Goal: Task Accomplishment & Management: Manage account settings

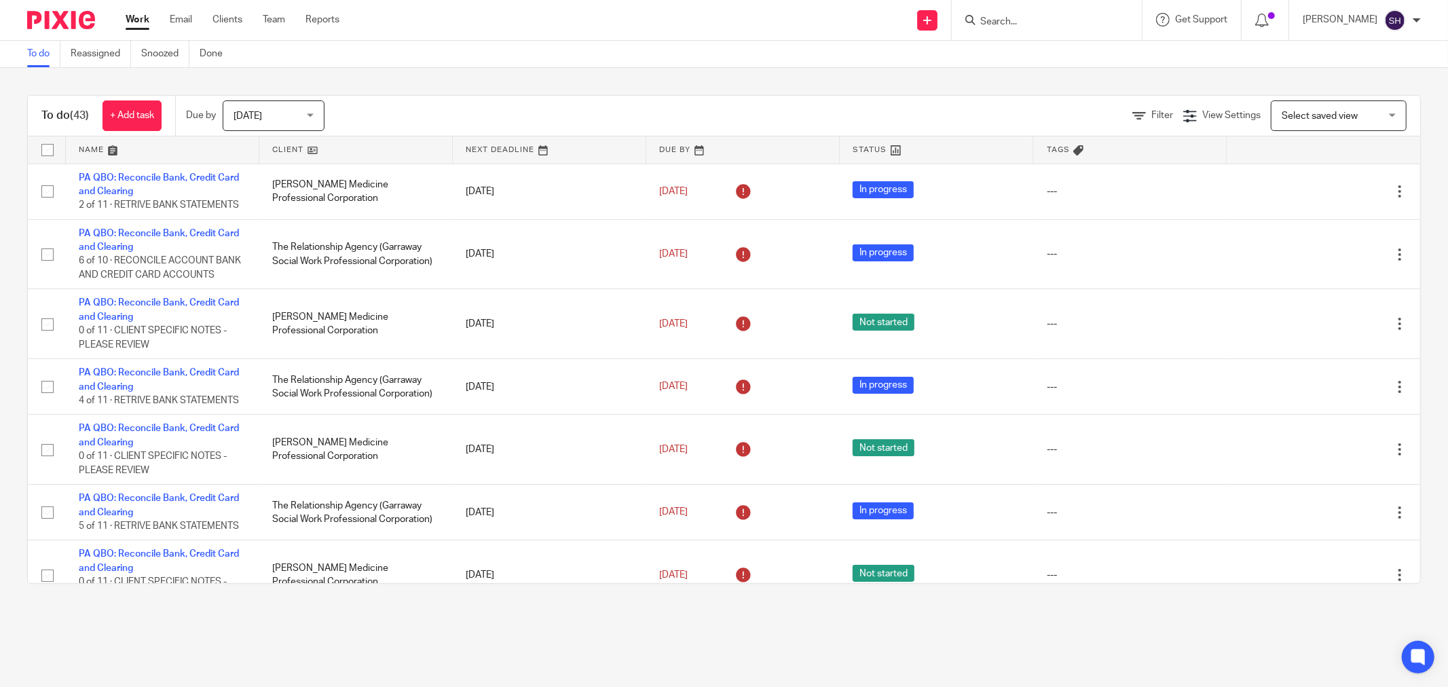
click at [331, 144] on link at bounding box center [355, 149] width 193 height 27
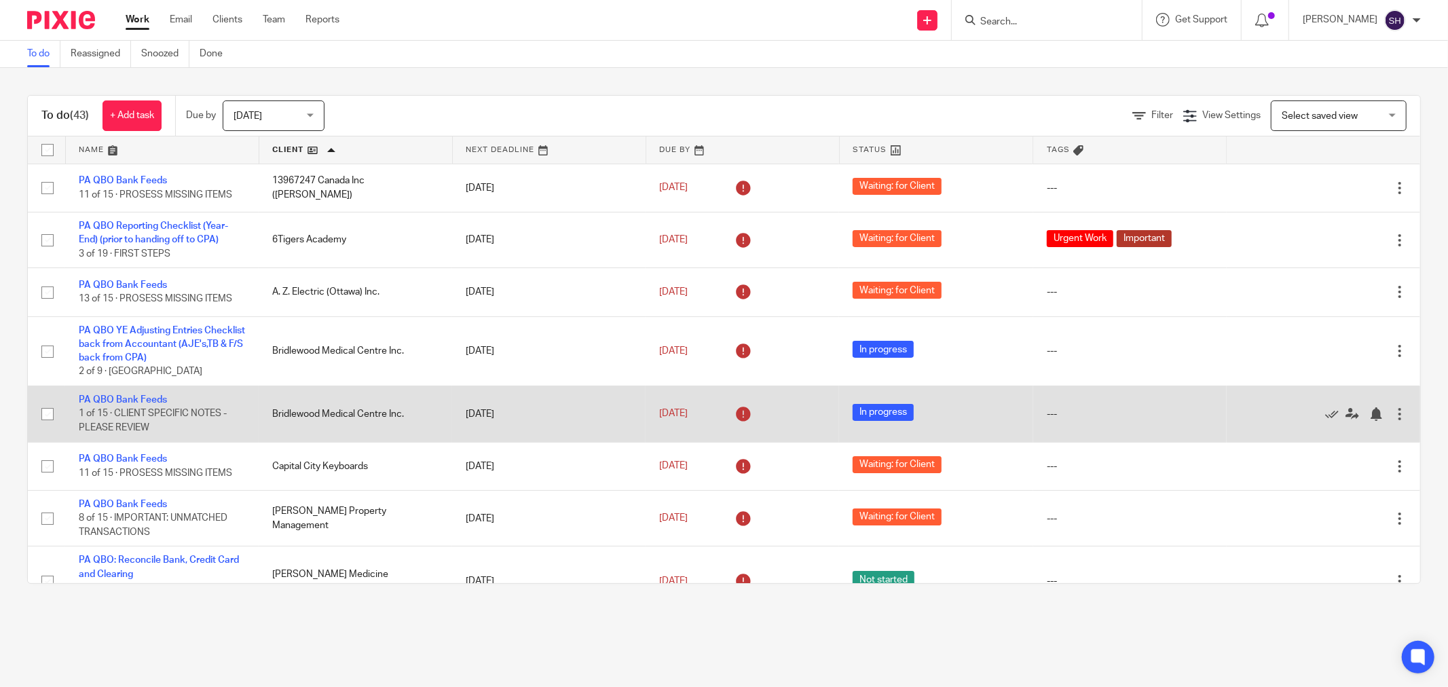
scroll to position [75, 0]
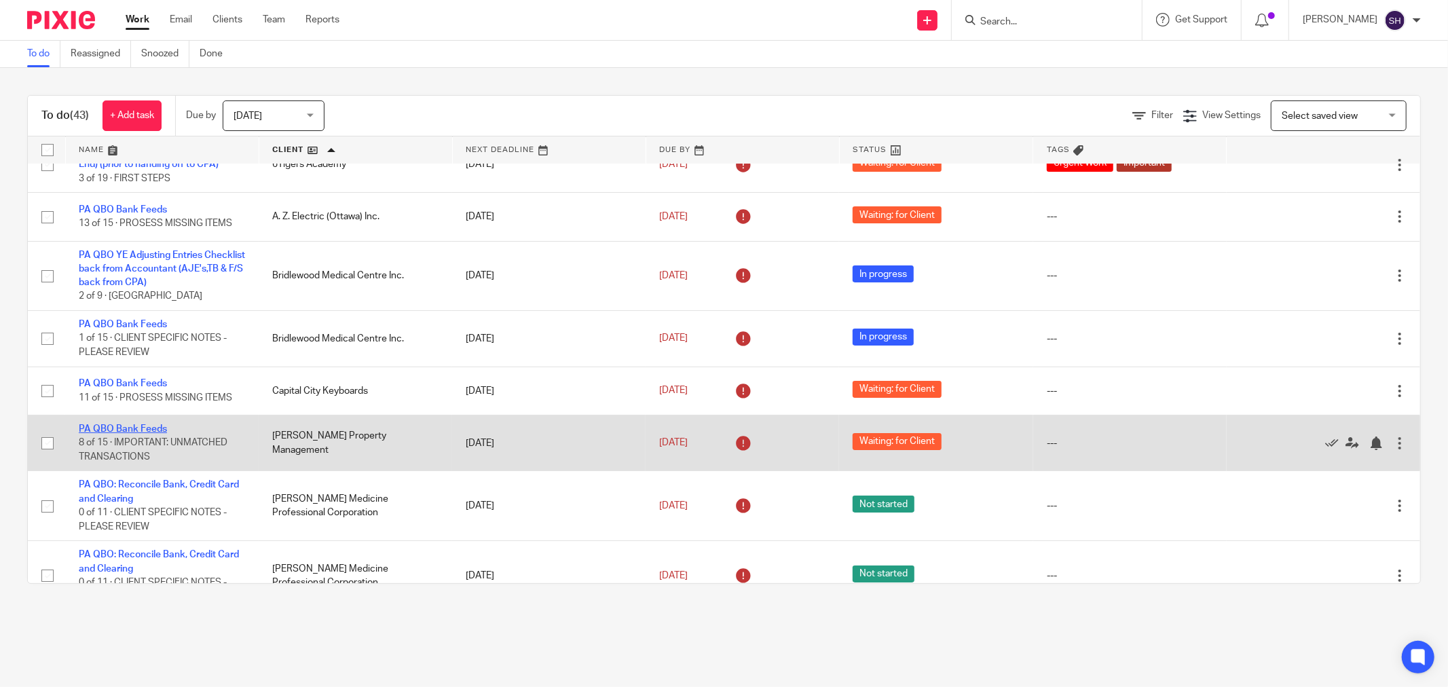
click at [155, 432] on link "PA QBO Bank Feeds" at bounding box center [123, 429] width 88 height 10
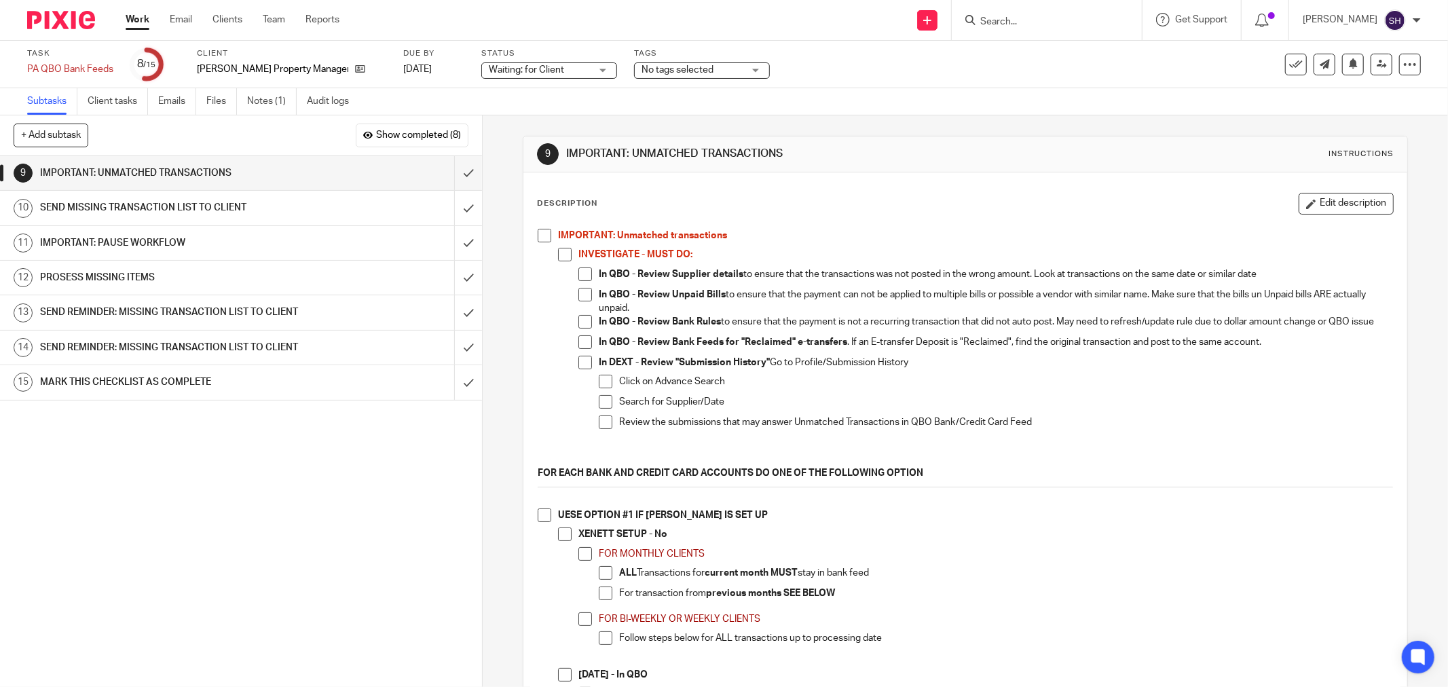
click at [538, 234] on span at bounding box center [545, 236] width 14 height 14
drag, startPoint x: 562, startPoint y: 253, endPoint x: 573, endPoint y: 269, distance: 19.0
click at [563, 254] on span at bounding box center [565, 255] width 14 height 14
drag, startPoint x: 575, startPoint y: 272, endPoint x: 576, endPoint y: 299, distance: 26.5
click at [578, 273] on span at bounding box center [585, 274] width 14 height 14
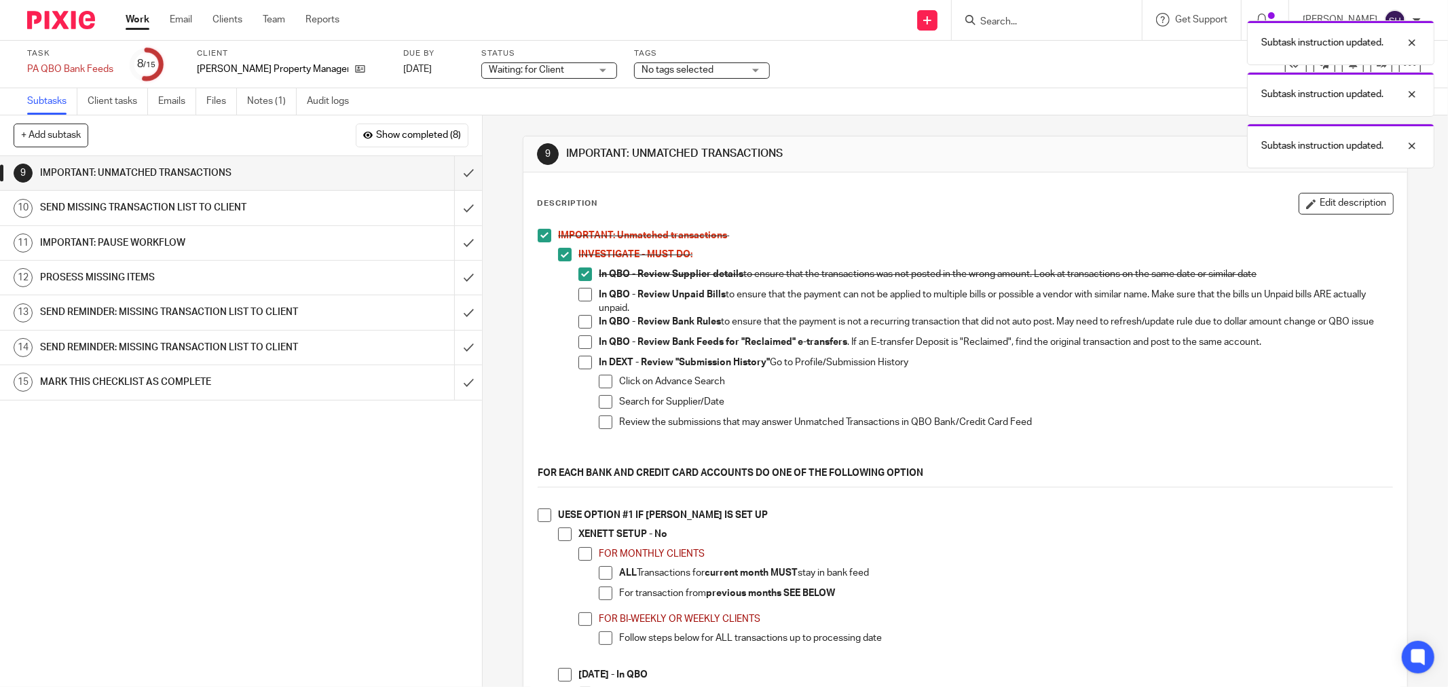
drag, startPoint x: 576, startPoint y: 299, endPoint x: 578, endPoint y: 308, distance: 9.1
click at [578, 299] on span at bounding box center [585, 295] width 14 height 14
click at [581, 317] on span at bounding box center [585, 322] width 14 height 14
drag, startPoint x: 582, startPoint y: 341, endPoint x: 585, endPoint y: 350, distance: 9.7
click at [584, 343] on ul "In QBO - Review Supplier details to ensure that the transactions was not posted…" at bounding box center [985, 361] width 815 height 188
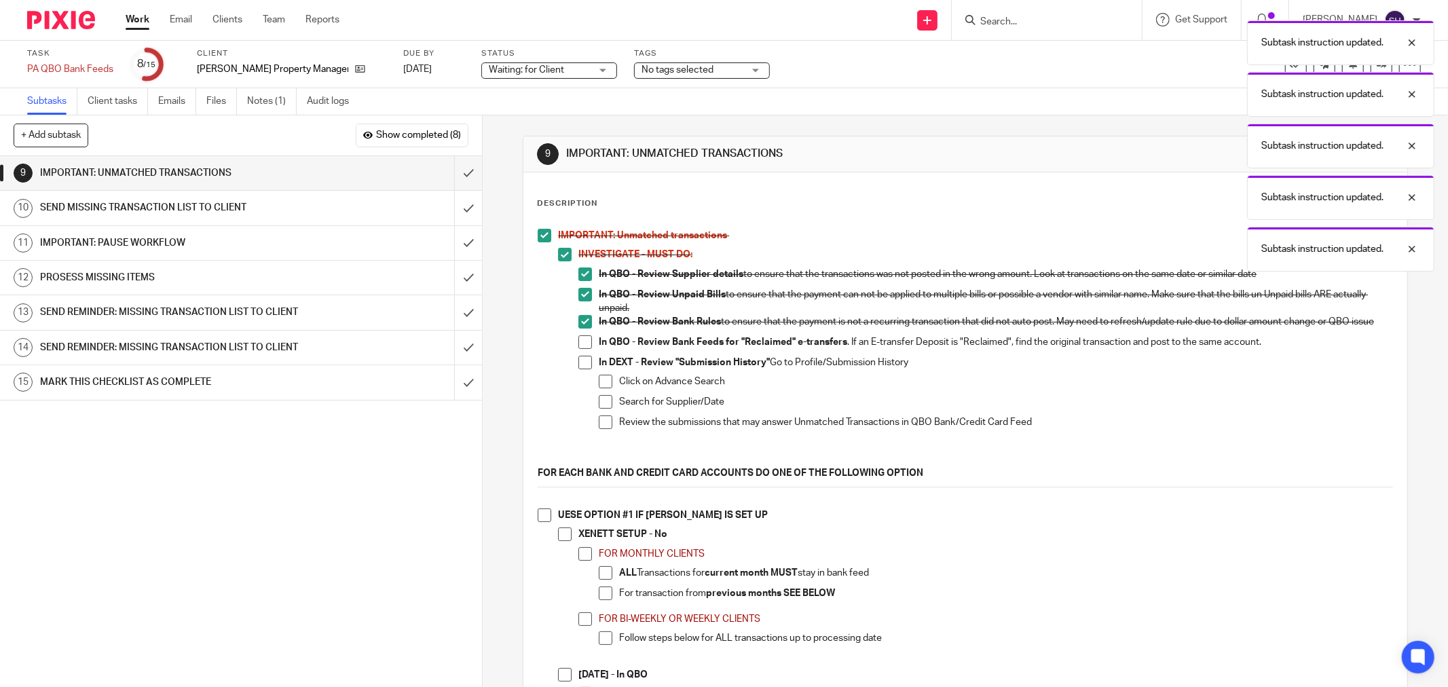
click at [585, 349] on span at bounding box center [585, 342] width 14 height 14
click at [582, 369] on span at bounding box center [585, 363] width 14 height 14
click at [599, 388] on span at bounding box center [606, 382] width 14 height 14
click at [599, 409] on span at bounding box center [606, 402] width 14 height 14
click at [599, 428] on span at bounding box center [606, 422] width 14 height 14
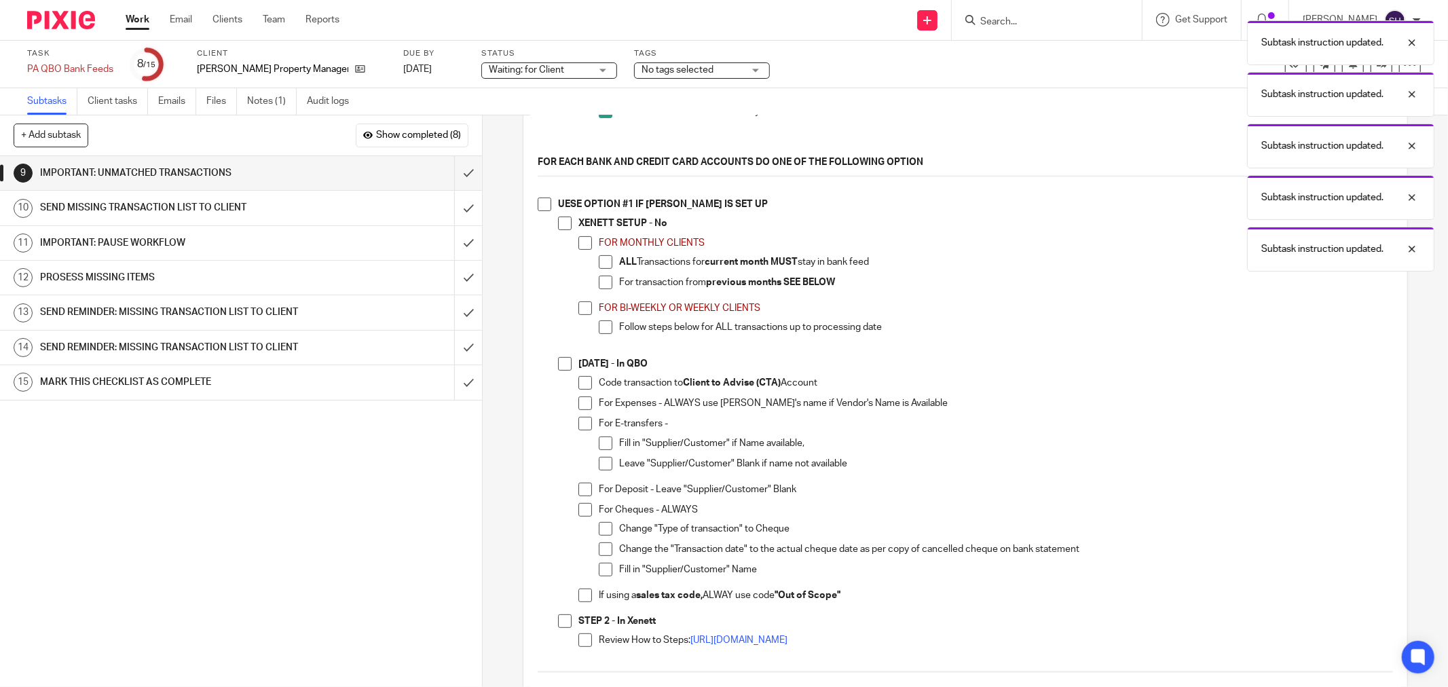
scroll to position [377, 0]
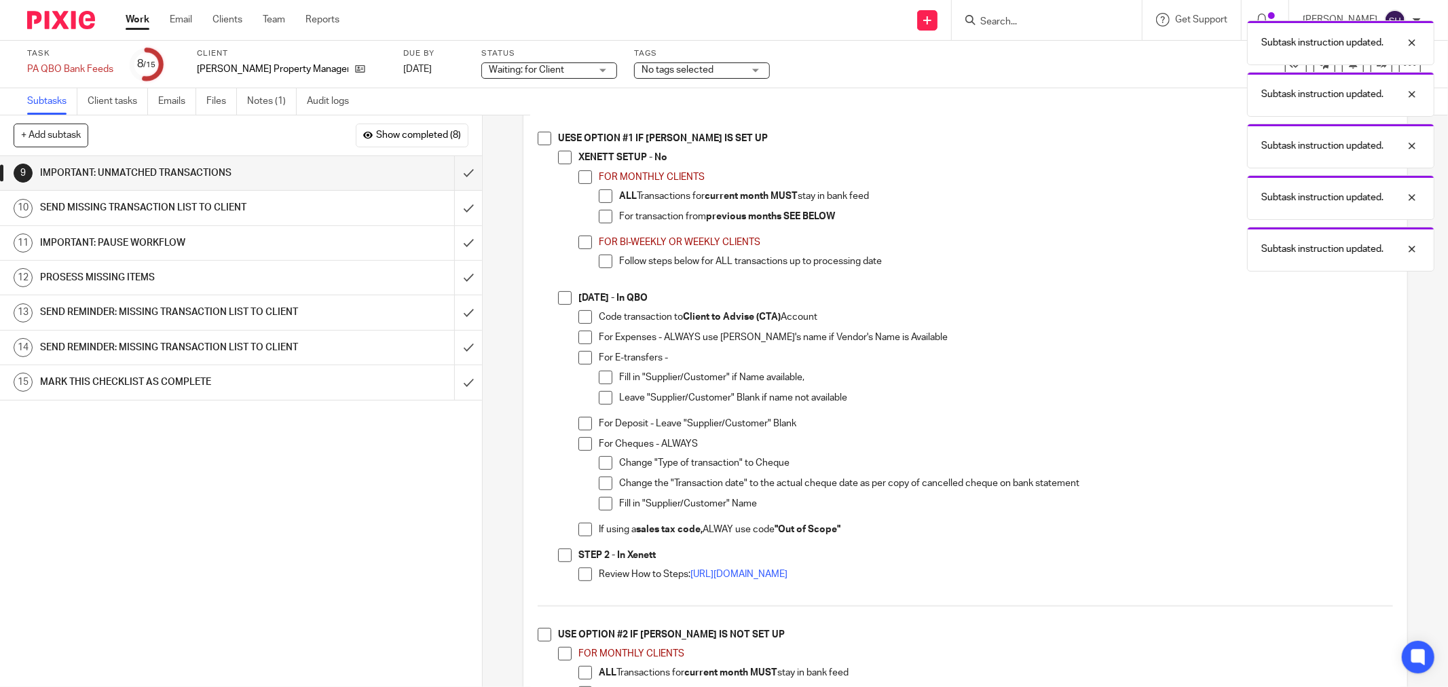
click at [540, 145] on span at bounding box center [545, 139] width 14 height 14
drag, startPoint x: 577, startPoint y: 580, endPoint x: 560, endPoint y: 565, distance: 22.6
click at [578, 580] on span at bounding box center [585, 575] width 14 height 14
click at [558, 559] on span at bounding box center [565, 556] width 14 height 14
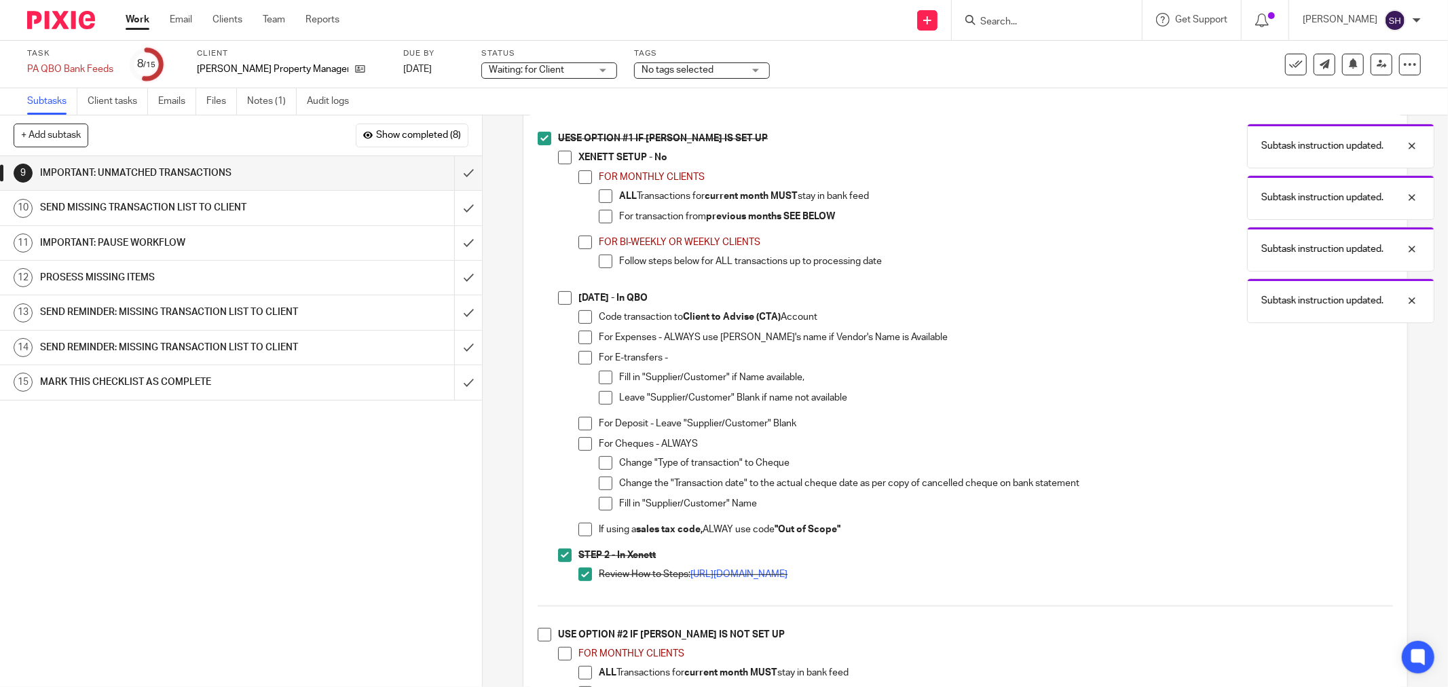
click at [585, 536] on span at bounding box center [585, 530] width 14 height 14
click at [605, 483] on span at bounding box center [606, 484] width 14 height 14
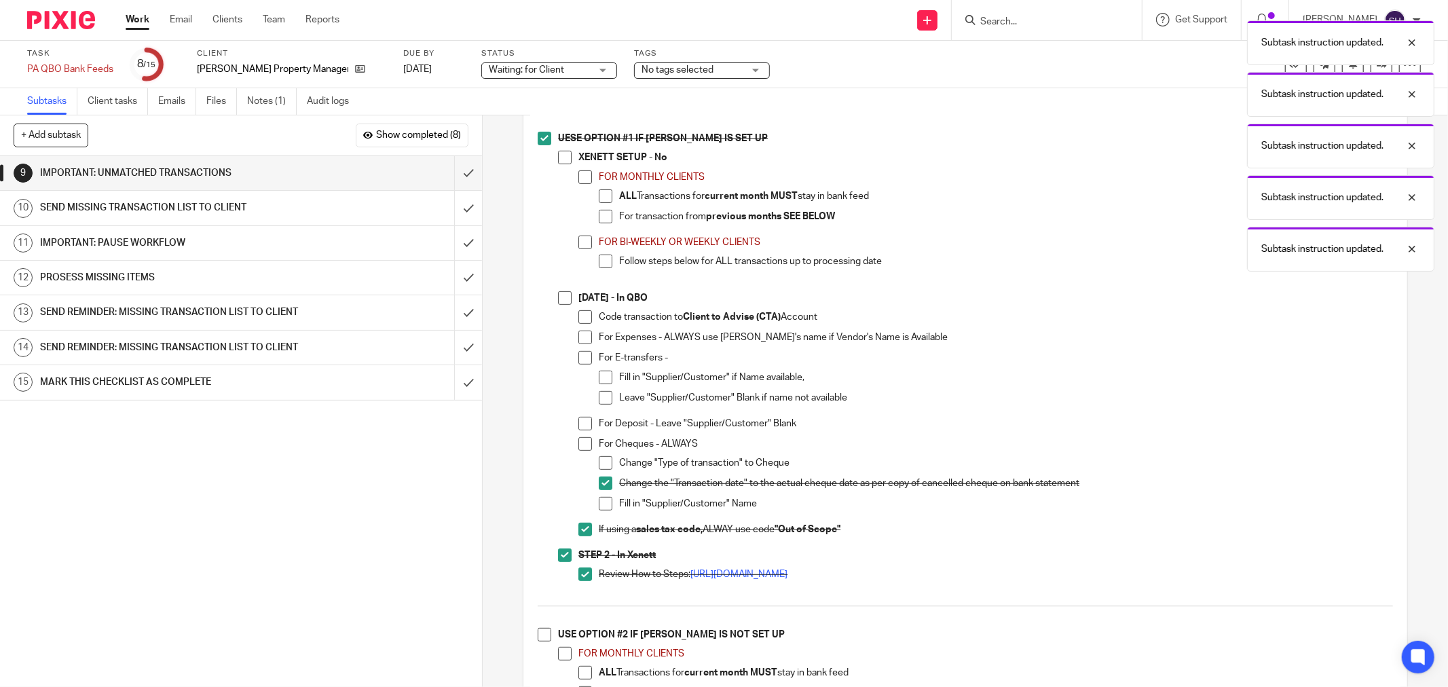
click at [602, 509] on span at bounding box center [606, 504] width 14 height 14
click at [599, 464] on span at bounding box center [606, 463] width 14 height 14
click at [584, 449] on span at bounding box center [585, 444] width 14 height 14
click at [582, 430] on span at bounding box center [585, 424] width 14 height 14
click at [599, 405] on span at bounding box center [606, 398] width 14 height 14
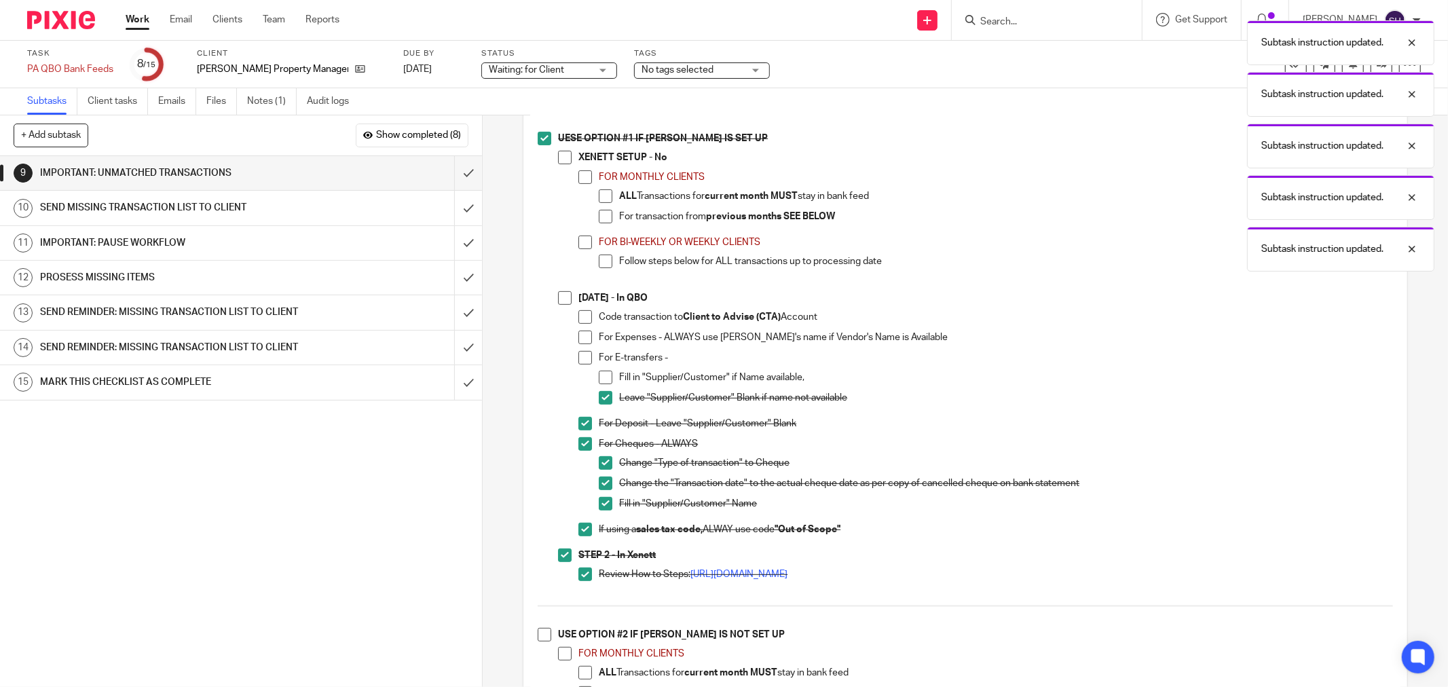
drag, startPoint x: 596, startPoint y: 388, endPoint x: 594, endPoint y: 381, distance: 7.1
click at [599, 384] on span at bounding box center [606, 378] width 14 height 14
click at [584, 362] on span at bounding box center [585, 358] width 14 height 14
click at [580, 340] on span at bounding box center [585, 338] width 14 height 14
click at [578, 322] on span at bounding box center [585, 317] width 14 height 14
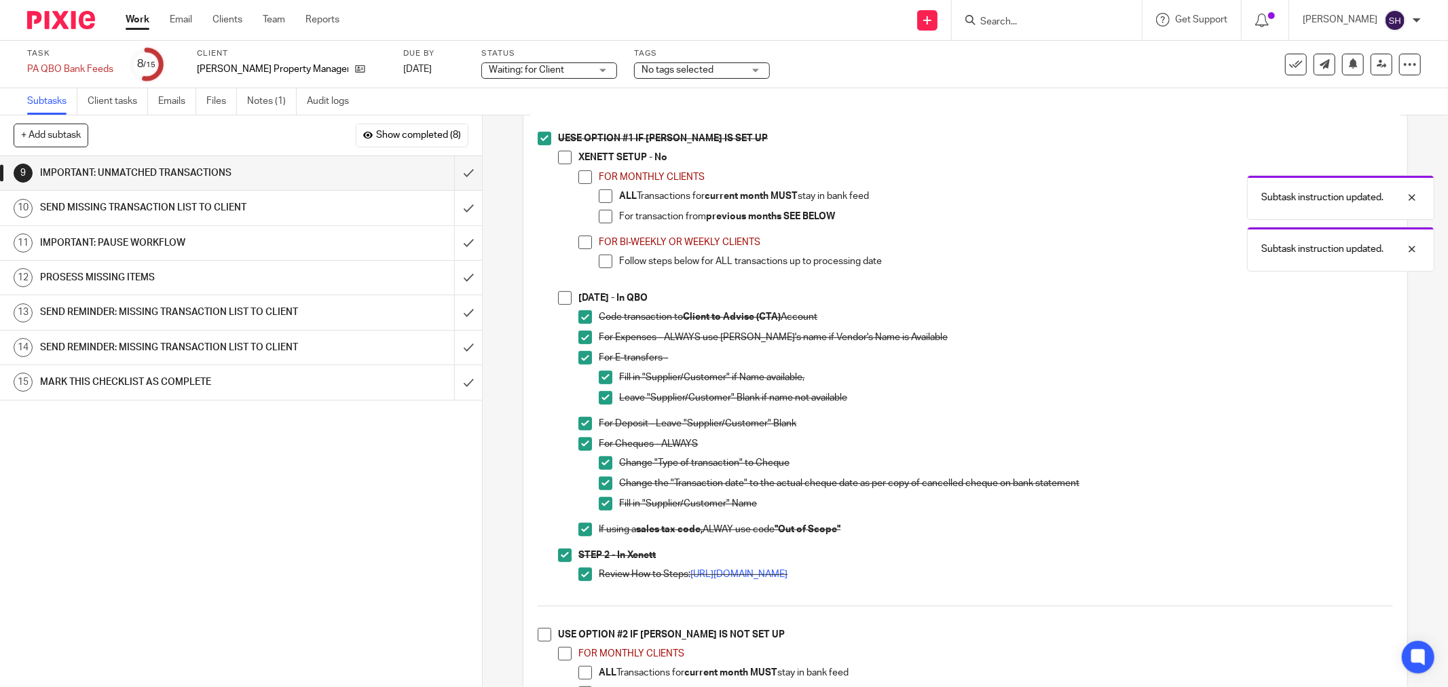
click at [569, 311] on li "SEPT 1 - In QBO Code transaction to Client to Advise (CTA) Account For Expenses…" at bounding box center [975, 419] width 835 height 257
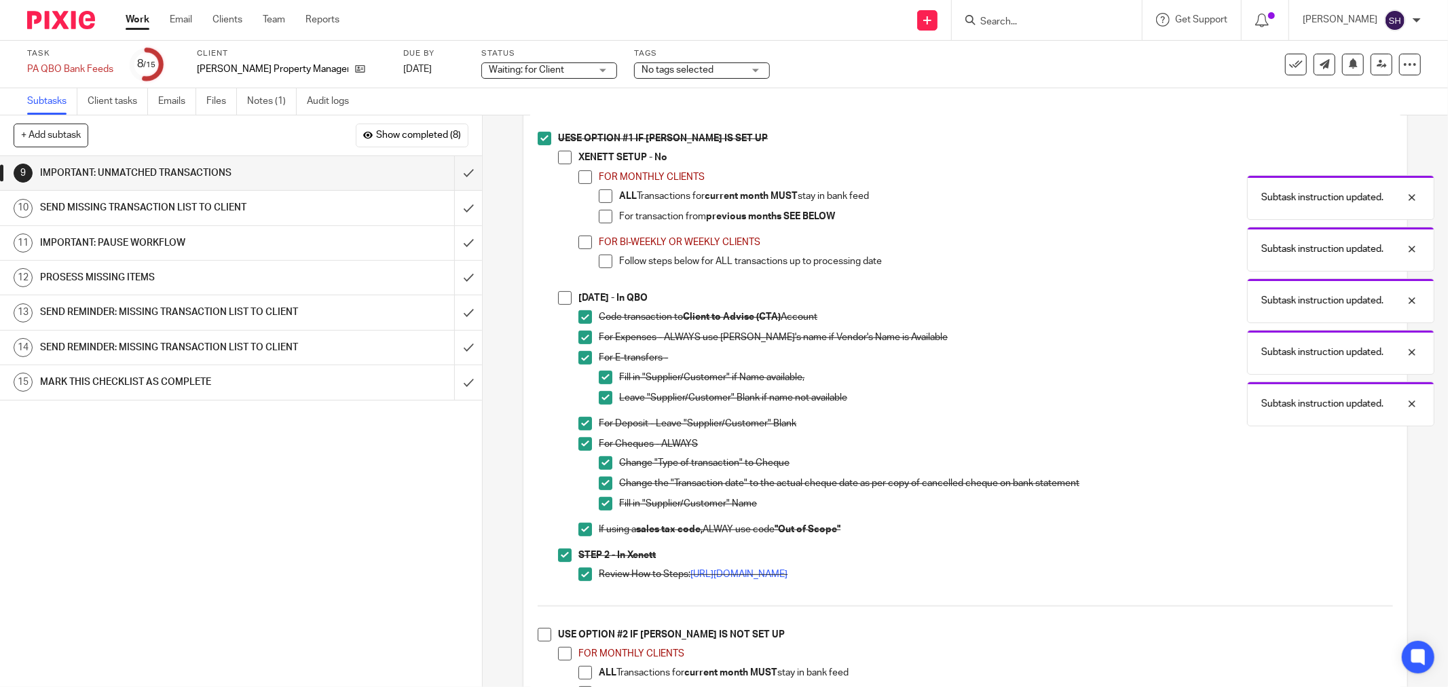
drag, startPoint x: 564, startPoint y: 310, endPoint x: 593, endPoint y: 341, distance: 42.7
click at [564, 305] on span at bounding box center [565, 298] width 14 height 14
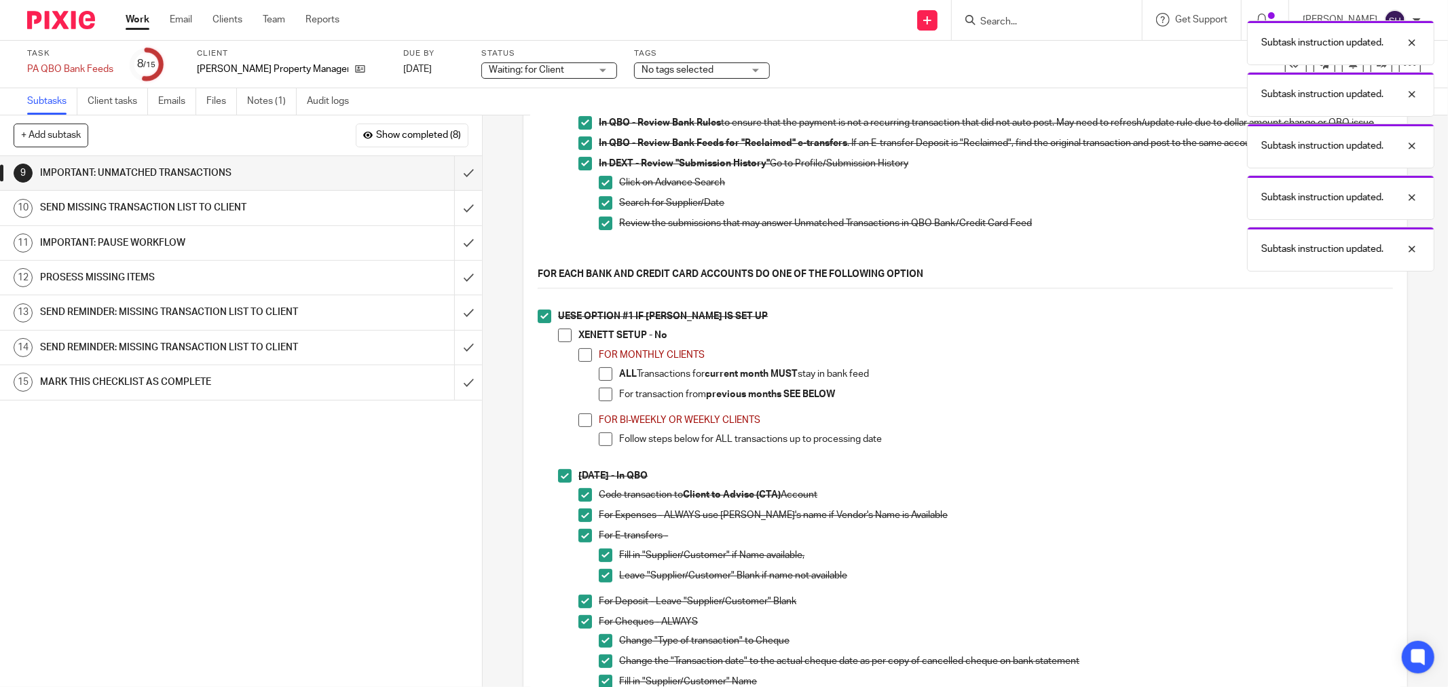
scroll to position [151, 0]
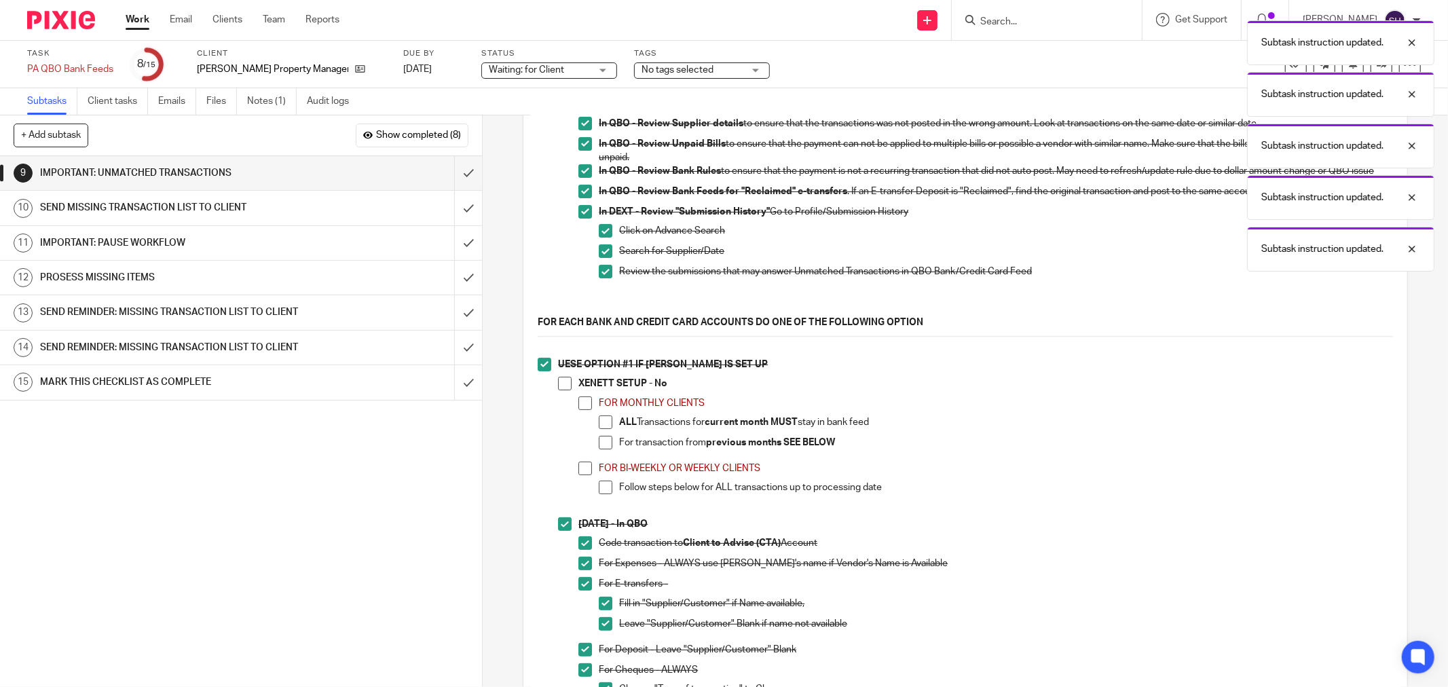
drag, startPoint x: 602, startPoint y: 490, endPoint x: 593, endPoint y: 485, distance: 10.0
click at [601, 490] on span at bounding box center [606, 488] width 14 height 14
drag, startPoint x: 578, startPoint y: 473, endPoint x: 557, endPoint y: 415, distance: 61.7
click at [578, 472] on span at bounding box center [585, 469] width 14 height 14
click at [564, 390] on span at bounding box center [565, 384] width 14 height 14
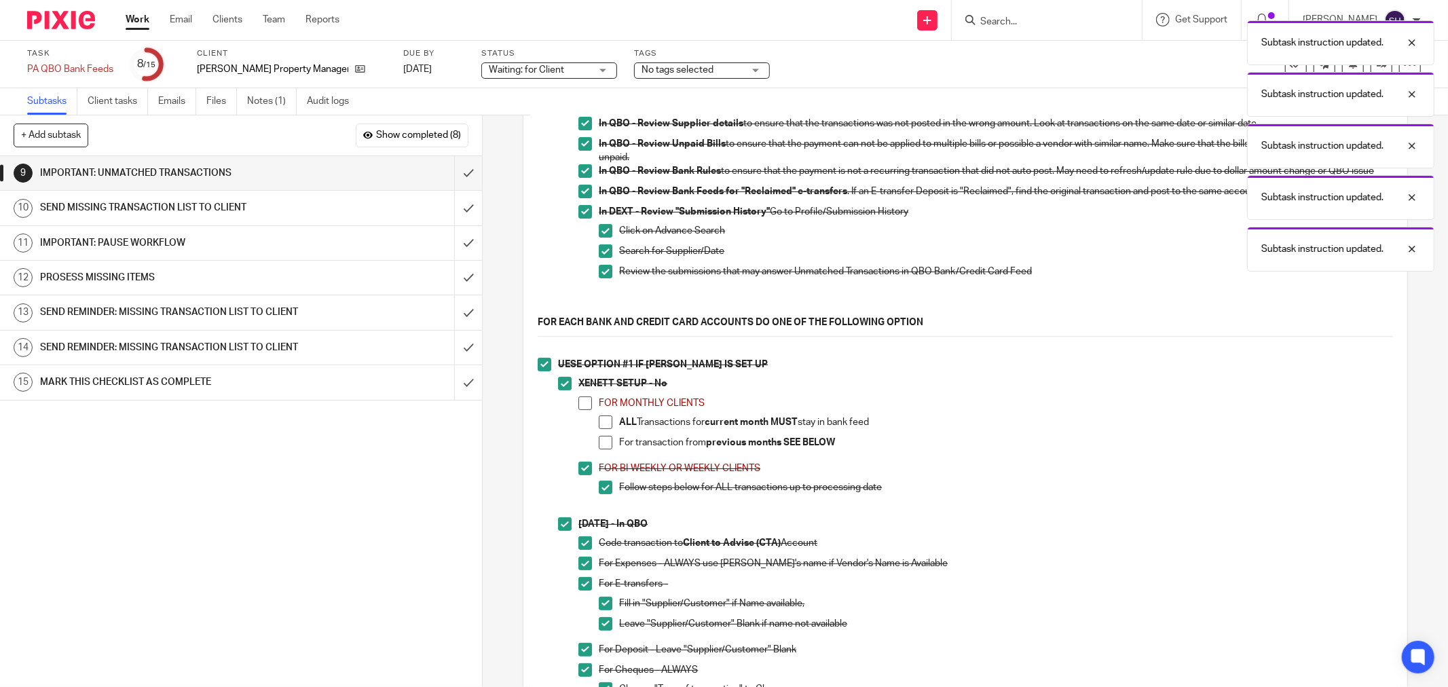
drag, startPoint x: 576, startPoint y: 404, endPoint x: 582, endPoint y: 410, distance: 8.6
click at [578, 405] on span at bounding box center [585, 403] width 14 height 14
drag, startPoint x: 599, startPoint y: 424, endPoint x: 601, endPoint y: 437, distance: 13.2
click at [599, 426] on span at bounding box center [606, 422] width 14 height 14
click at [601, 443] on span at bounding box center [606, 443] width 14 height 14
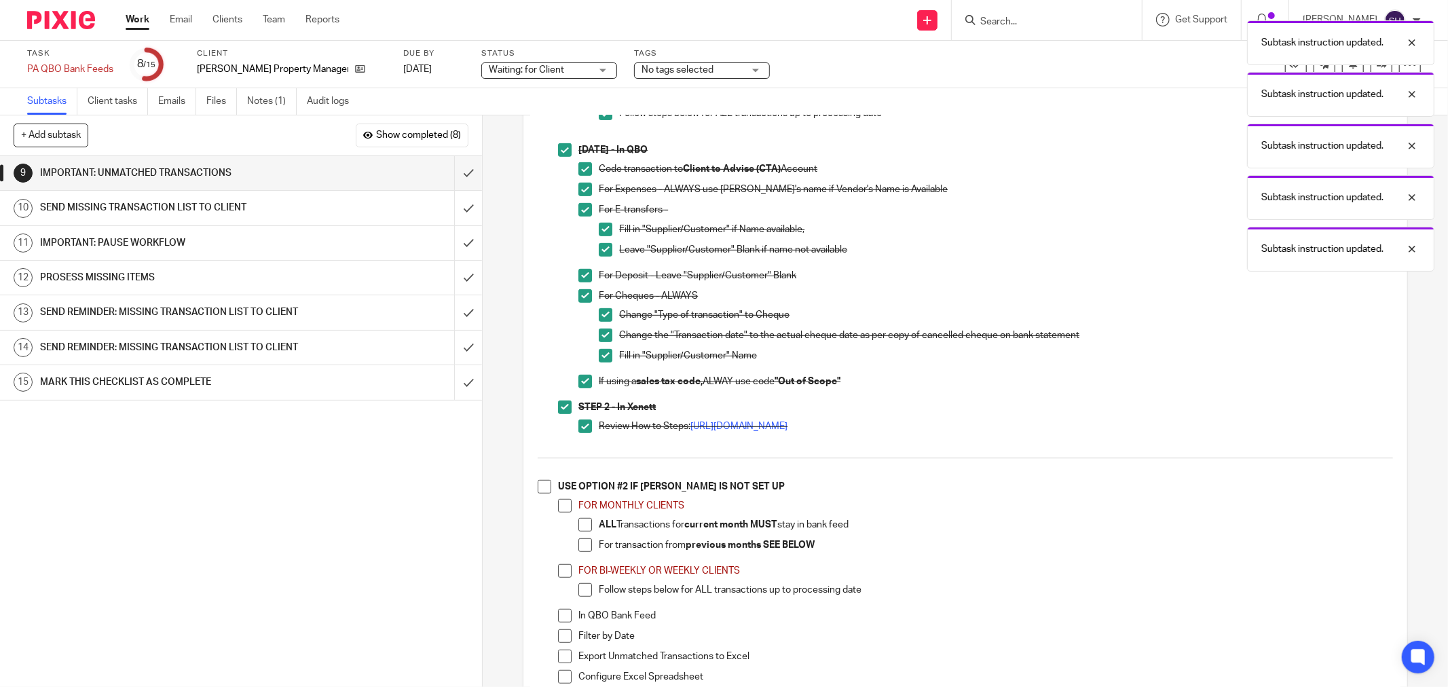
scroll to position [679, 0]
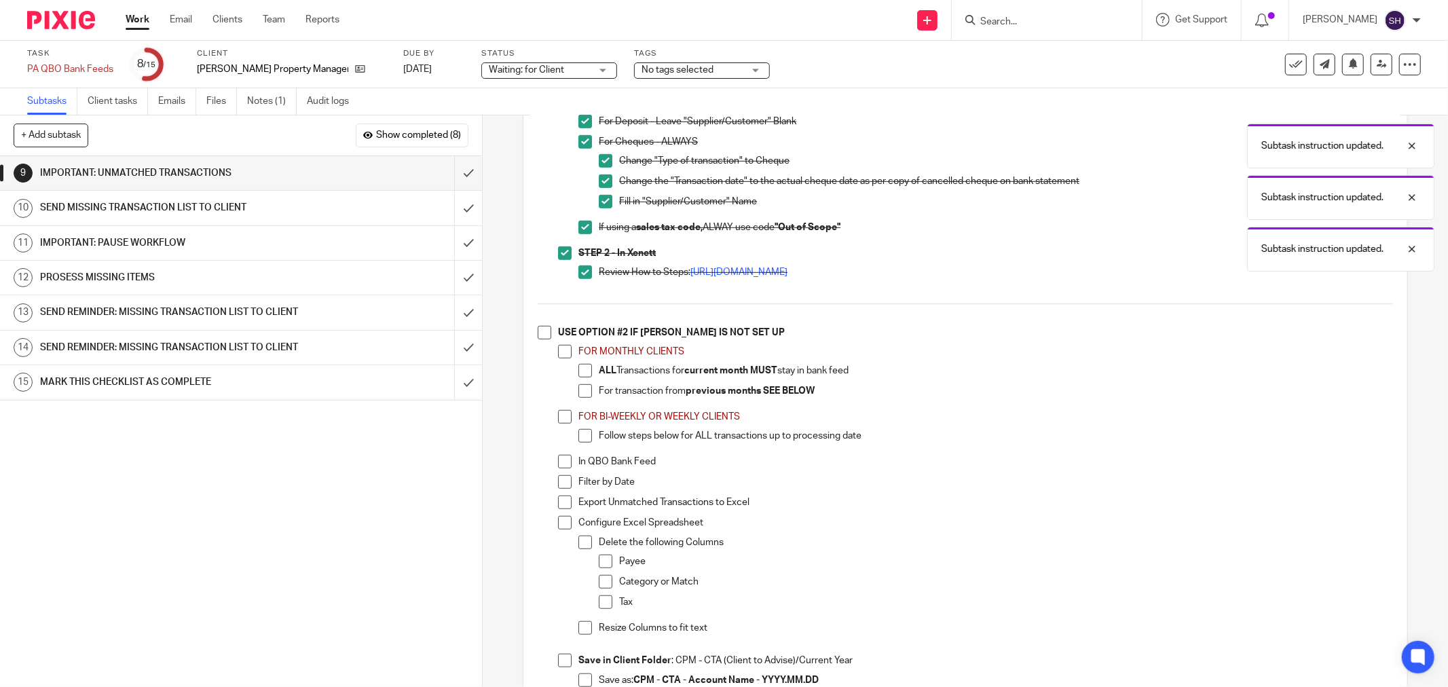
drag, startPoint x: 537, startPoint y: 343, endPoint x: 555, endPoint y: 353, distance: 20.4
click at [538, 339] on span at bounding box center [545, 333] width 14 height 14
drag, startPoint x: 561, startPoint y: 358, endPoint x: 578, endPoint y: 375, distance: 24.0
click at [563, 358] on span at bounding box center [565, 352] width 14 height 14
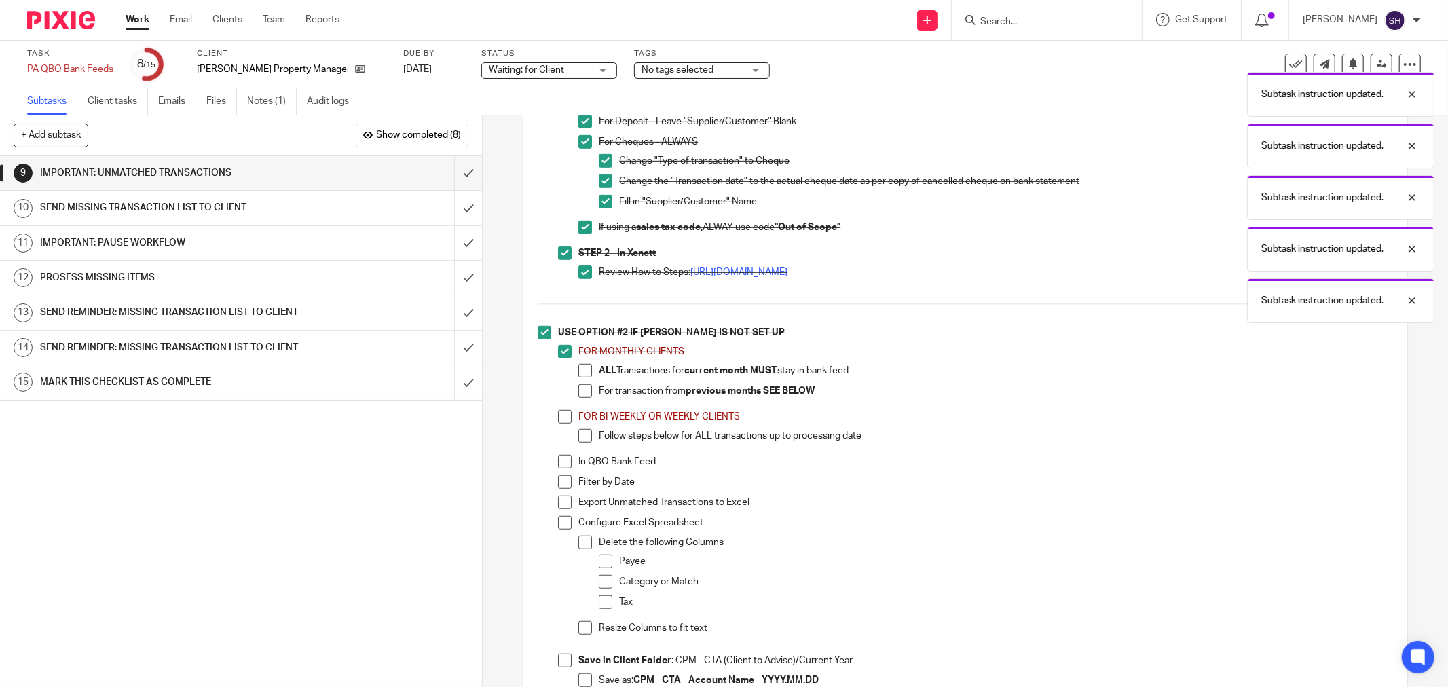
click at [580, 377] on span at bounding box center [585, 371] width 14 height 14
drag, startPoint x: 580, startPoint y: 390, endPoint x: 580, endPoint y: 399, distance: 9.5
click at [580, 384] on li "ALL Transactions for current month MUST stay in bank feed" at bounding box center [985, 374] width 815 height 20
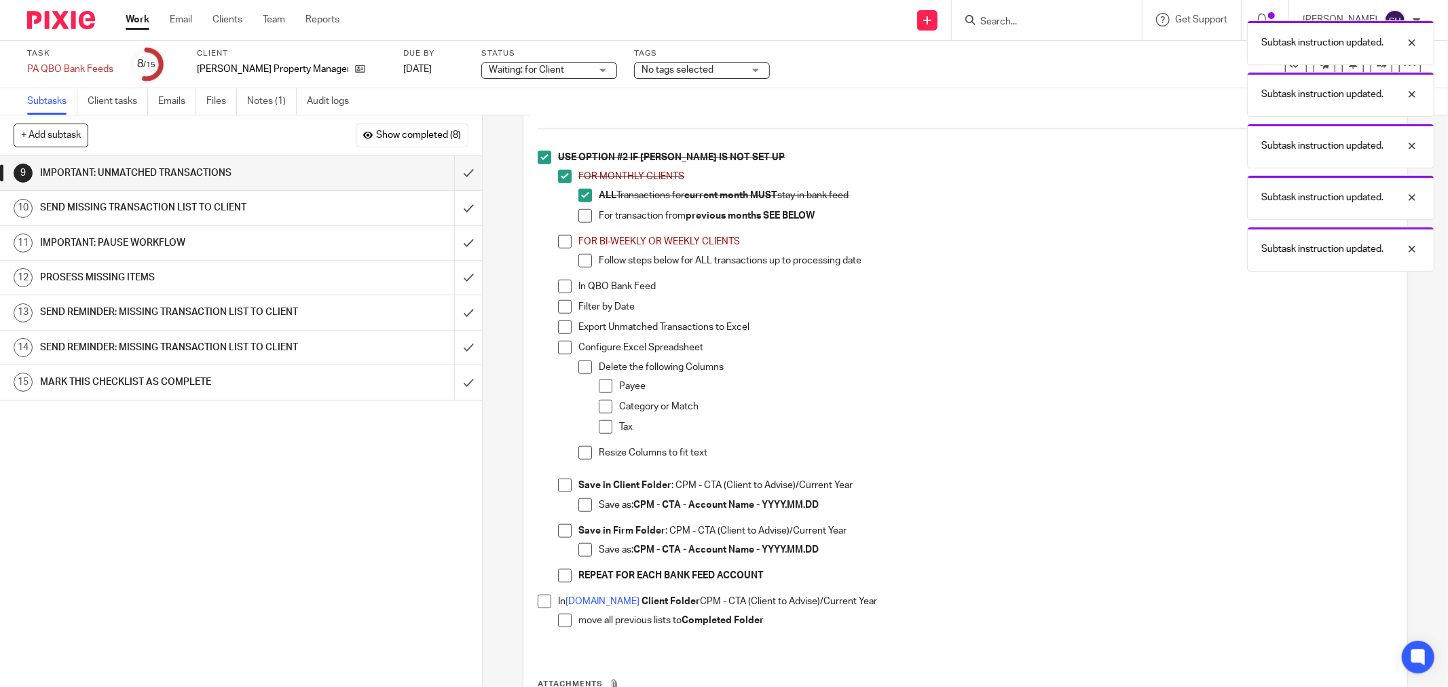
scroll to position [905, 0]
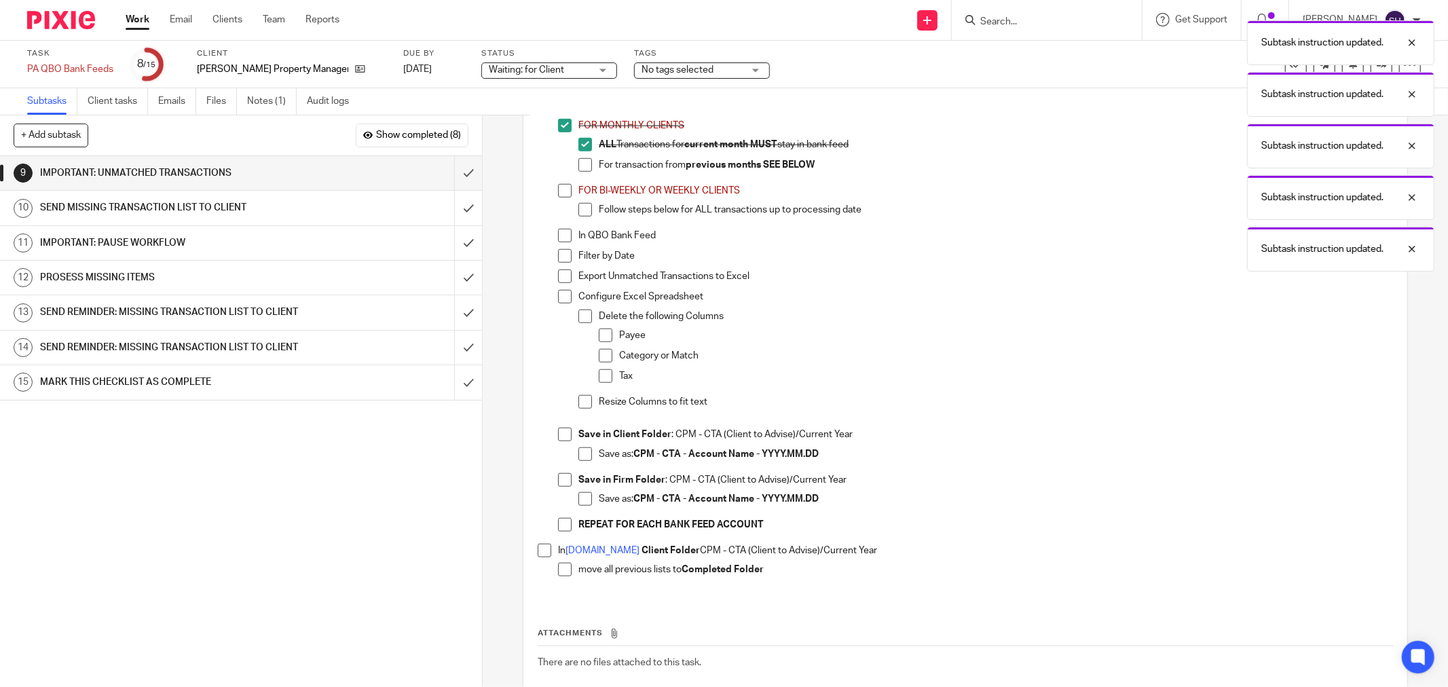
click at [582, 179] on li "For transaction from previous months SEE BELOW" at bounding box center [985, 168] width 815 height 20
click at [578, 179] on li "For transaction from previous months SEE BELOW" at bounding box center [985, 168] width 815 height 20
click at [578, 172] on span at bounding box center [585, 165] width 14 height 14
click at [562, 193] on span at bounding box center [565, 191] width 14 height 14
click at [584, 217] on span at bounding box center [585, 210] width 14 height 14
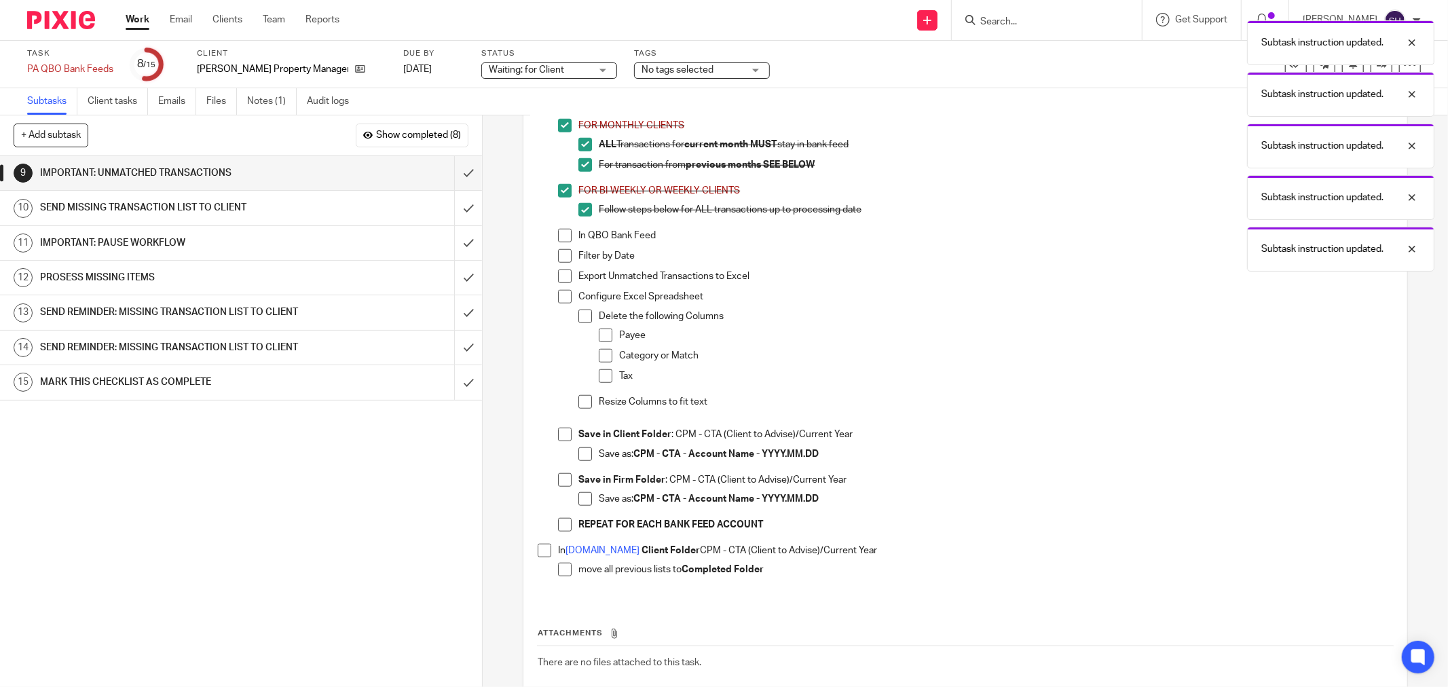
click at [561, 242] on span at bounding box center [565, 236] width 14 height 14
click at [559, 263] on span at bounding box center [565, 256] width 14 height 14
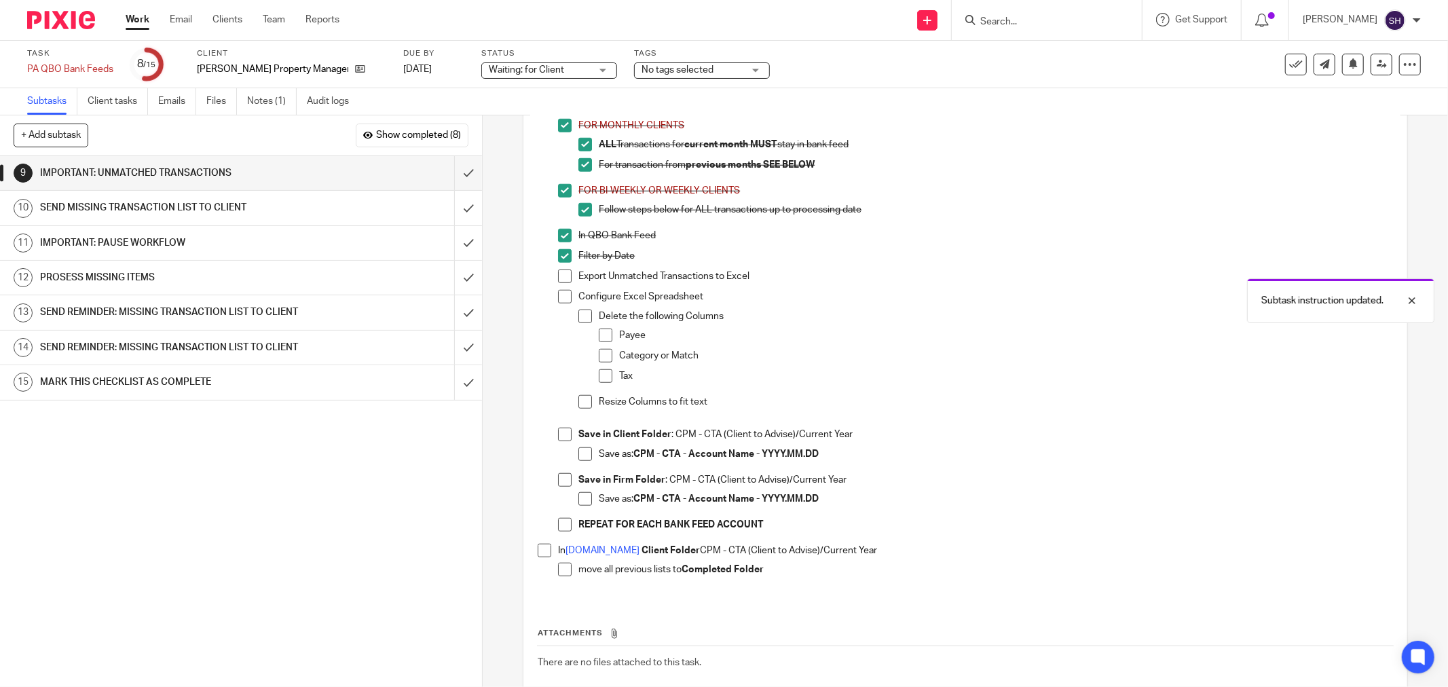
click at [559, 270] on li "Filter by Date" at bounding box center [975, 259] width 835 height 20
click at [562, 283] on span at bounding box center [565, 277] width 14 height 14
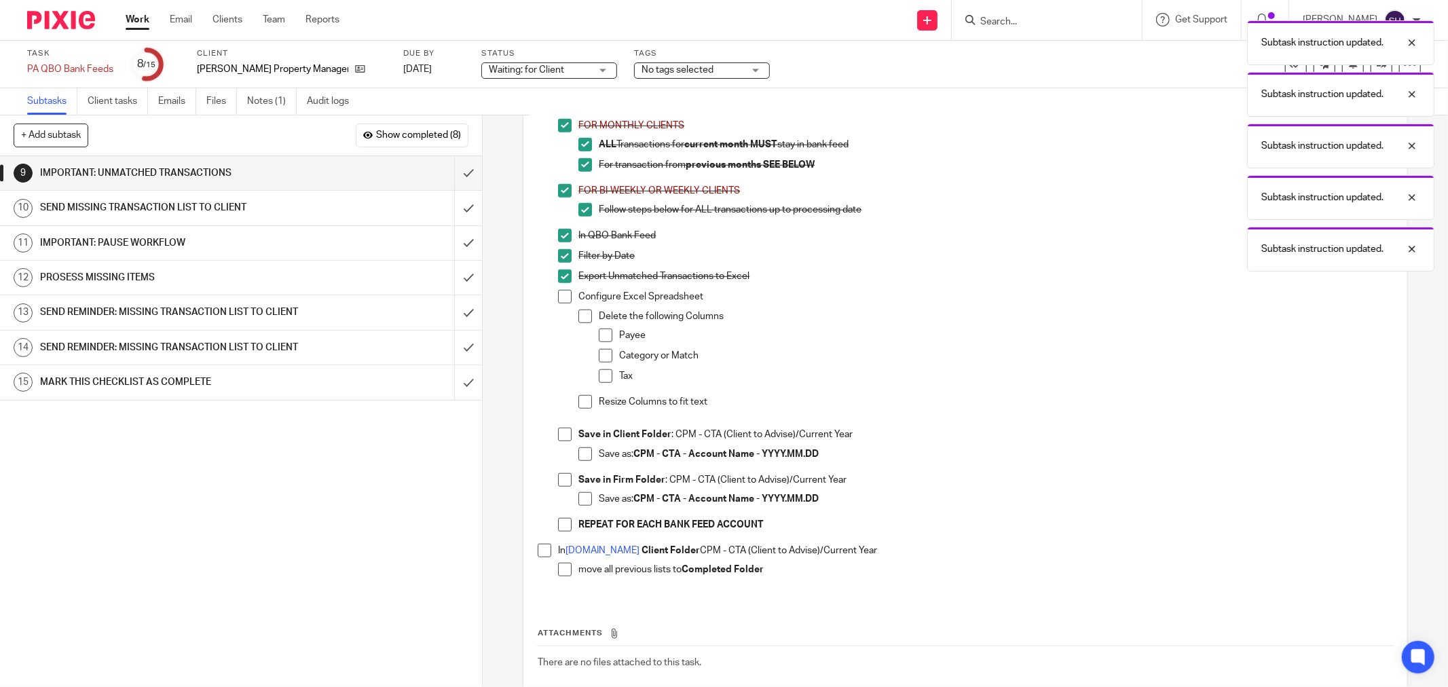
click at [561, 301] on span at bounding box center [565, 297] width 14 height 14
drag, startPoint x: 580, startPoint y: 322, endPoint x: 601, endPoint y: 346, distance: 32.7
click at [580, 323] on span at bounding box center [585, 317] width 14 height 14
click at [603, 342] on span at bounding box center [606, 336] width 14 height 14
click at [603, 363] on span at bounding box center [606, 356] width 14 height 14
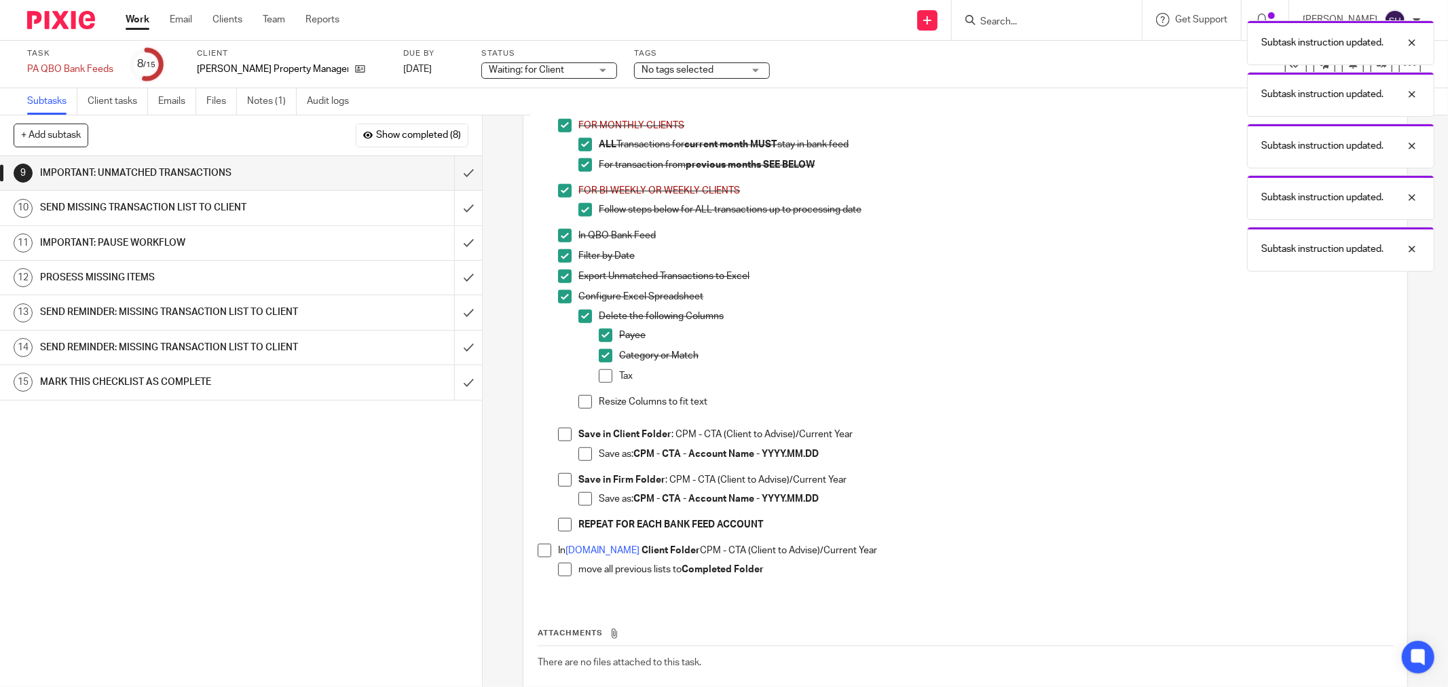
click at [601, 382] on span at bounding box center [606, 376] width 14 height 14
click at [591, 411] on li "Resize Columns to fit text" at bounding box center [985, 409] width 815 height 28
click at [587, 409] on span at bounding box center [585, 402] width 14 height 14
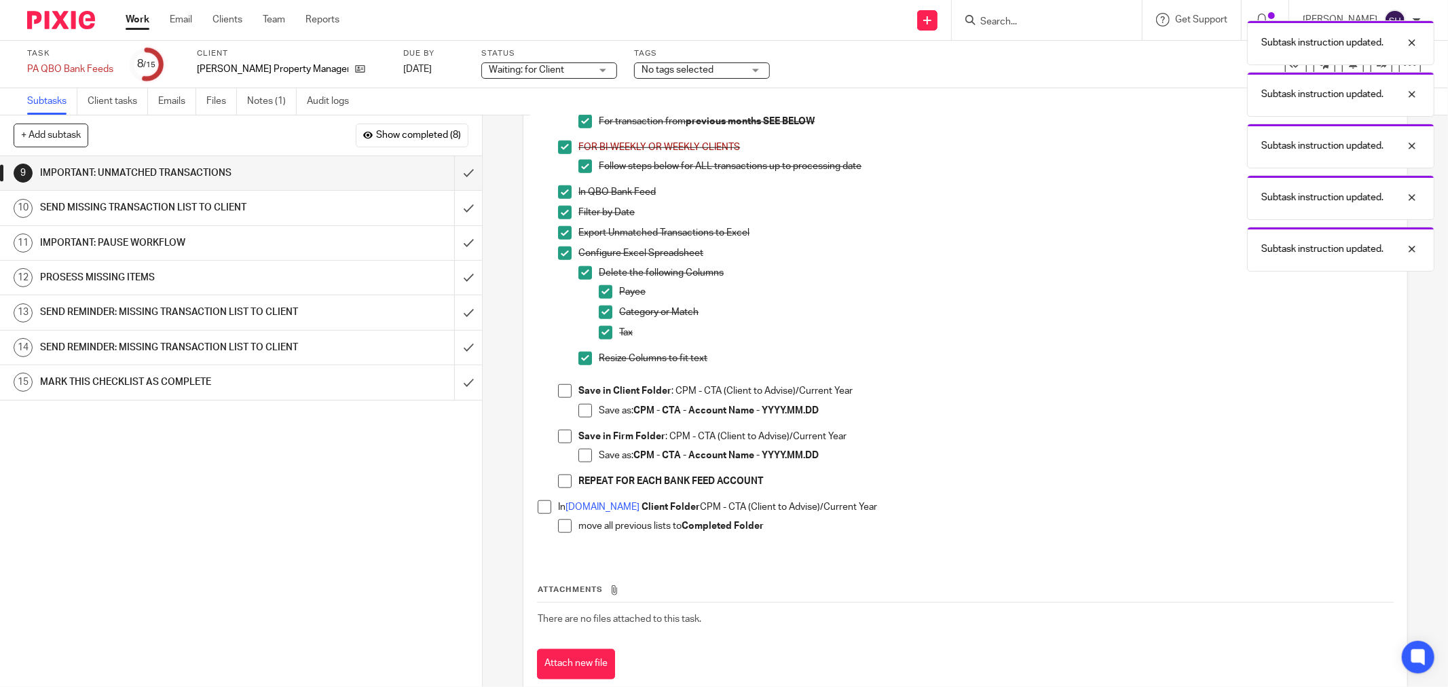
scroll to position [989, 0]
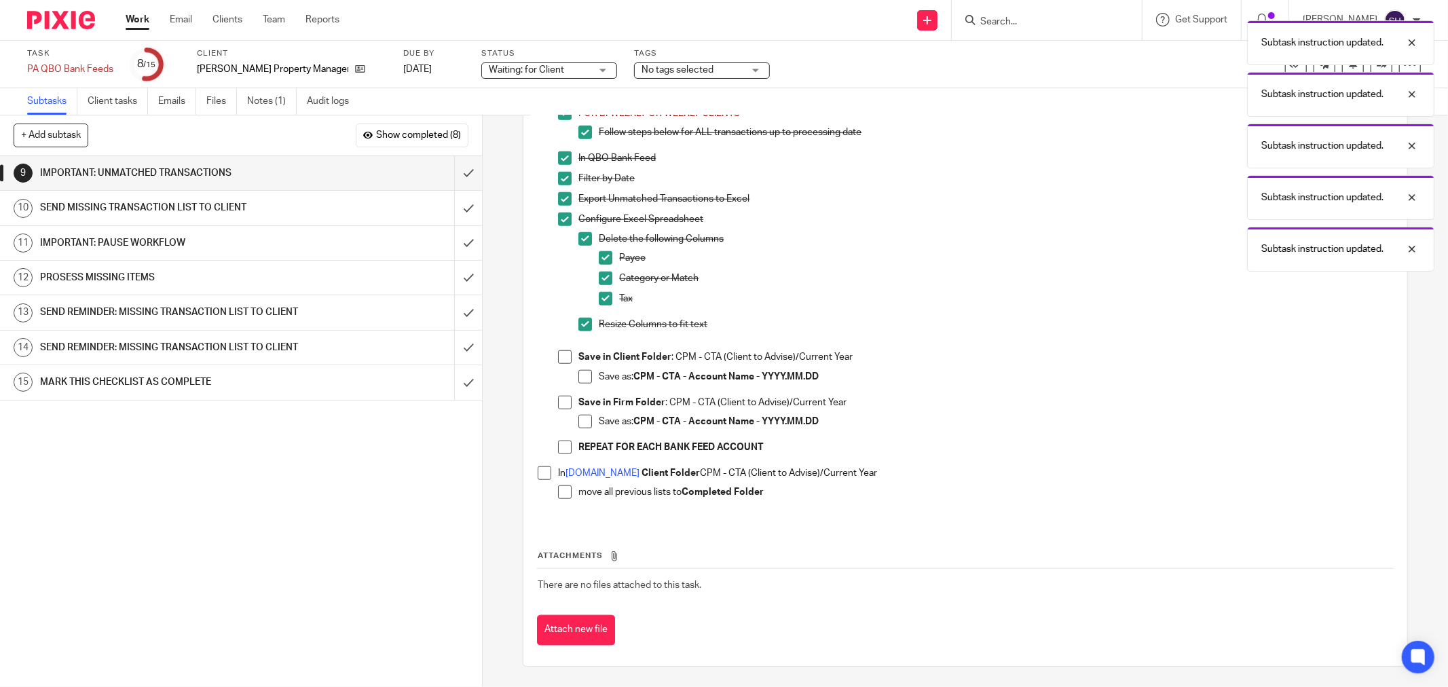
drag, startPoint x: 562, startPoint y: 358, endPoint x: 568, endPoint y: 367, distance: 10.2
click at [561, 358] on span at bounding box center [565, 357] width 14 height 14
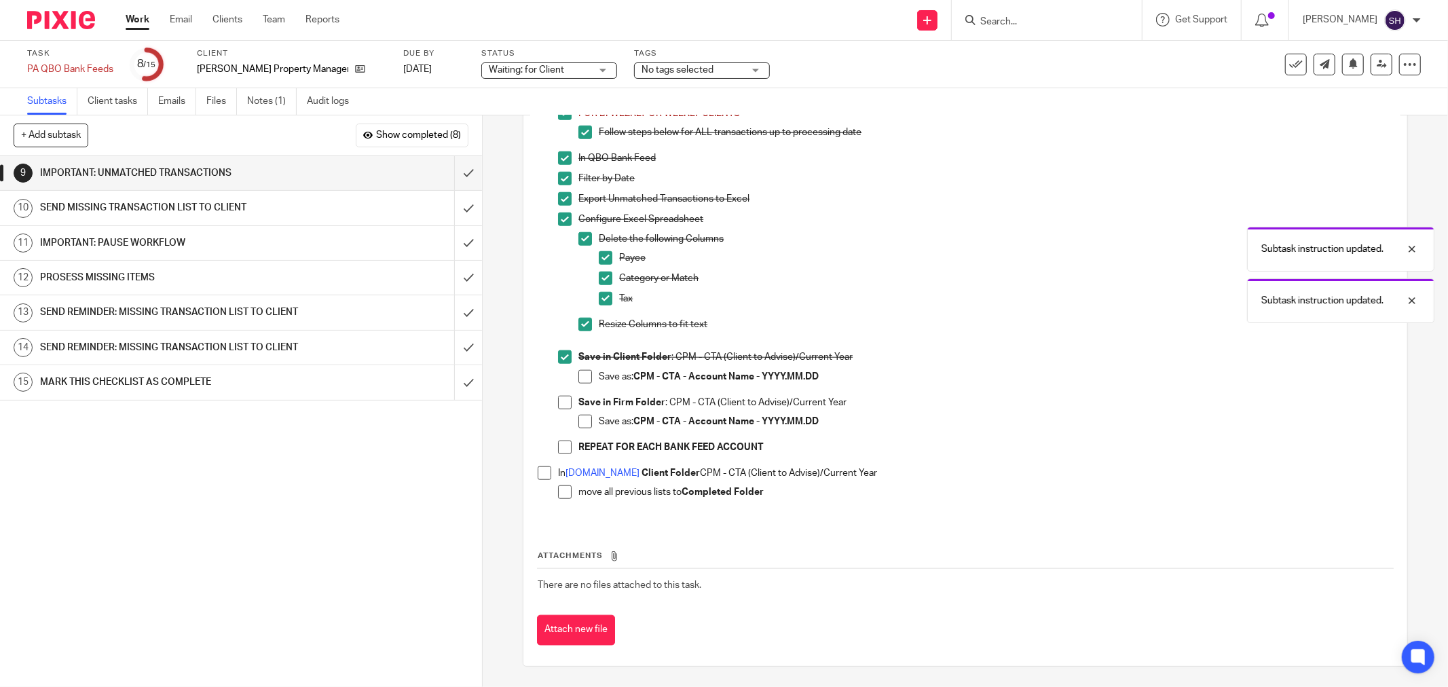
click at [578, 373] on span at bounding box center [585, 377] width 14 height 14
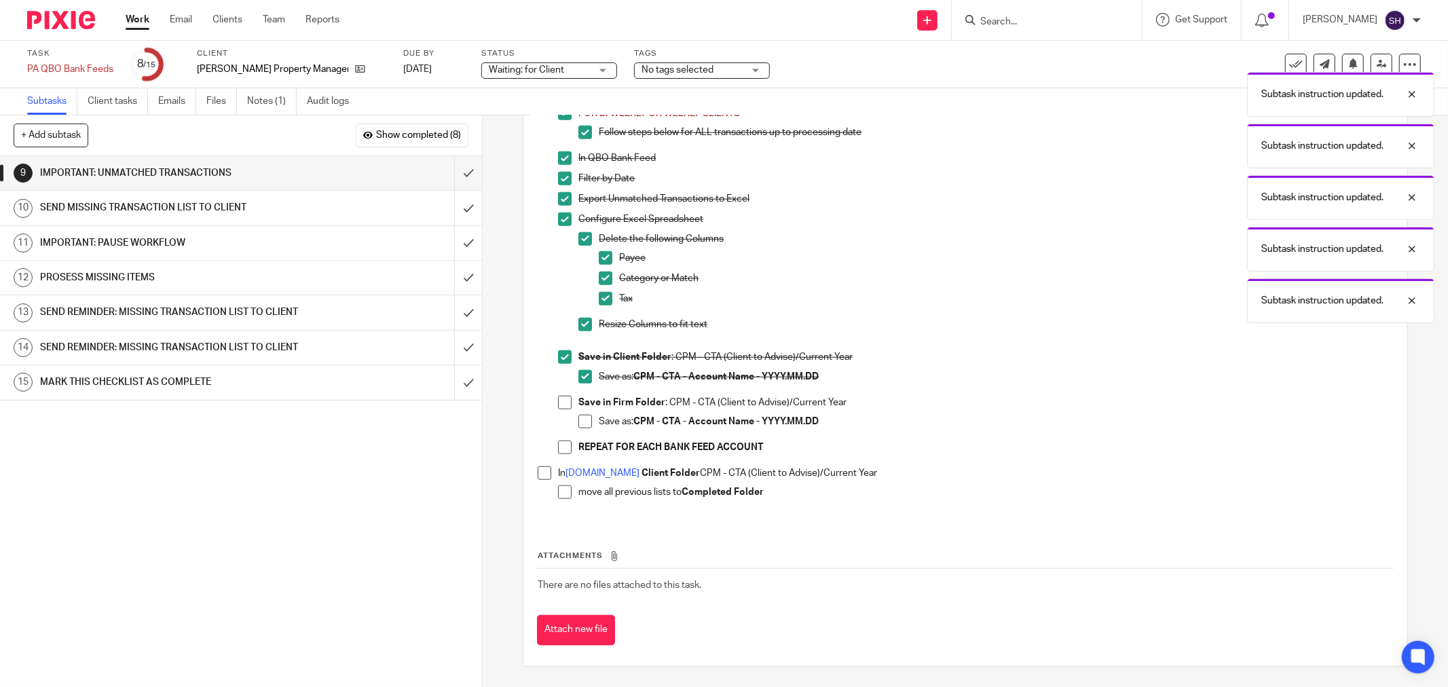
click at [561, 401] on span at bounding box center [565, 403] width 14 height 14
click at [581, 421] on span at bounding box center [585, 422] width 14 height 14
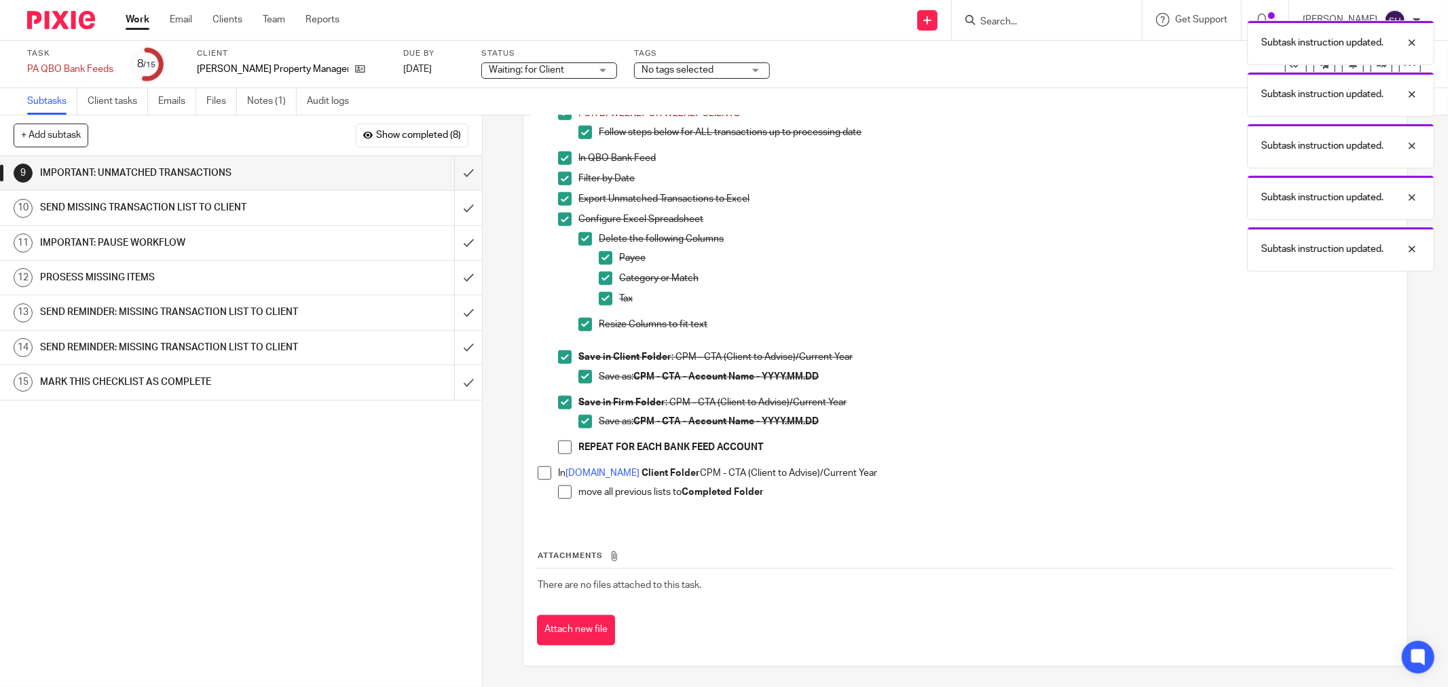
click at [558, 453] on li "REPEAT FOR EACH BANK FEED ACCOUNT" at bounding box center [975, 451] width 835 height 20
click at [558, 449] on span at bounding box center [565, 448] width 14 height 14
click at [541, 467] on span at bounding box center [545, 473] width 14 height 14
click at [559, 494] on span at bounding box center [565, 492] width 14 height 14
click at [446, 178] on input "submit" at bounding box center [241, 173] width 482 height 34
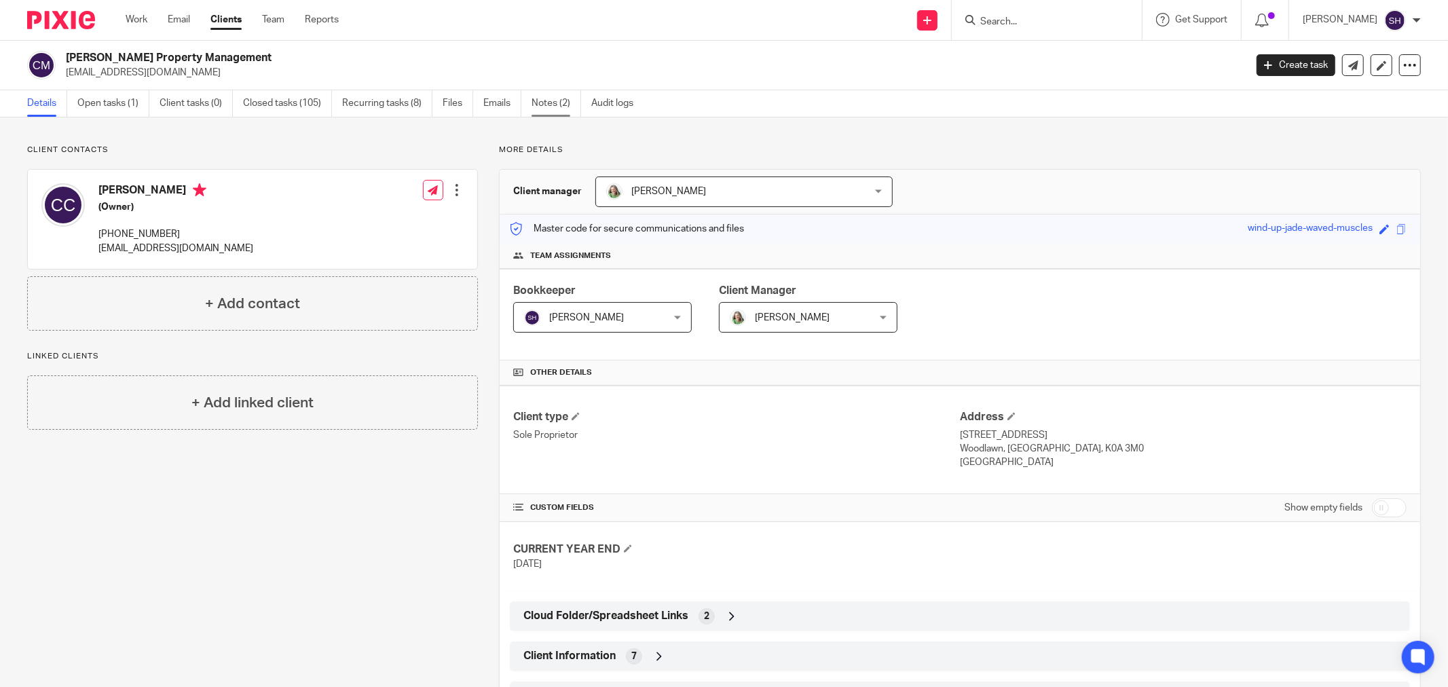
click at [568, 107] on link "Notes (2)" at bounding box center [557, 103] width 50 height 26
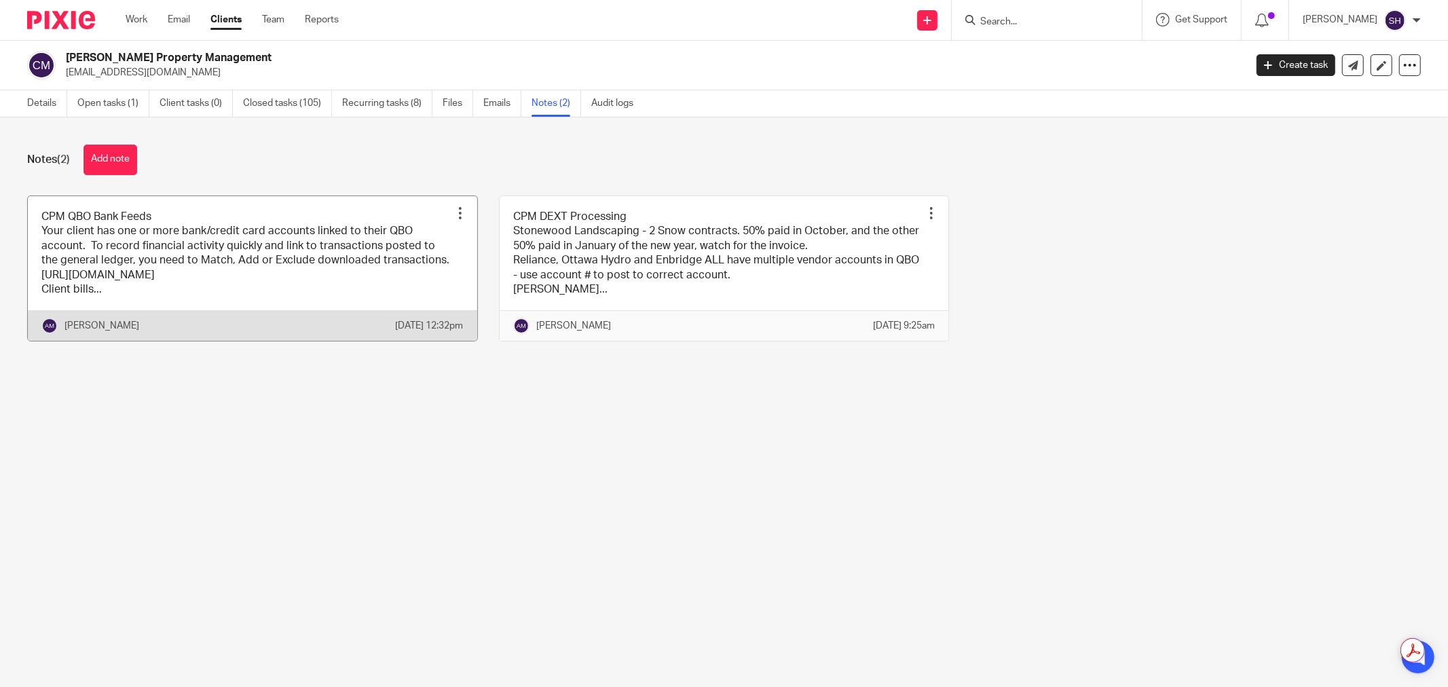
click at [445, 273] on link at bounding box center [252, 268] width 449 height 145
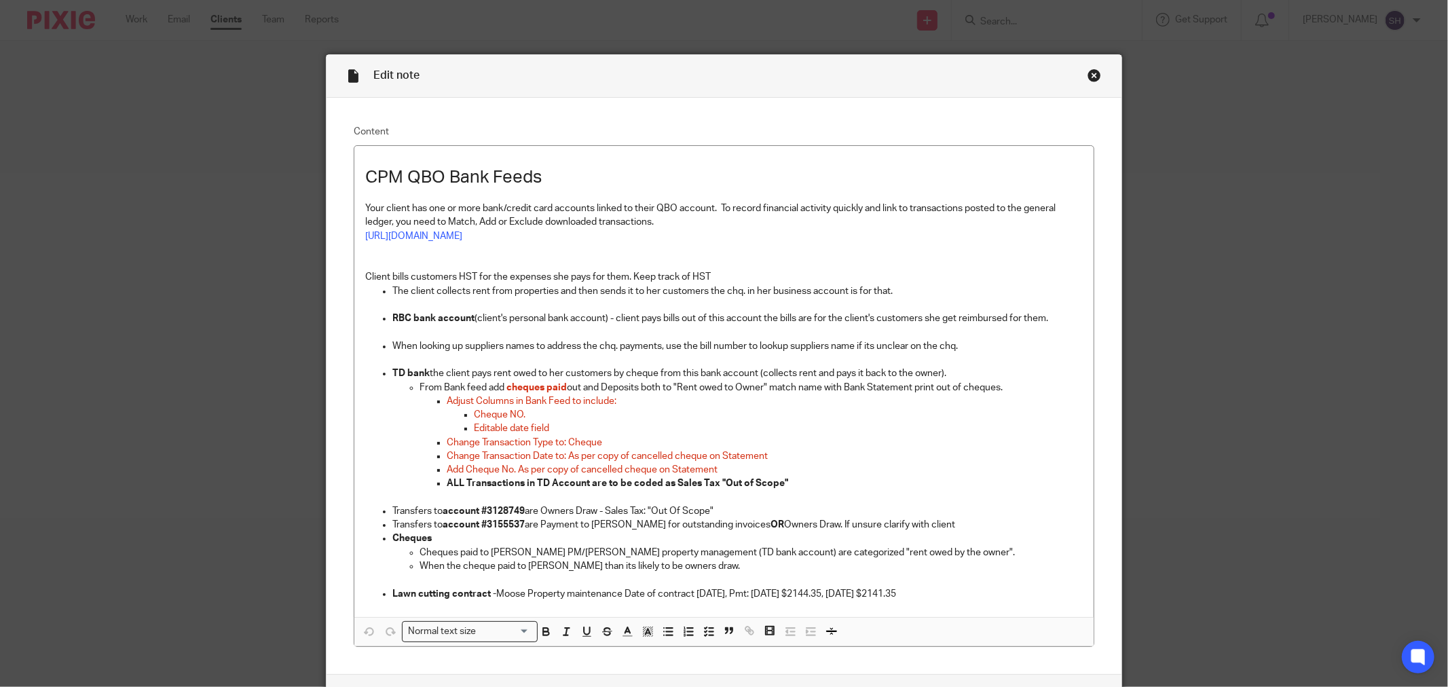
click at [1090, 75] on div "Close this dialog window" at bounding box center [1095, 76] width 14 height 14
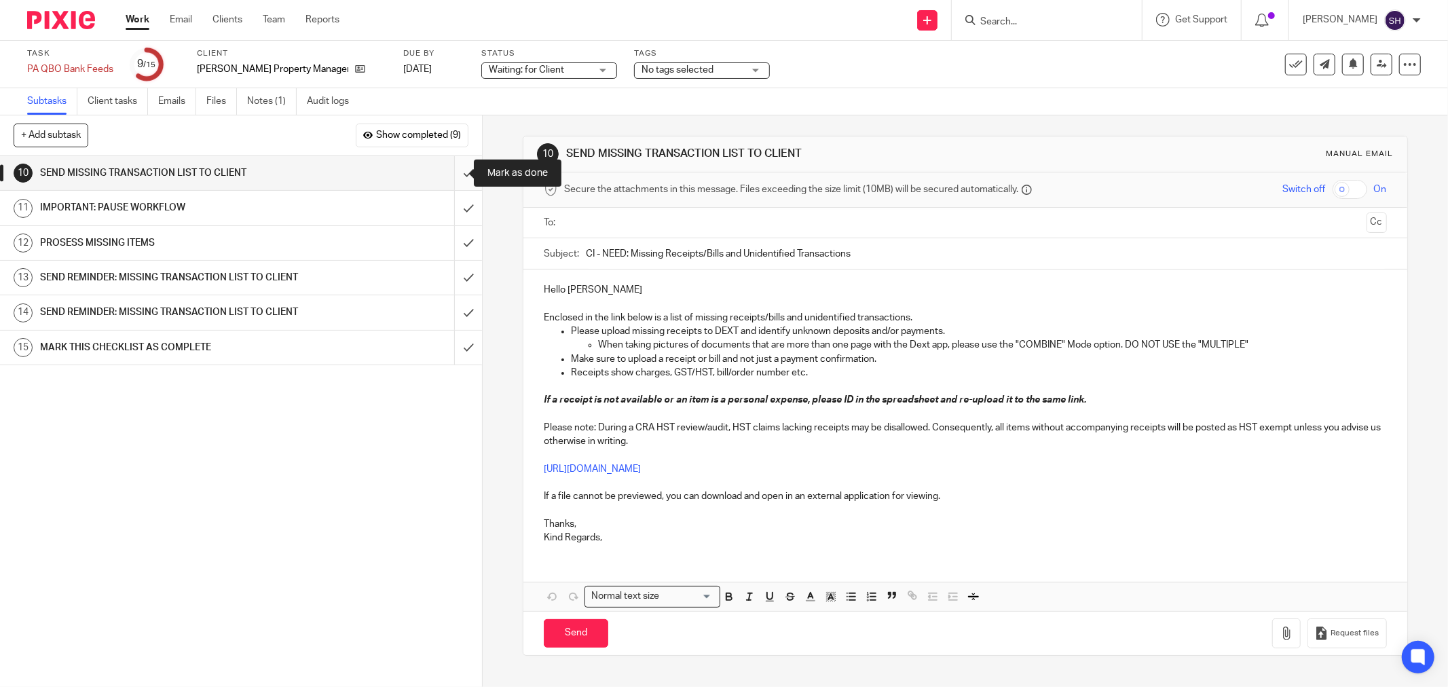
click at [450, 168] on input "submit" at bounding box center [241, 173] width 482 height 34
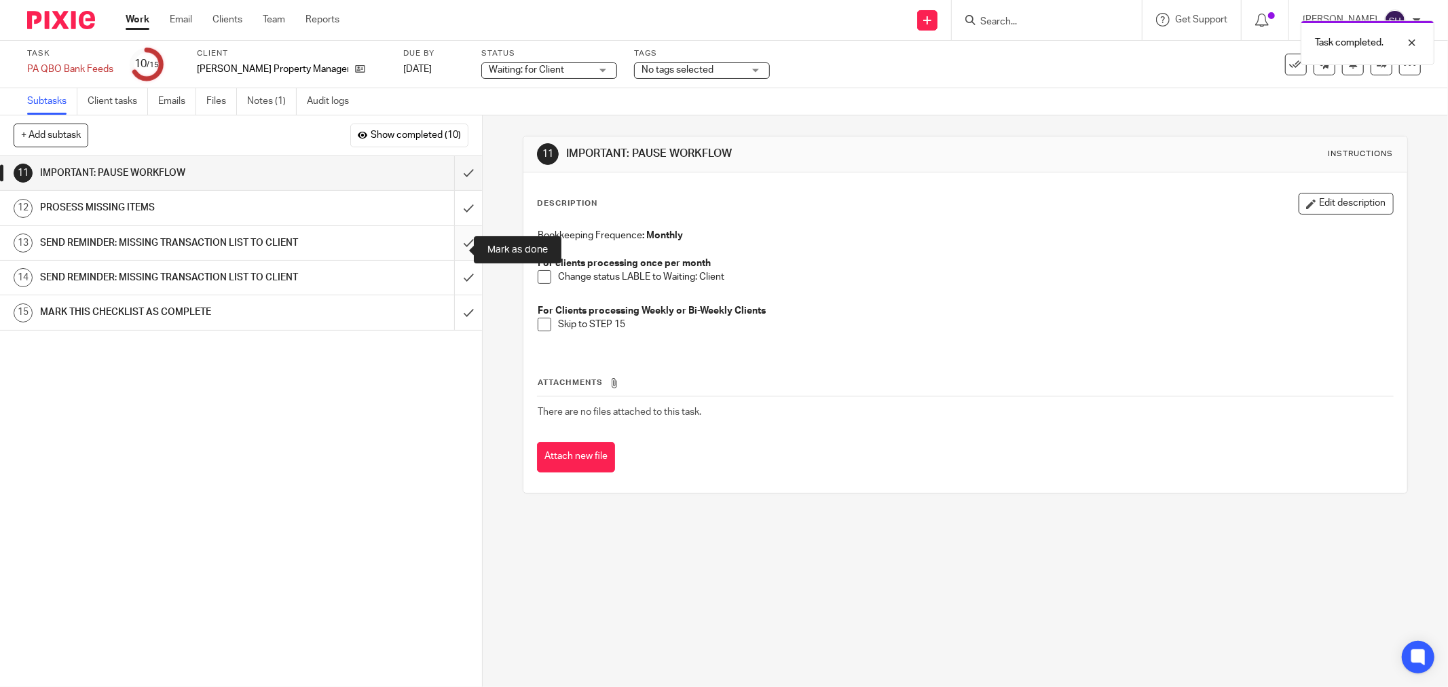
click at [447, 253] on input "submit" at bounding box center [241, 243] width 482 height 34
click at [451, 259] on input "submit" at bounding box center [241, 243] width 482 height 34
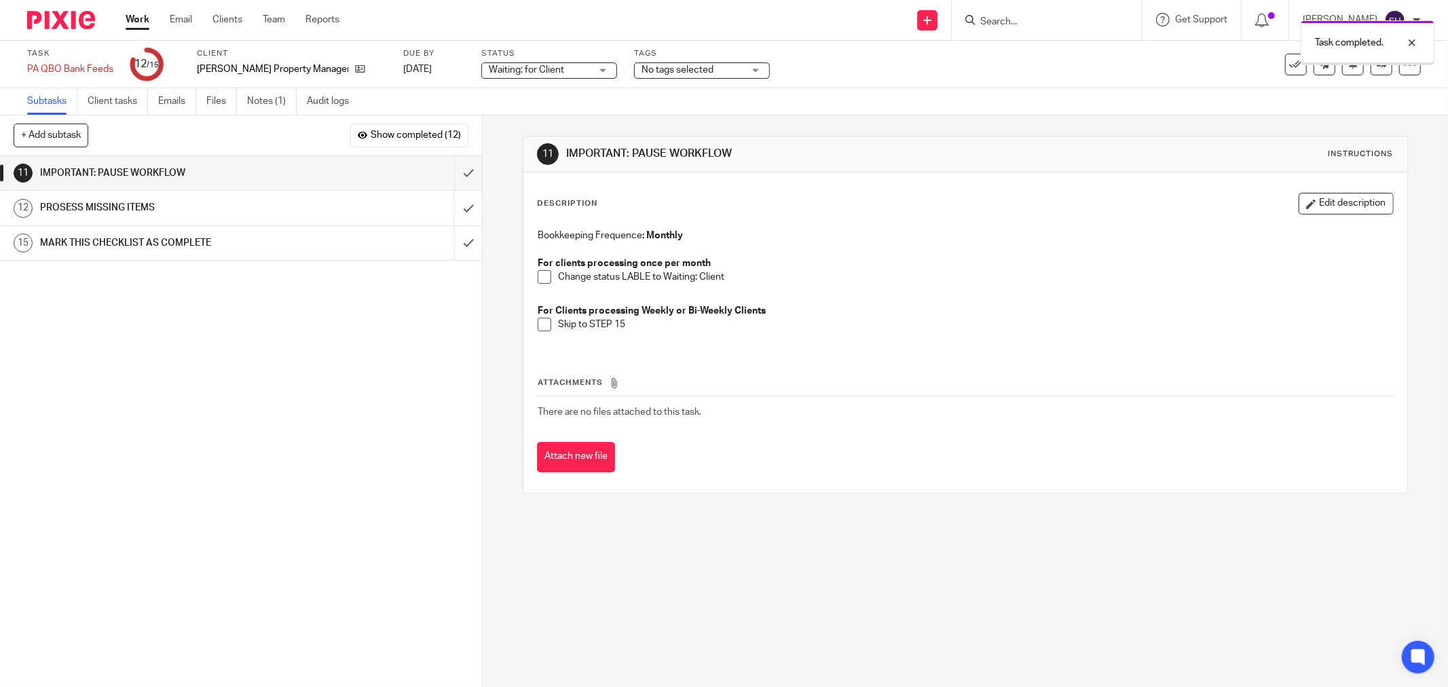
click at [541, 276] on span at bounding box center [545, 277] width 14 height 14
click at [538, 330] on span at bounding box center [545, 325] width 14 height 14
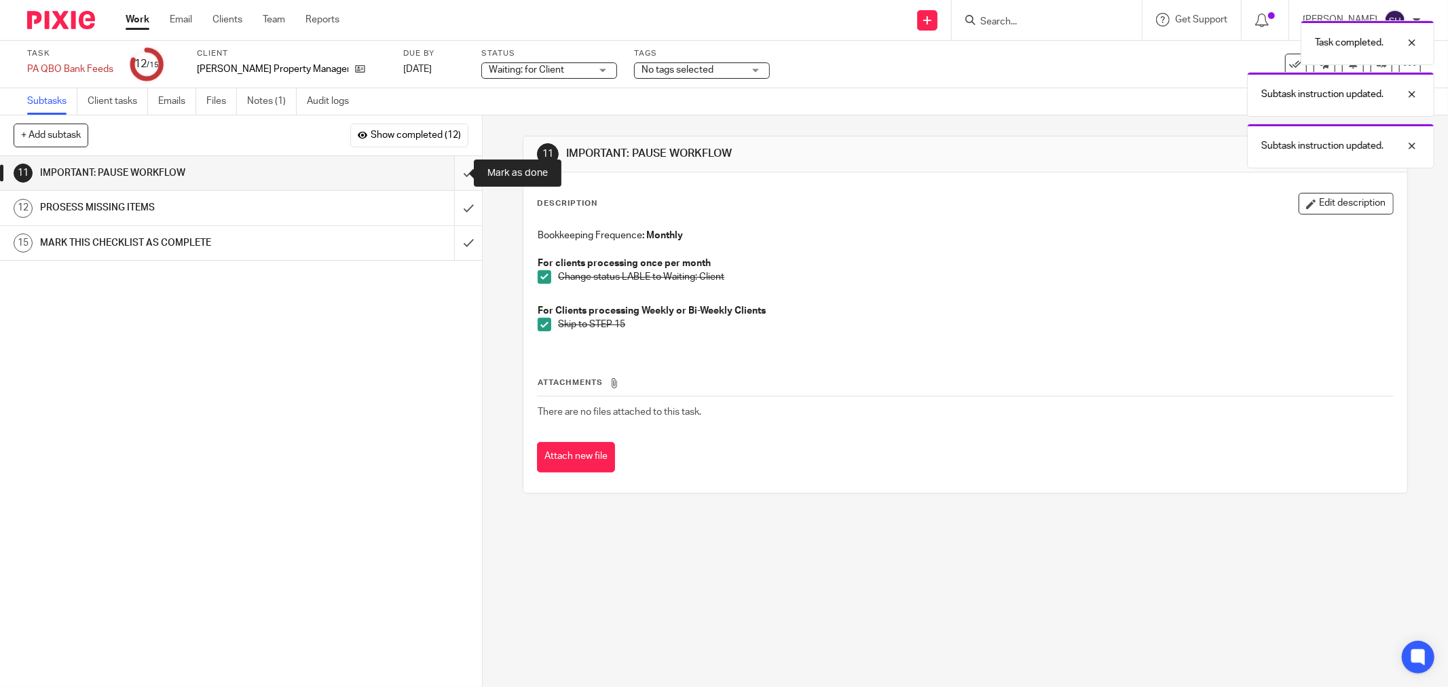
click at [453, 173] on input "submit" at bounding box center [241, 173] width 482 height 34
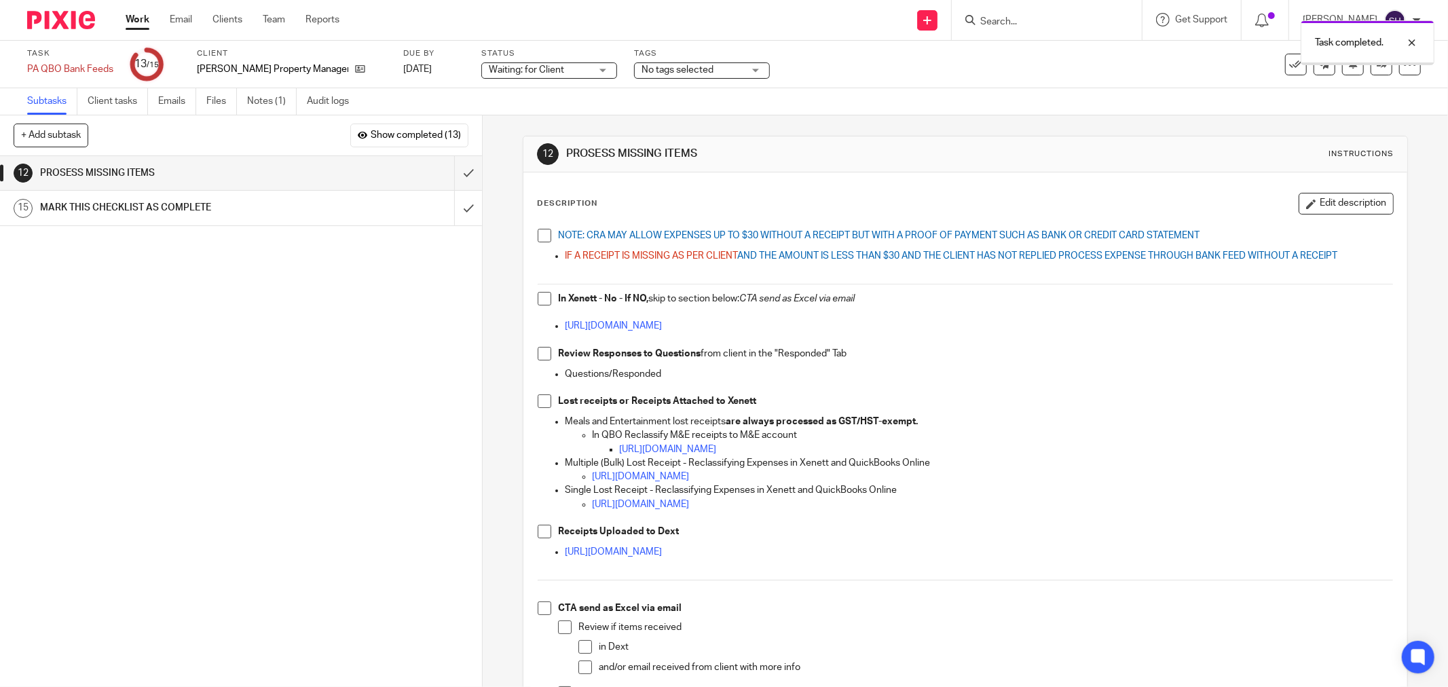
click at [538, 236] on span at bounding box center [545, 236] width 14 height 14
click at [540, 297] on span at bounding box center [545, 299] width 14 height 14
click at [538, 355] on span at bounding box center [545, 354] width 14 height 14
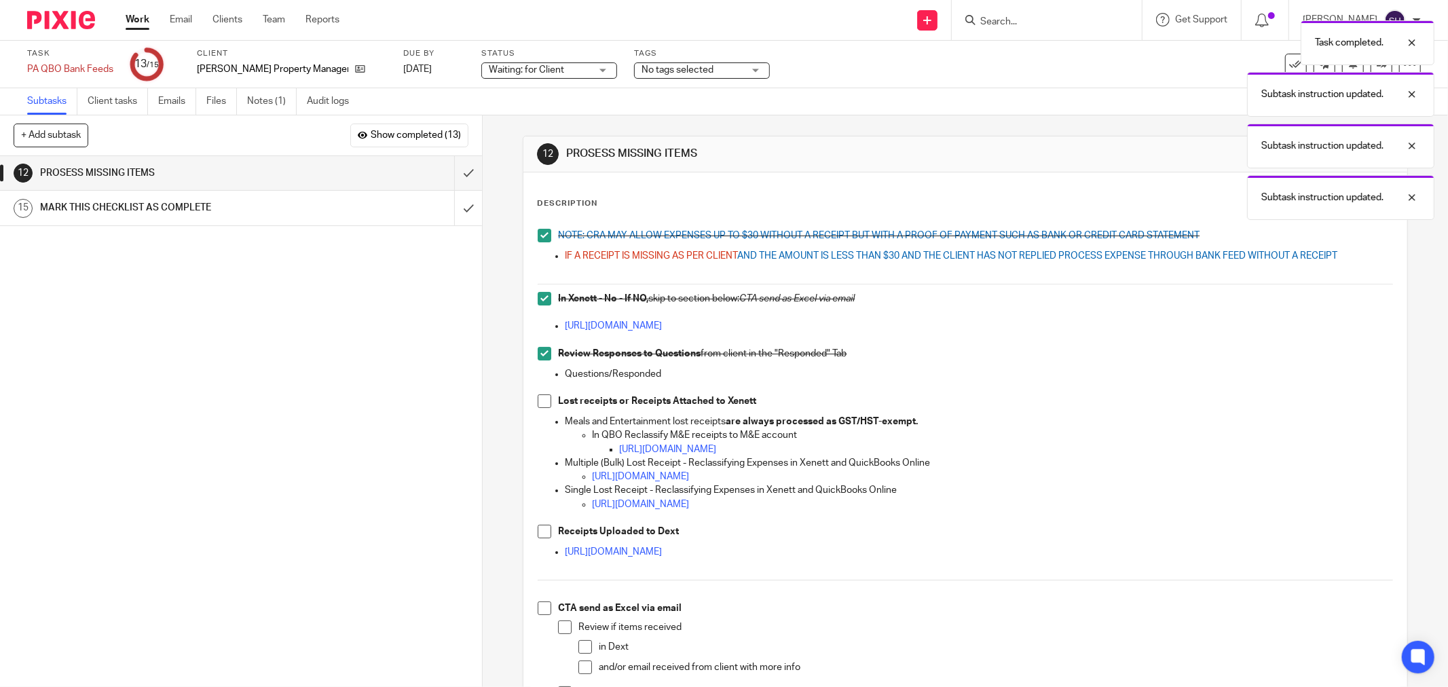
click at [544, 406] on span at bounding box center [545, 401] width 14 height 14
click at [538, 533] on span at bounding box center [545, 532] width 14 height 14
click at [540, 606] on span at bounding box center [545, 608] width 14 height 14
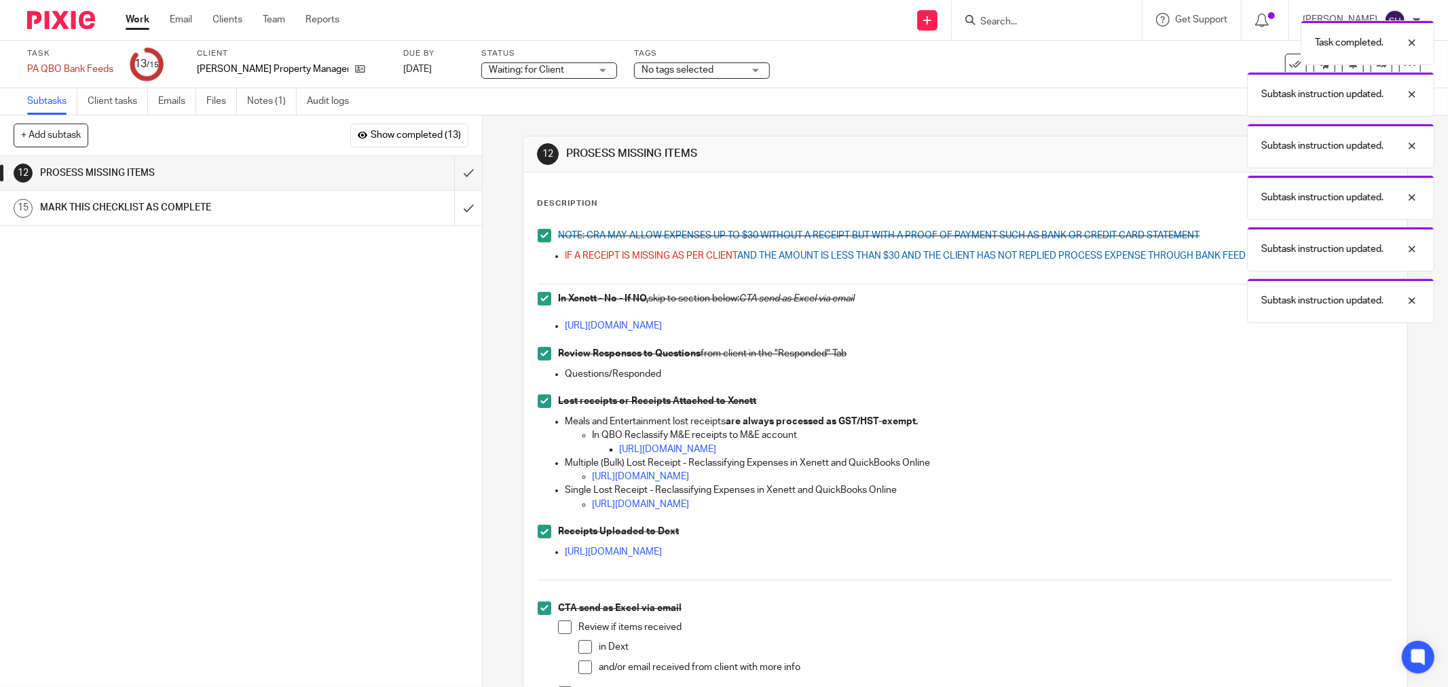
click at [560, 622] on span at bounding box center [565, 627] width 14 height 14
click at [578, 642] on span at bounding box center [585, 647] width 14 height 14
click at [580, 662] on span at bounding box center [585, 668] width 14 height 14
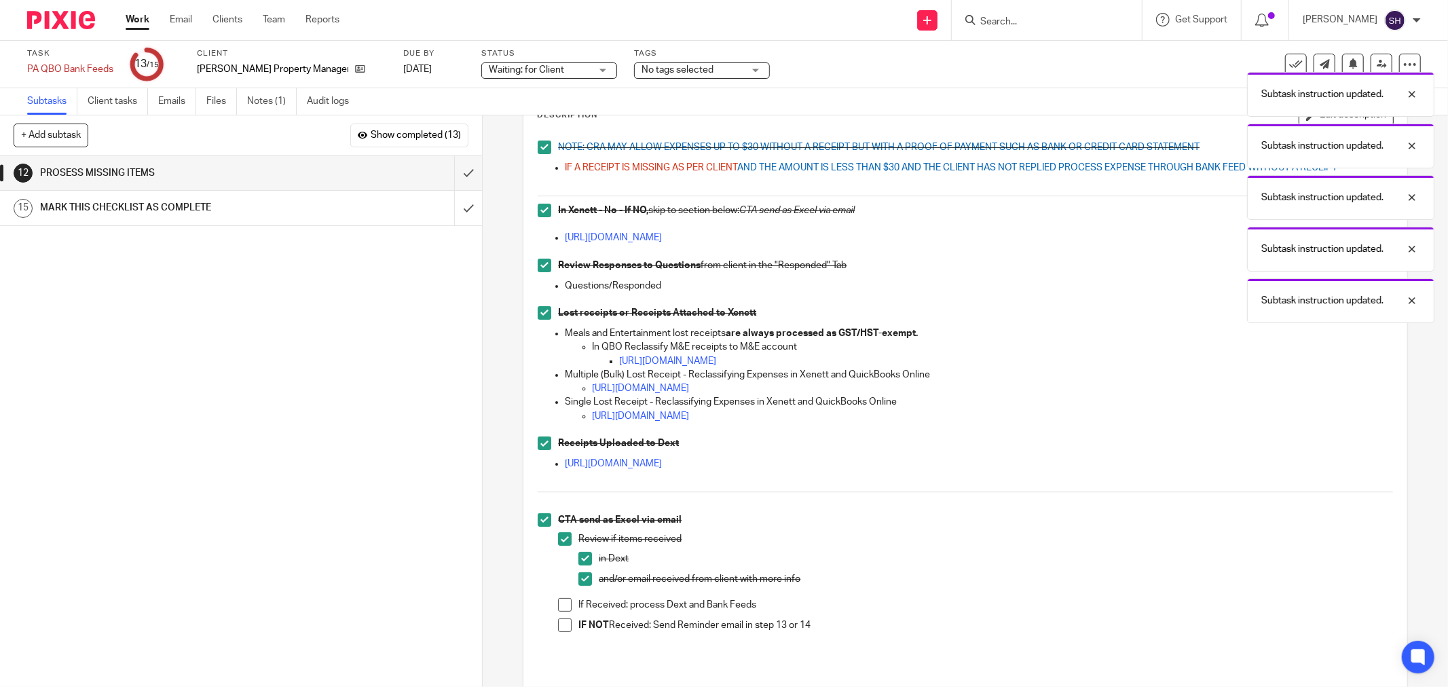
scroll to position [228, 0]
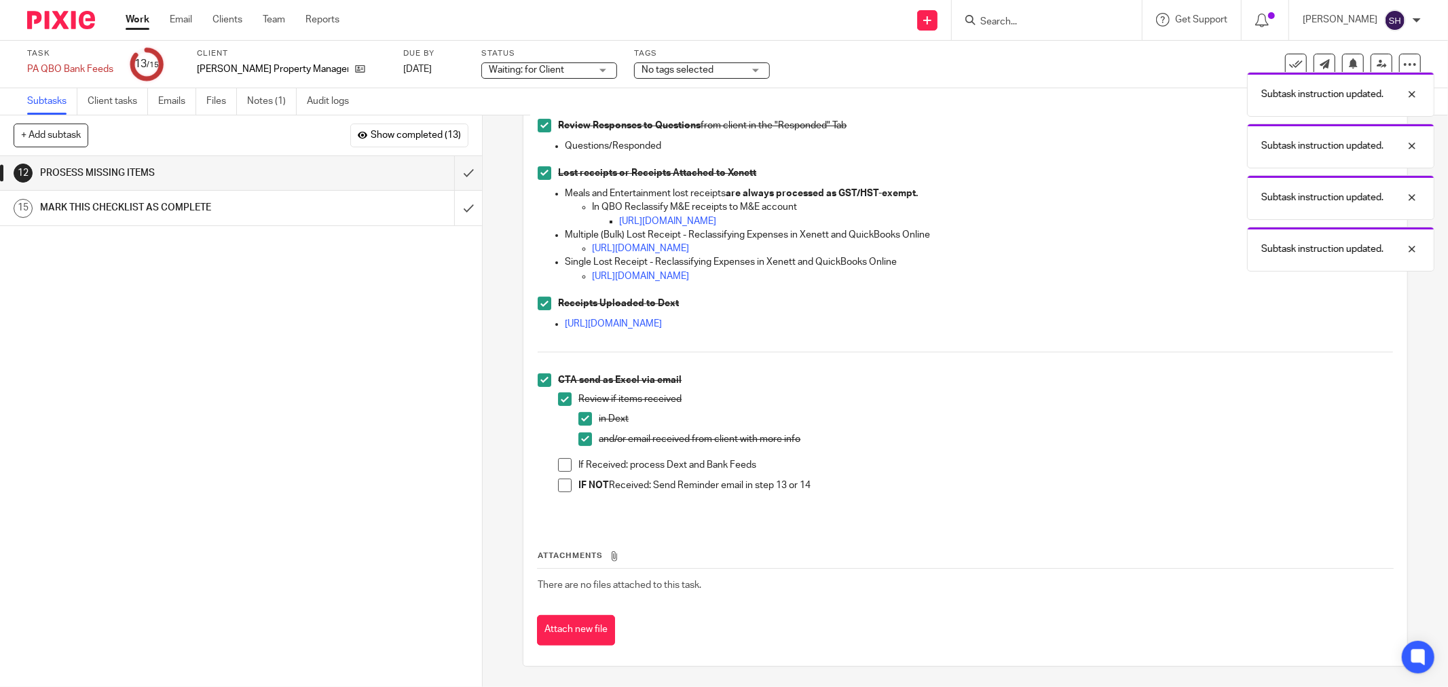
click at [560, 466] on span at bounding box center [565, 465] width 14 height 14
click at [559, 479] on span at bounding box center [565, 486] width 14 height 14
click at [453, 172] on input "submit" at bounding box center [241, 173] width 482 height 34
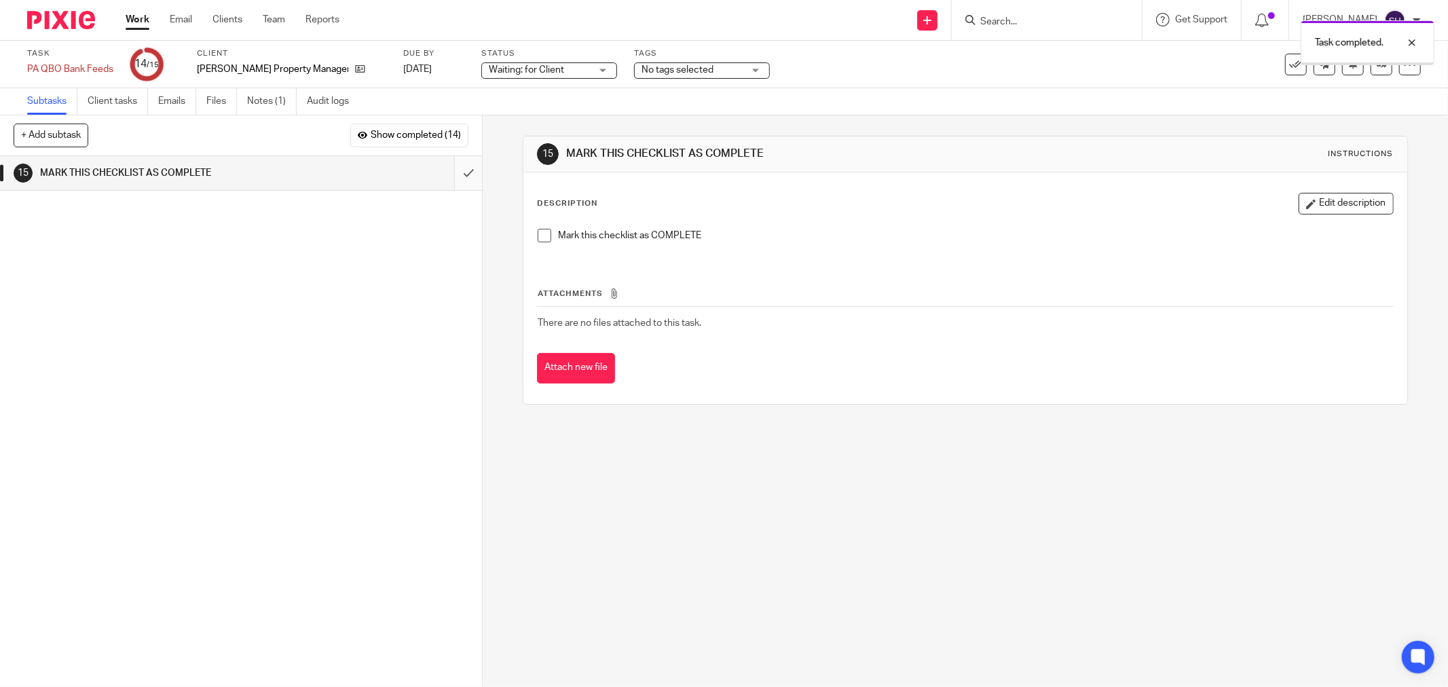
click at [456, 172] on input "submit" at bounding box center [241, 173] width 482 height 34
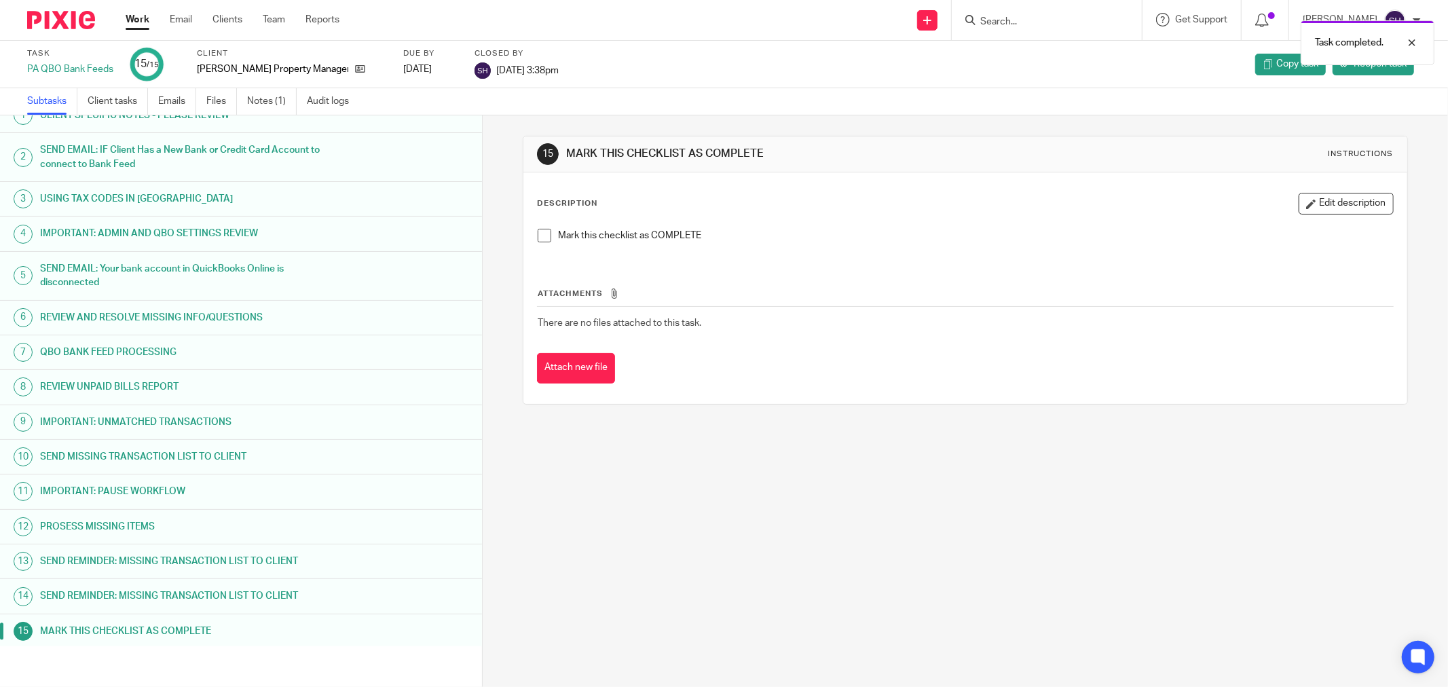
scroll to position [21, 0]
click at [266, 623] on h1 "MARK THIS CHECKLIST AS COMPLETE" at bounding box center [183, 628] width 286 height 20
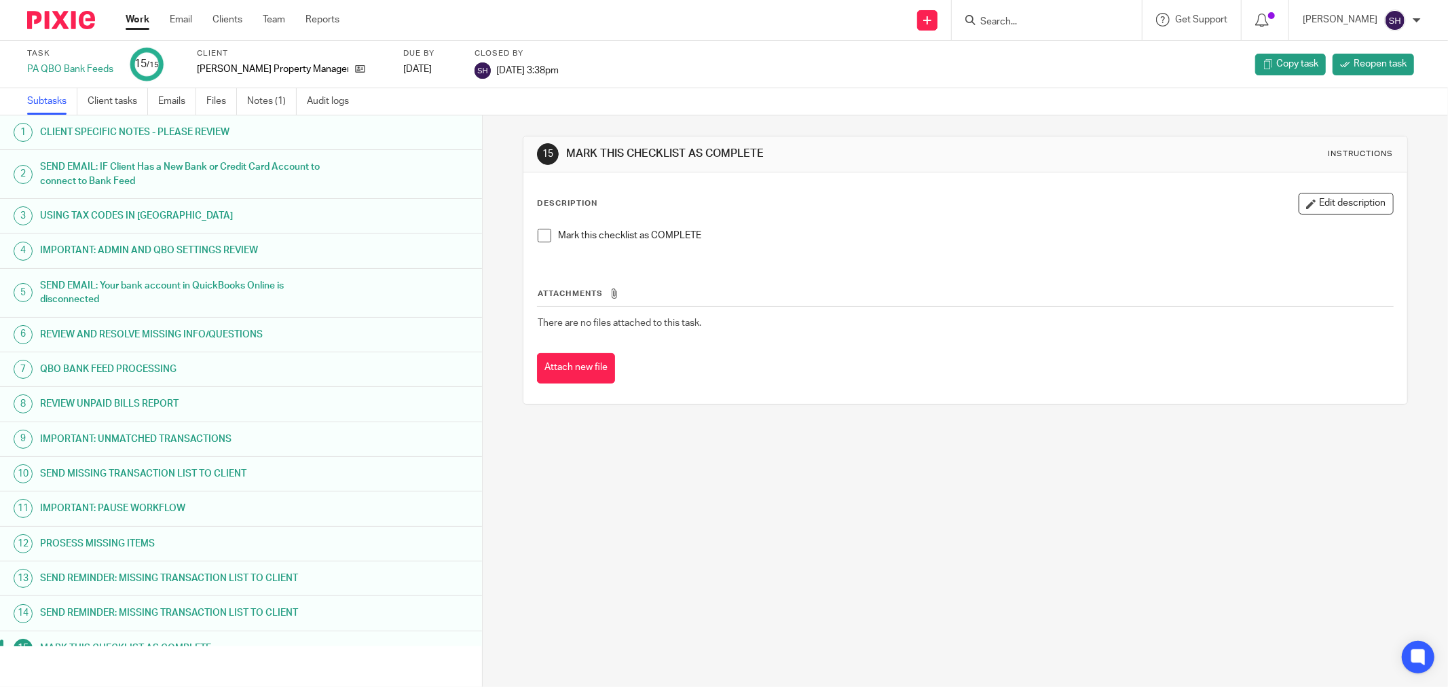
click at [541, 234] on span at bounding box center [545, 236] width 14 height 14
click at [147, 16] on link "Work" at bounding box center [138, 20] width 24 height 14
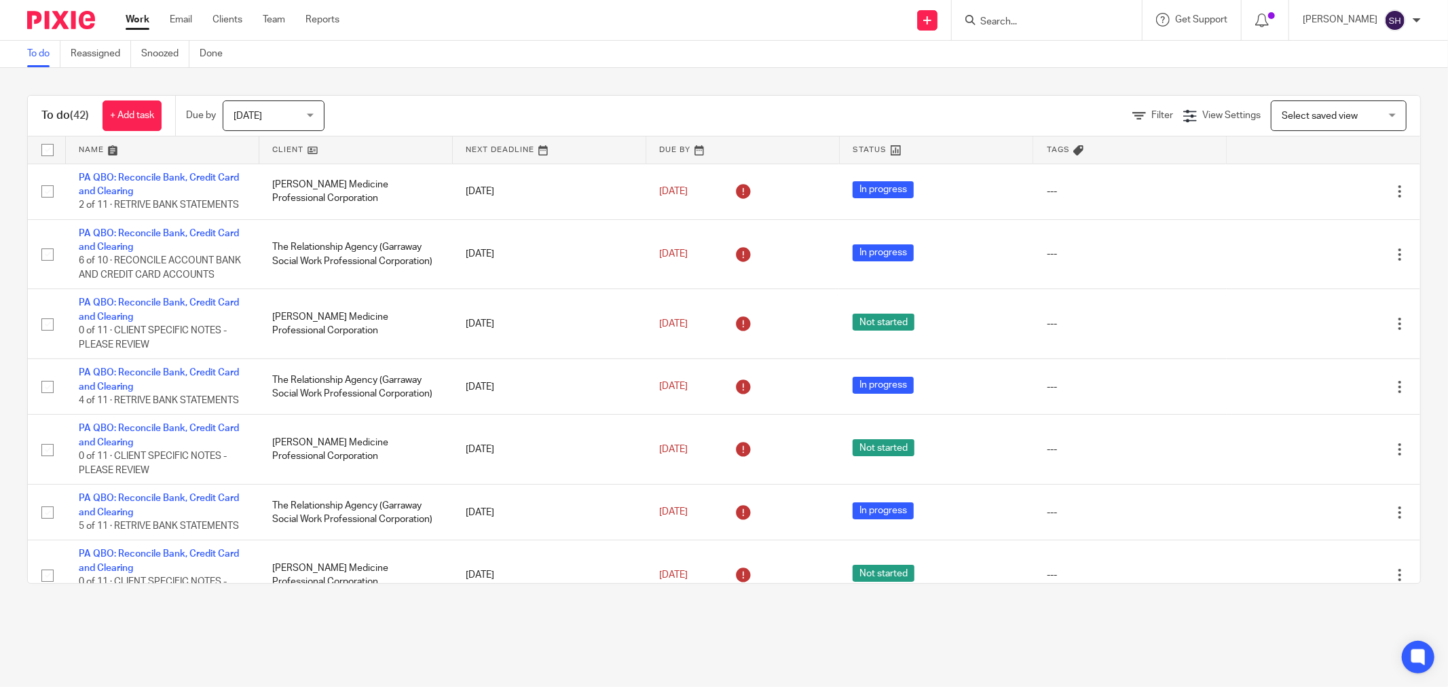
click at [313, 145] on link at bounding box center [355, 149] width 193 height 27
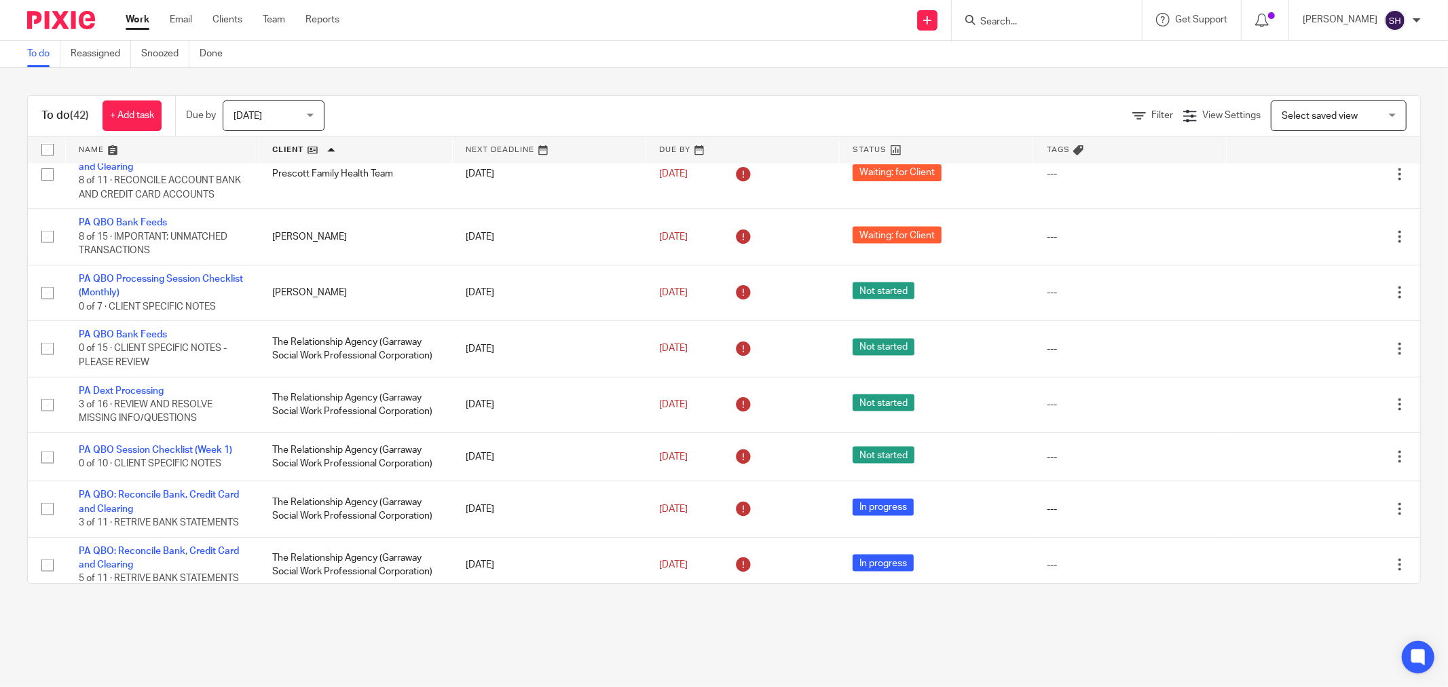
scroll to position [1719, 0]
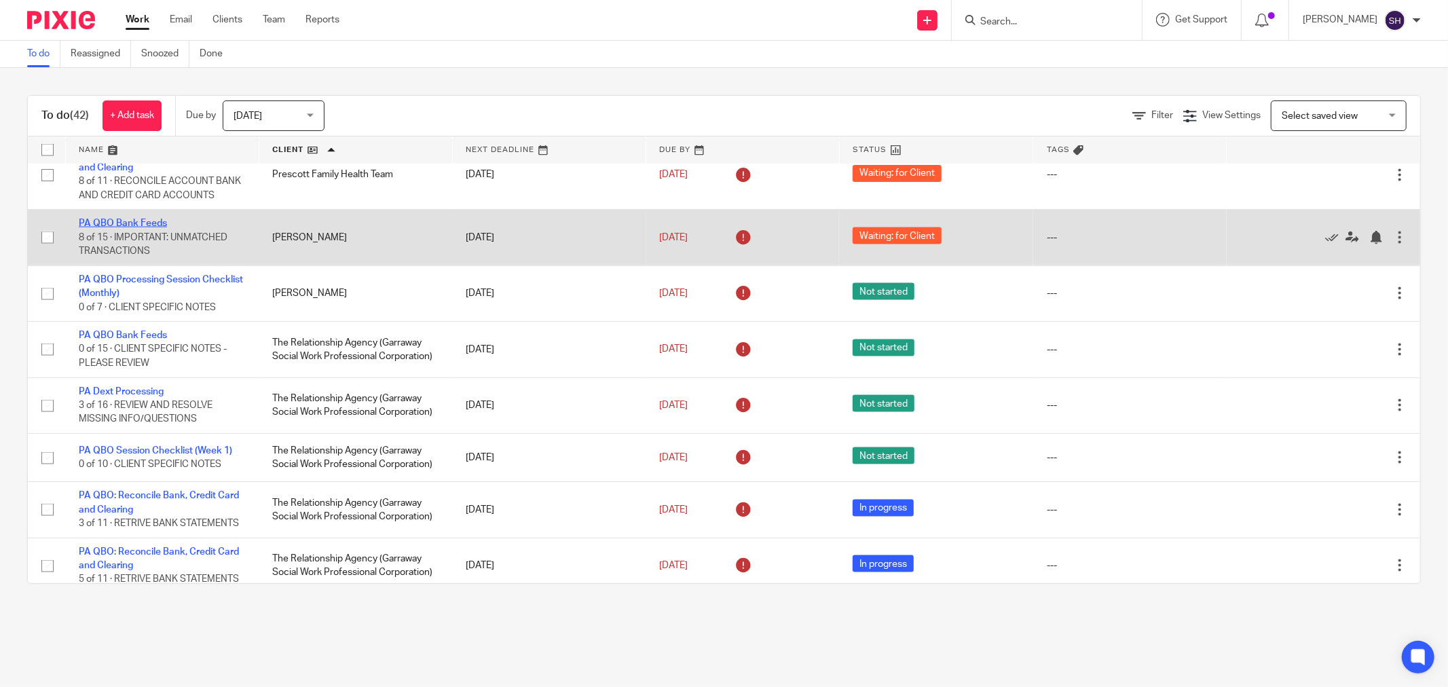
click at [148, 228] on link "PA QBO Bank Feeds" at bounding box center [123, 224] width 88 height 10
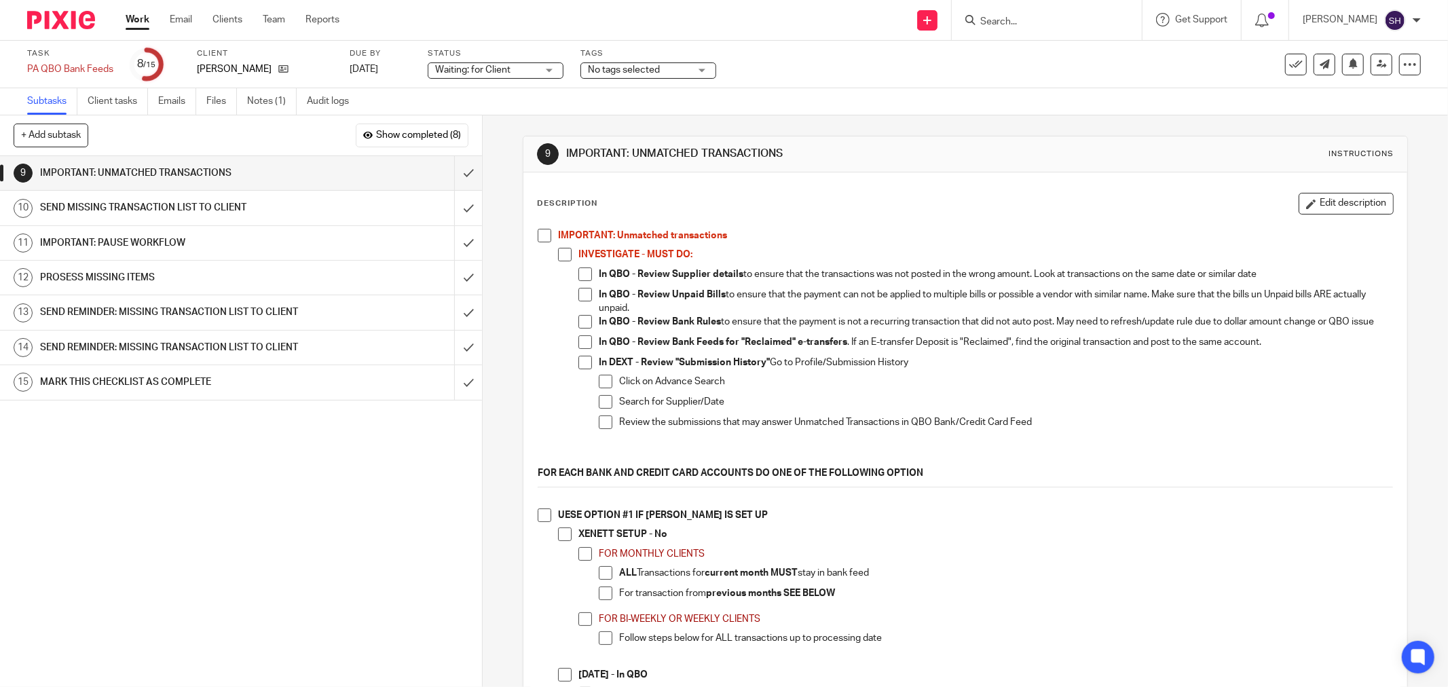
click at [539, 236] on span at bounding box center [545, 236] width 14 height 14
click at [566, 258] on span at bounding box center [565, 255] width 14 height 14
click at [579, 274] on span at bounding box center [585, 274] width 14 height 14
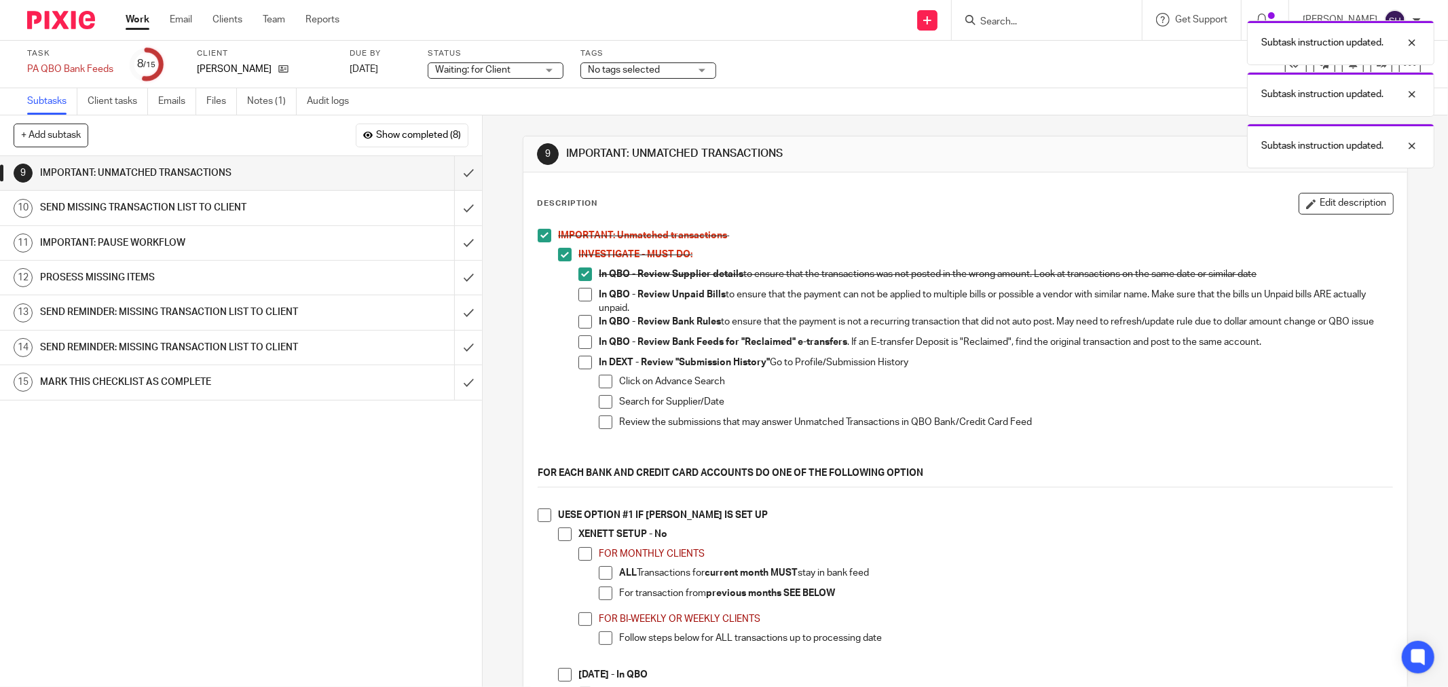
click at [578, 296] on span at bounding box center [585, 295] width 14 height 14
click at [578, 320] on span at bounding box center [585, 322] width 14 height 14
click at [578, 343] on span at bounding box center [585, 342] width 14 height 14
click at [584, 365] on span at bounding box center [585, 363] width 14 height 14
click at [601, 388] on span at bounding box center [606, 382] width 14 height 14
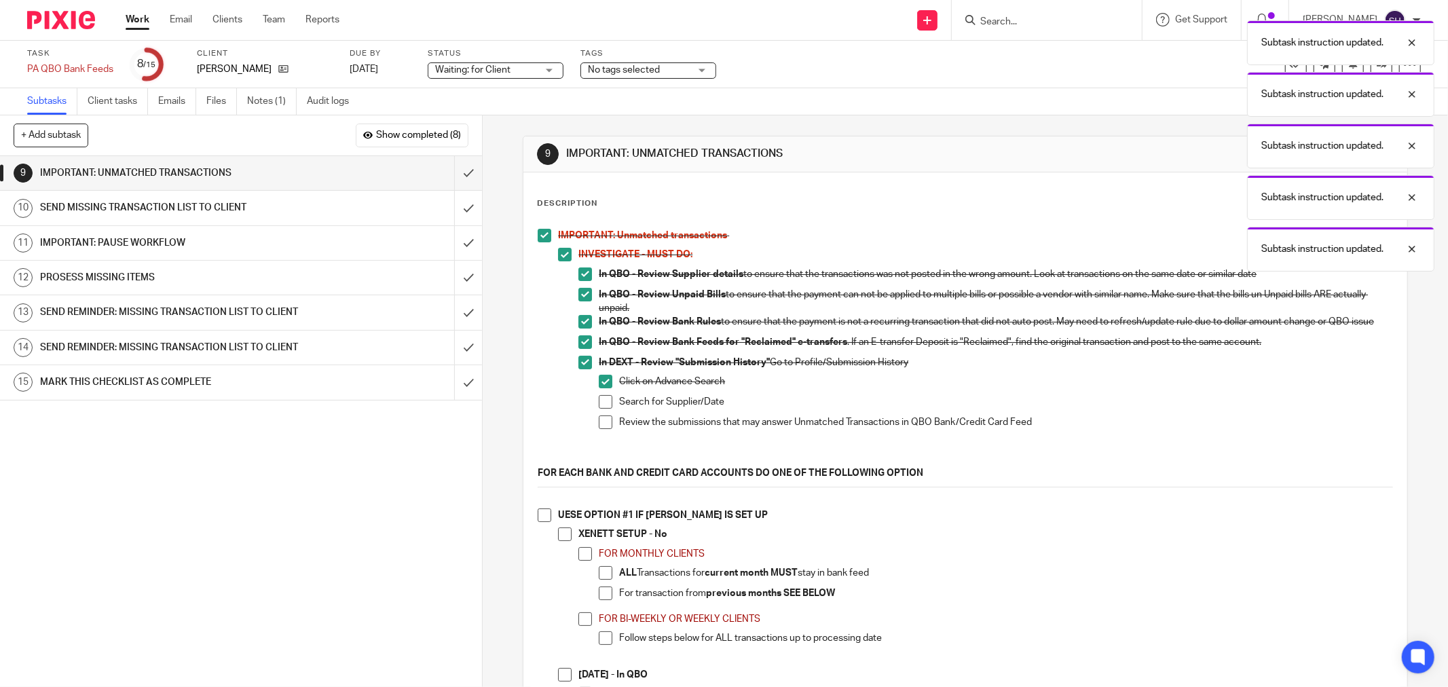
click at [600, 409] on span at bounding box center [606, 402] width 14 height 14
click at [599, 428] on span at bounding box center [606, 422] width 14 height 14
drag, startPoint x: 540, startPoint y: 523, endPoint x: 557, endPoint y: 544, distance: 26.1
click at [540, 522] on span at bounding box center [545, 515] width 14 height 14
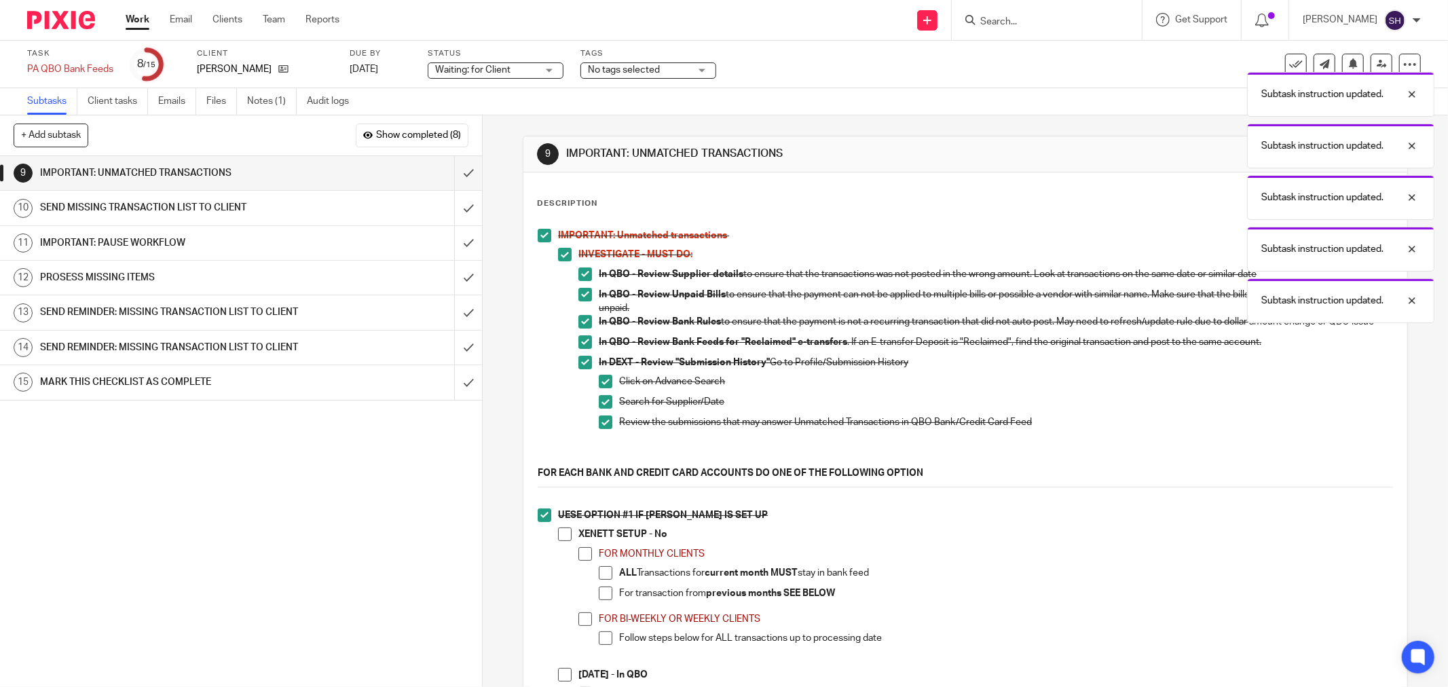
click at [559, 541] on span at bounding box center [565, 534] width 14 height 14
click at [578, 557] on span at bounding box center [585, 554] width 14 height 14
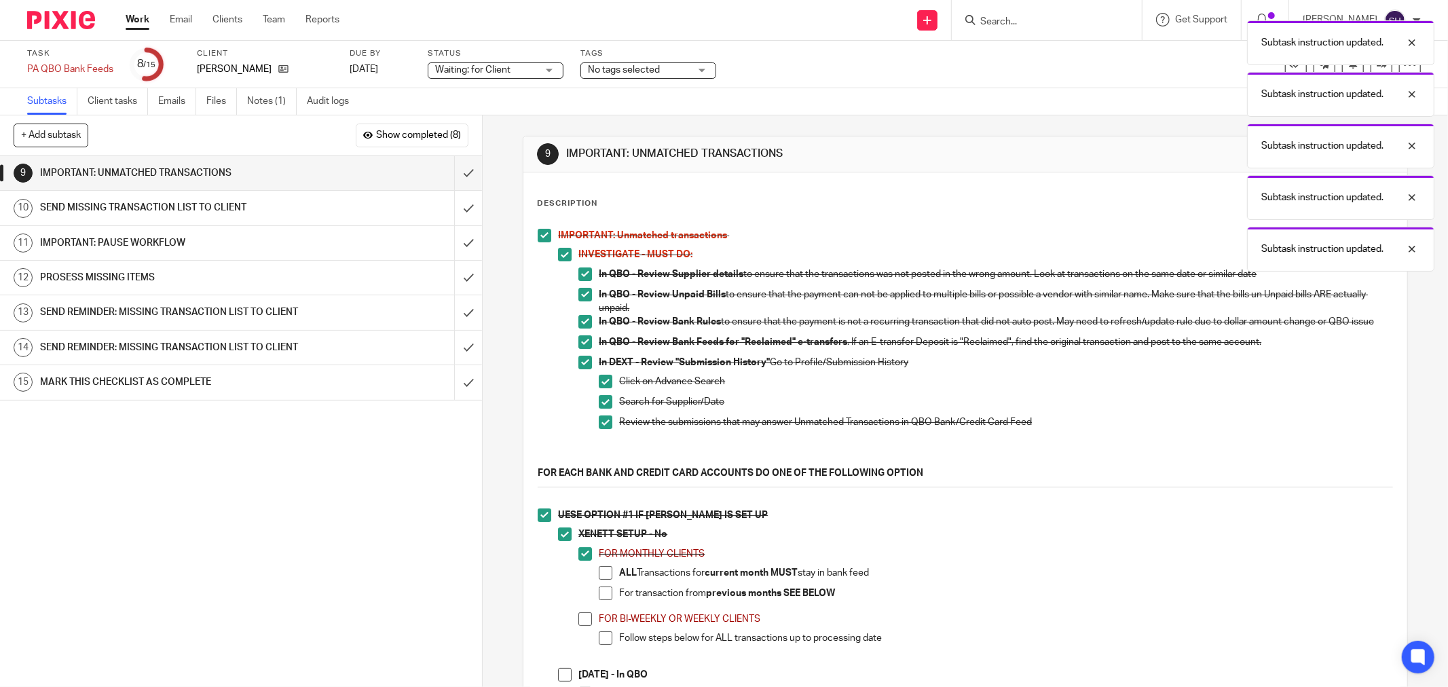
click at [604, 580] on span at bounding box center [606, 573] width 14 height 14
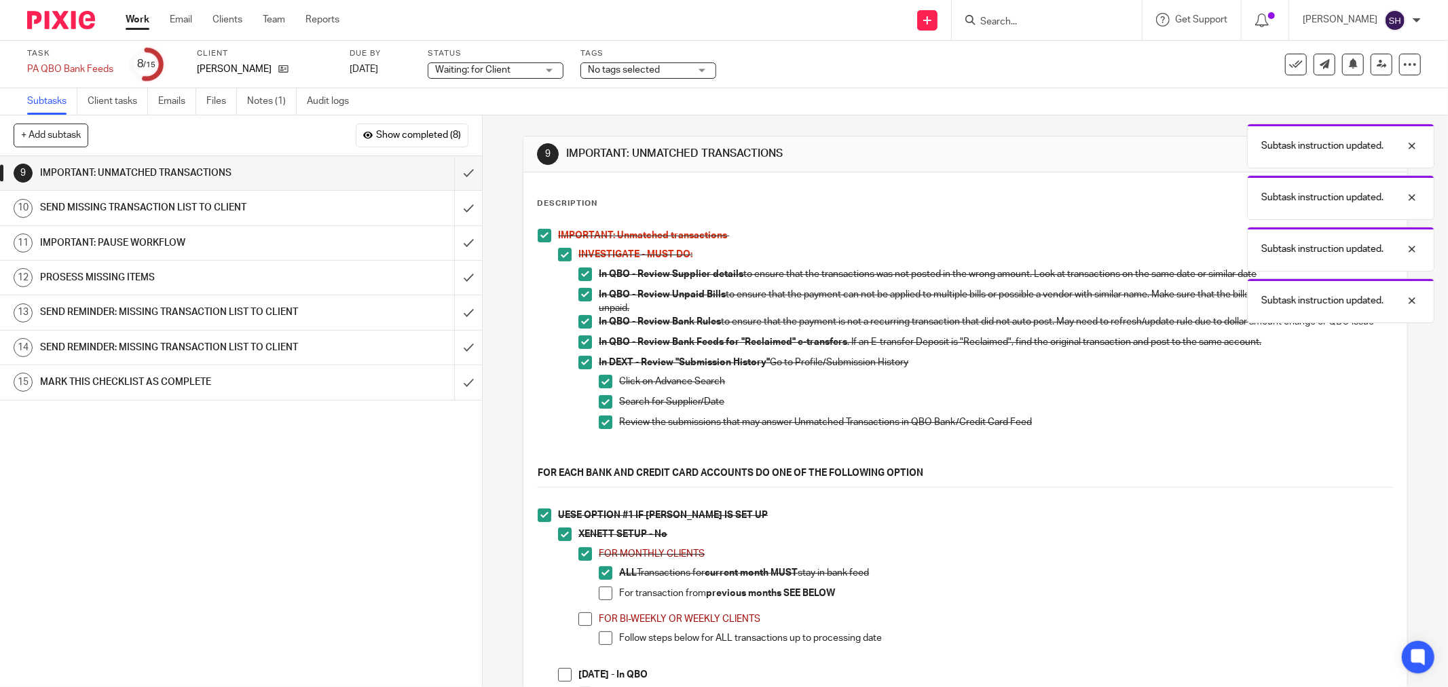
click at [599, 607] on li "For transaction from previous months SEE BELOW" at bounding box center [996, 597] width 794 height 20
click at [585, 625] on span at bounding box center [585, 619] width 14 height 14
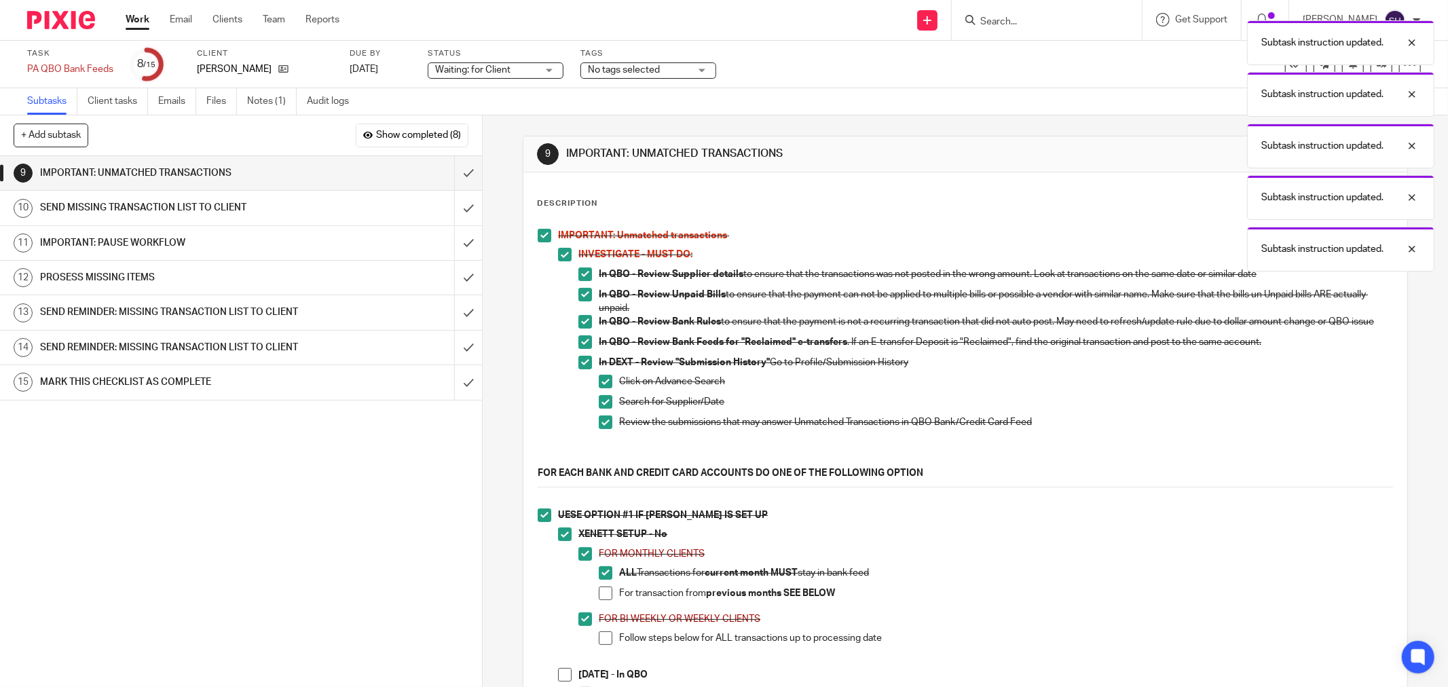
click at [606, 600] on span at bounding box center [606, 594] width 14 height 14
click at [600, 645] on span at bounding box center [606, 638] width 14 height 14
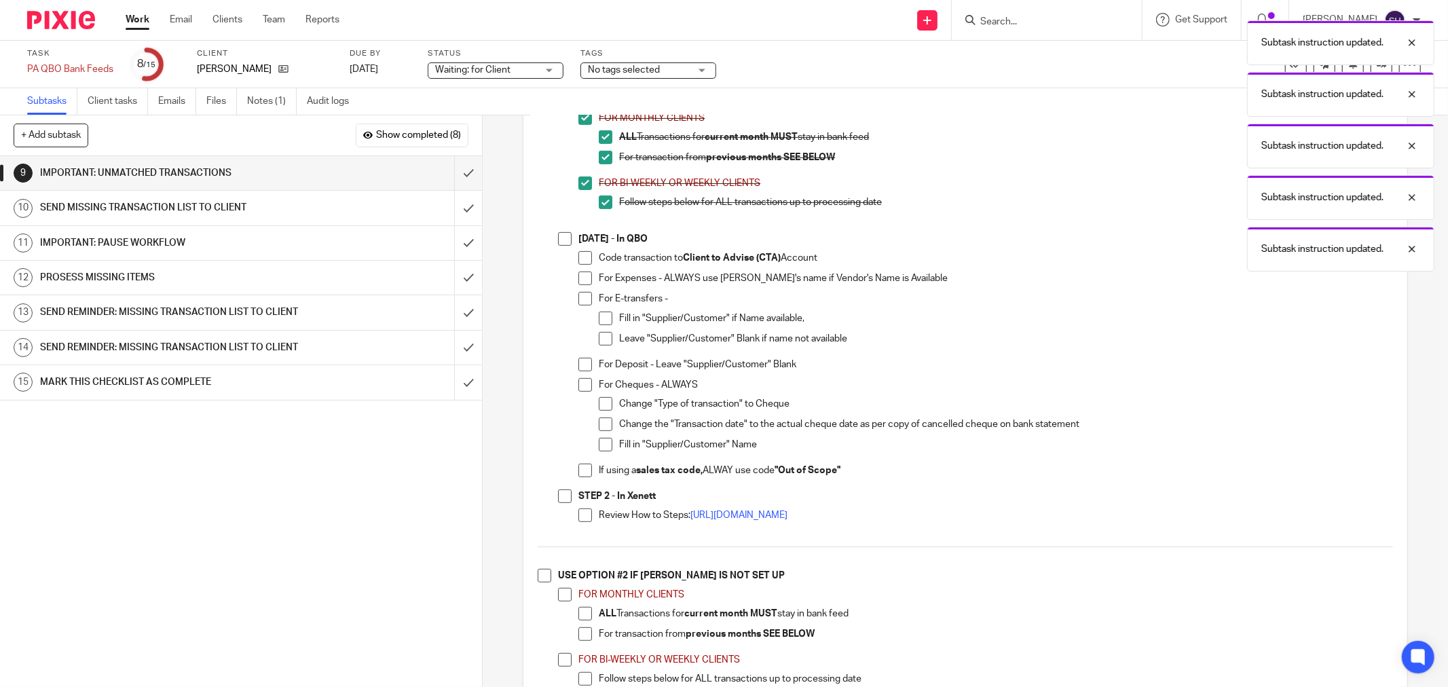
scroll to position [452, 0]
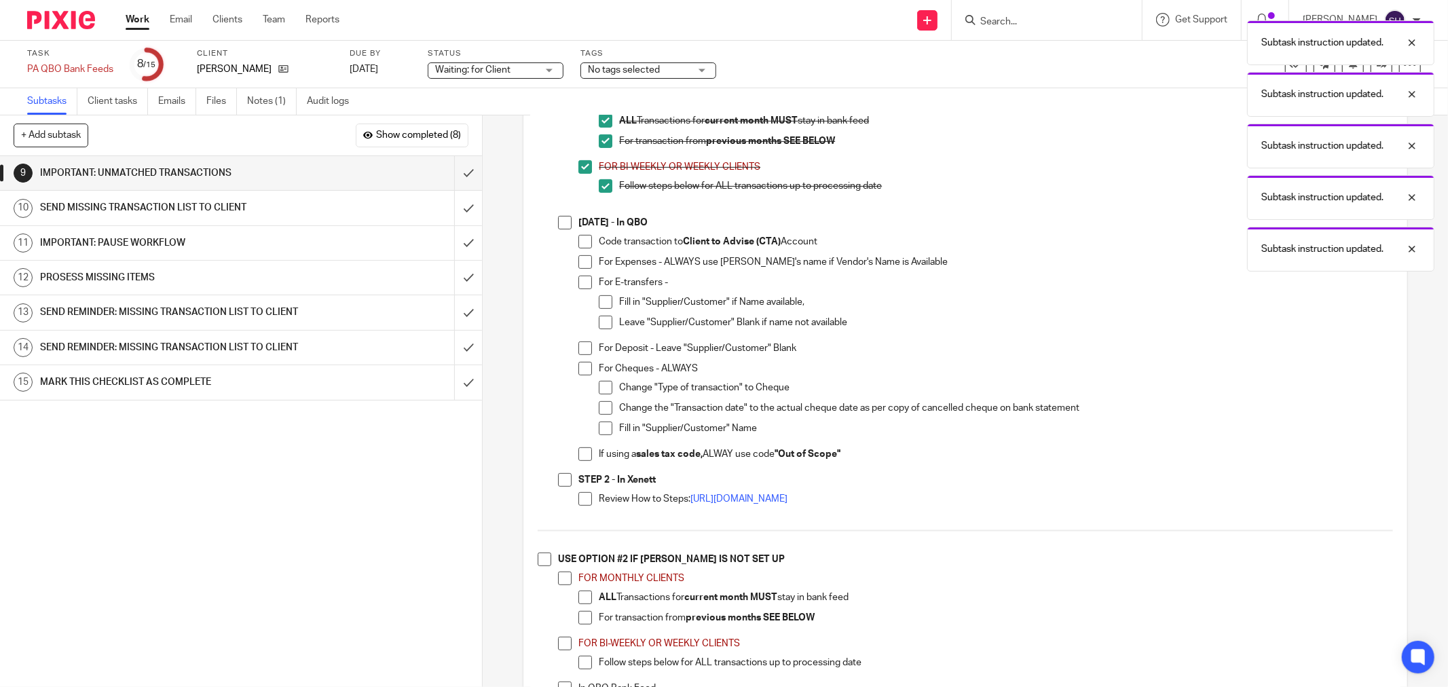
click at [558, 224] on span at bounding box center [565, 223] width 14 height 14
click at [579, 248] on span at bounding box center [585, 242] width 14 height 14
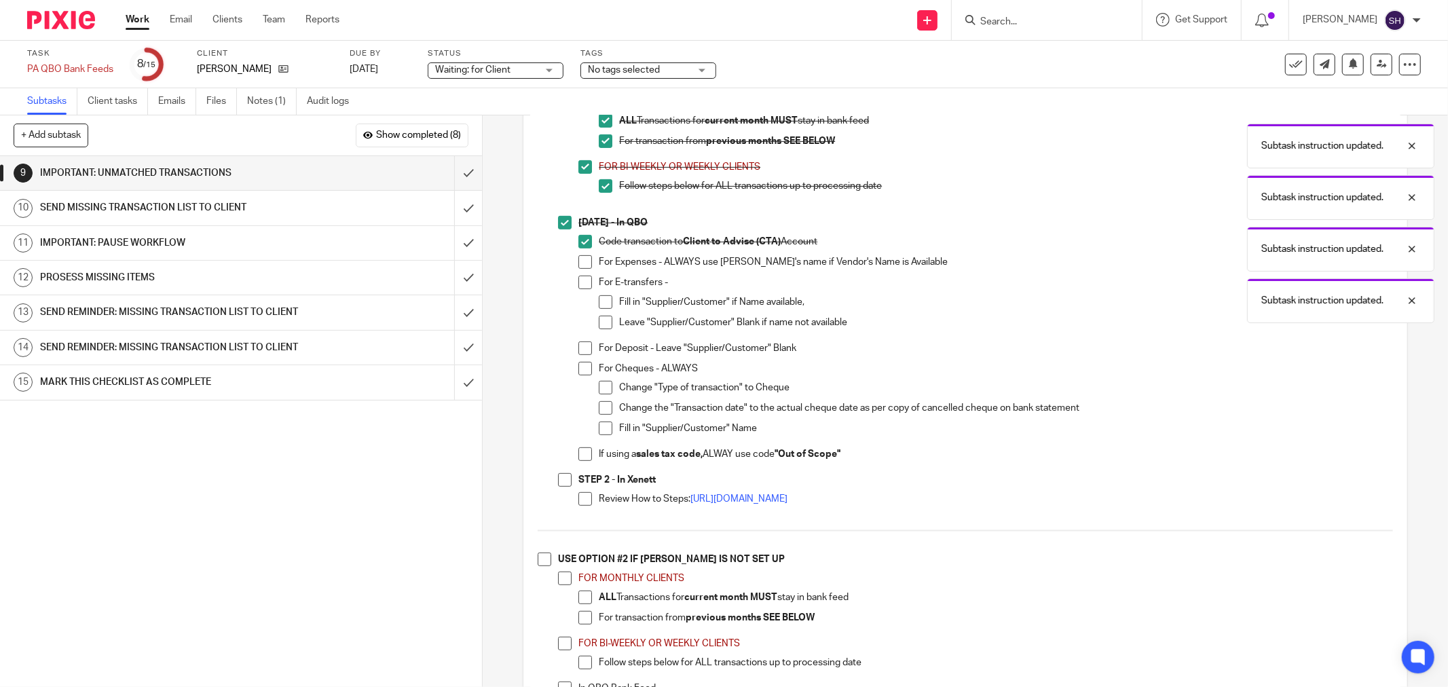
click at [580, 267] on span at bounding box center [585, 262] width 14 height 14
click at [585, 288] on span at bounding box center [585, 283] width 14 height 14
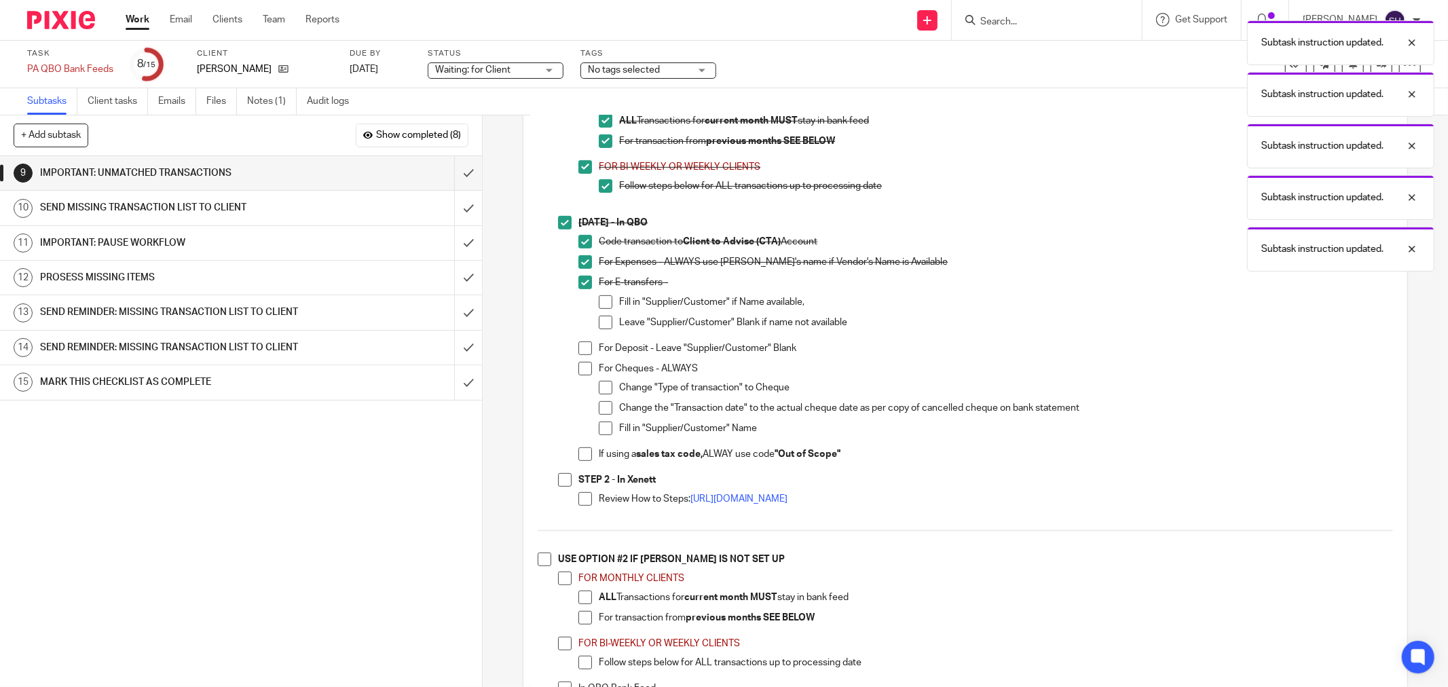
click at [599, 309] on span at bounding box center [606, 302] width 14 height 14
drag, startPoint x: 599, startPoint y: 326, endPoint x: 596, endPoint y: 339, distance: 13.8
click at [599, 327] on span at bounding box center [606, 323] width 14 height 14
click at [580, 355] on span at bounding box center [585, 348] width 14 height 14
drag, startPoint x: 579, startPoint y: 379, endPoint x: 591, endPoint y: 383, distance: 12.9
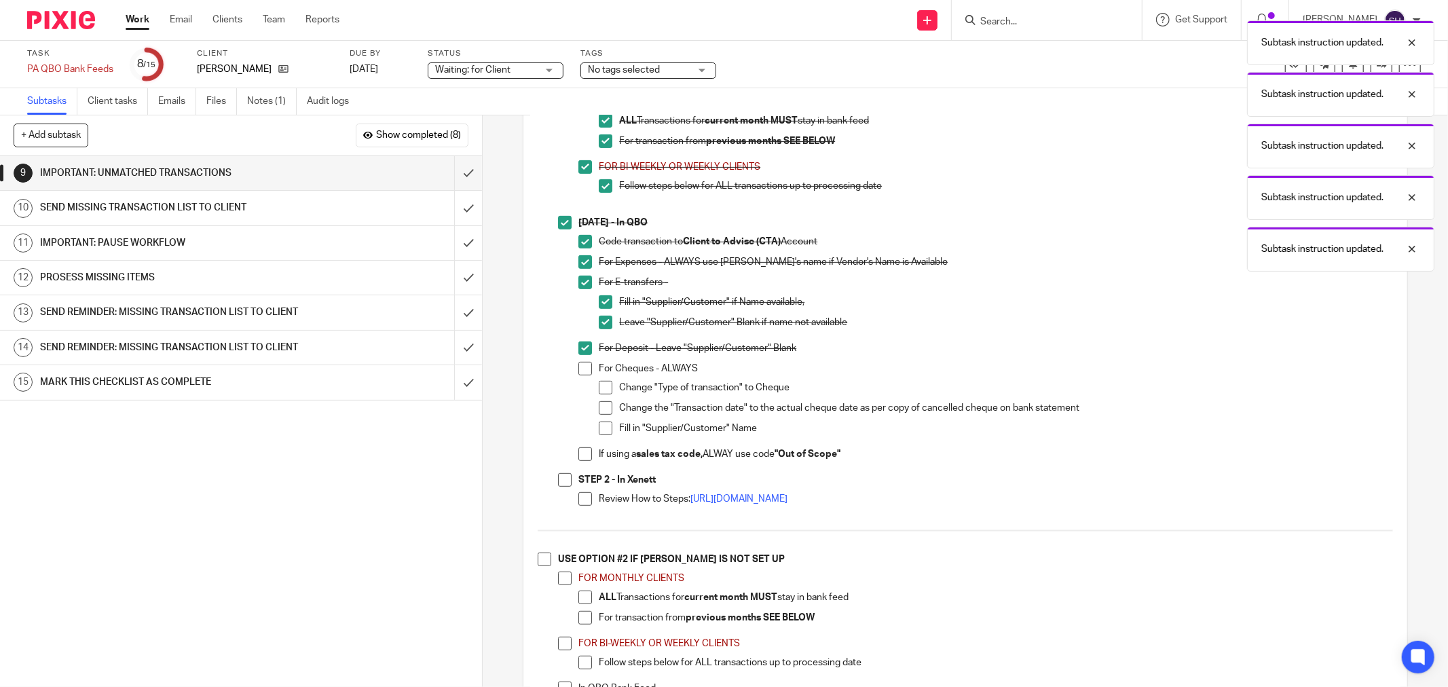
click at [580, 375] on span at bounding box center [585, 369] width 14 height 14
click at [601, 394] on span at bounding box center [606, 388] width 14 height 14
click at [604, 415] on span at bounding box center [606, 408] width 14 height 14
click at [601, 434] on span at bounding box center [606, 429] width 14 height 14
click at [580, 461] on span at bounding box center [585, 454] width 14 height 14
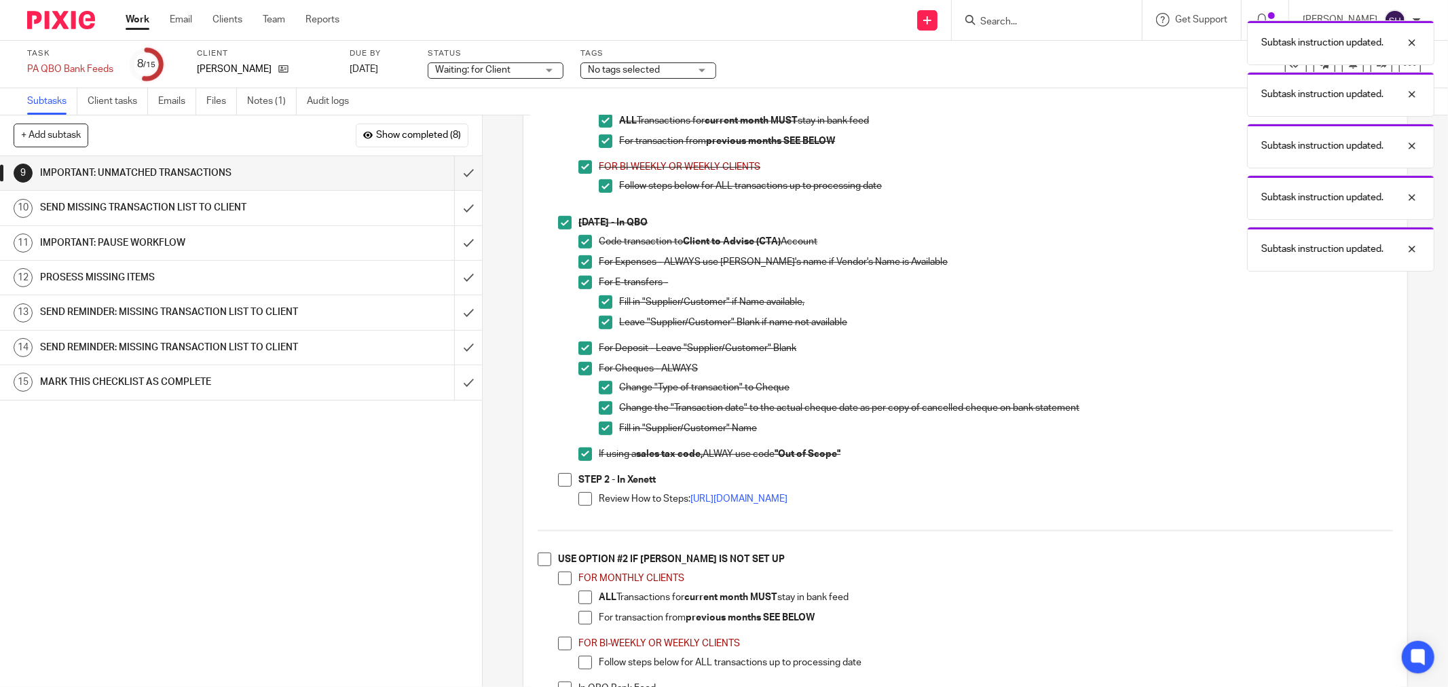
click at [558, 487] on span at bounding box center [565, 480] width 14 height 14
click at [581, 506] on span at bounding box center [585, 499] width 14 height 14
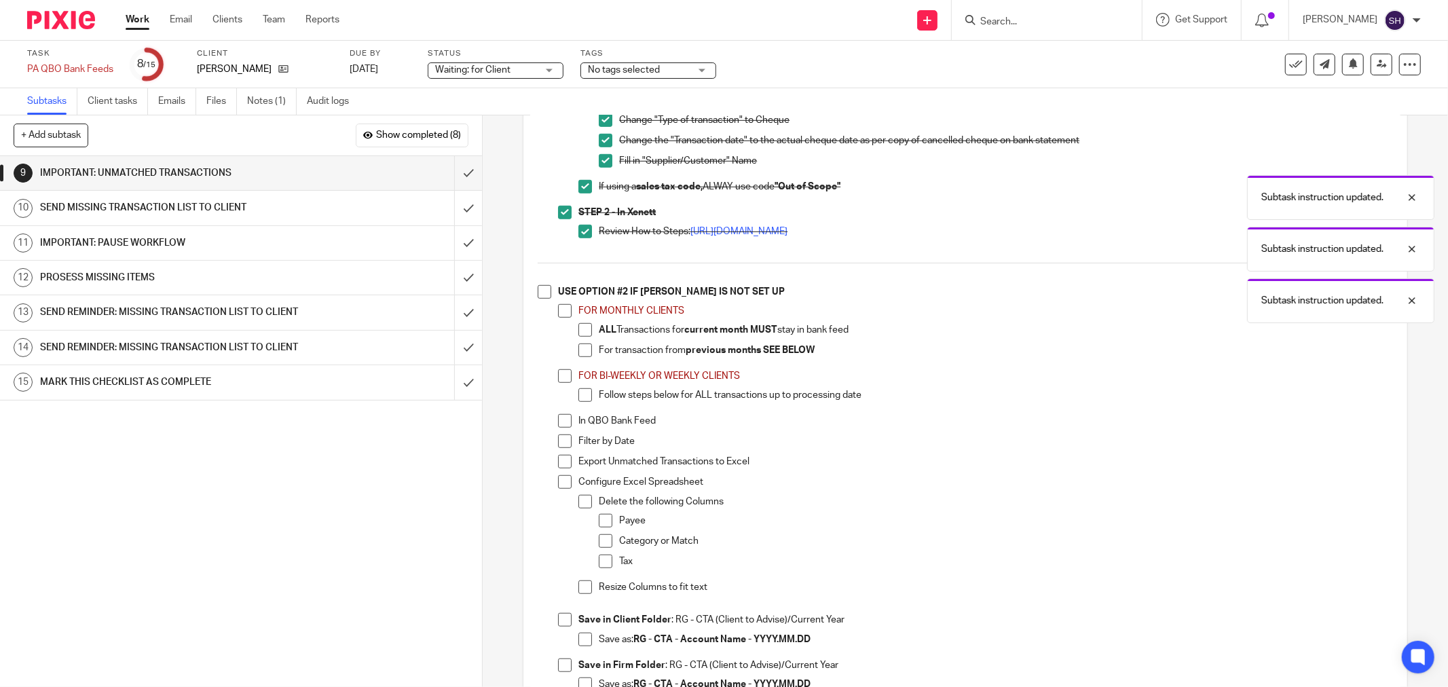
scroll to position [754, 0]
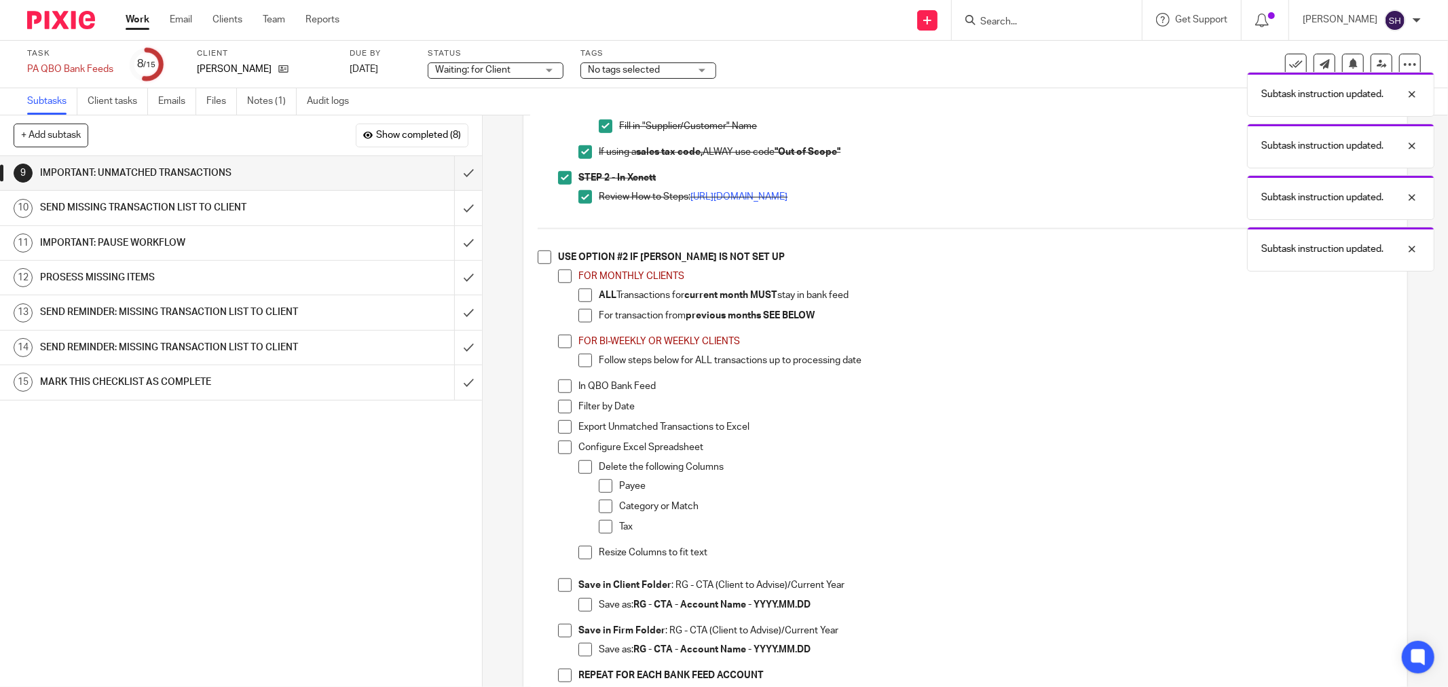
click at [548, 263] on li "USE OPTION #2 IF XENETT IS NOT SET UP FOR MONTHLY CLIENTS ALL Transactions for …" at bounding box center [965, 473] width 855 height 444
click at [544, 261] on span at bounding box center [545, 258] width 14 height 14
drag, startPoint x: 562, startPoint y: 281, endPoint x: 576, endPoint y: 297, distance: 20.7
click at [563, 282] on span at bounding box center [565, 277] width 14 height 14
click at [579, 300] on span at bounding box center [585, 296] width 14 height 14
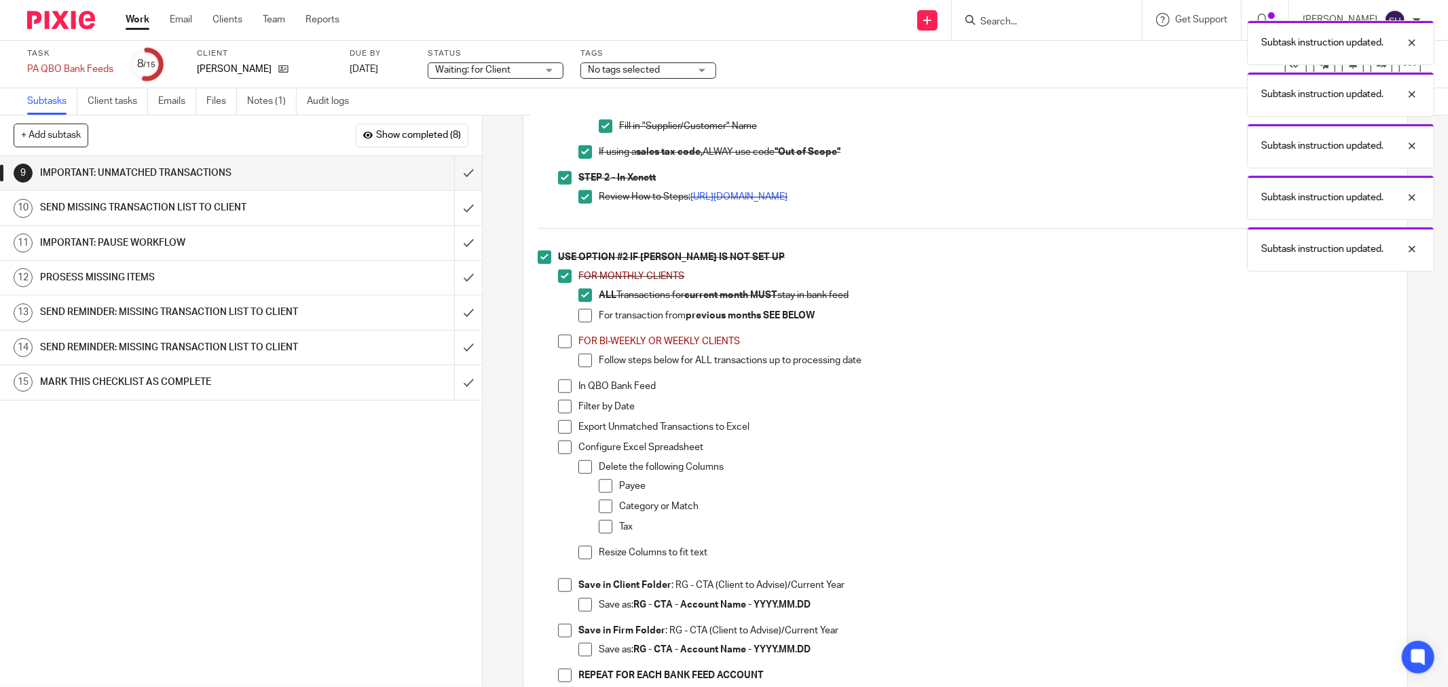
click at [580, 316] on span at bounding box center [585, 316] width 14 height 14
click at [566, 348] on span at bounding box center [565, 342] width 14 height 14
click at [578, 365] on span at bounding box center [585, 361] width 14 height 14
drag, startPoint x: 565, startPoint y: 396, endPoint x: 559, endPoint y: 409, distance: 14.0
click at [565, 393] on span at bounding box center [565, 386] width 14 height 14
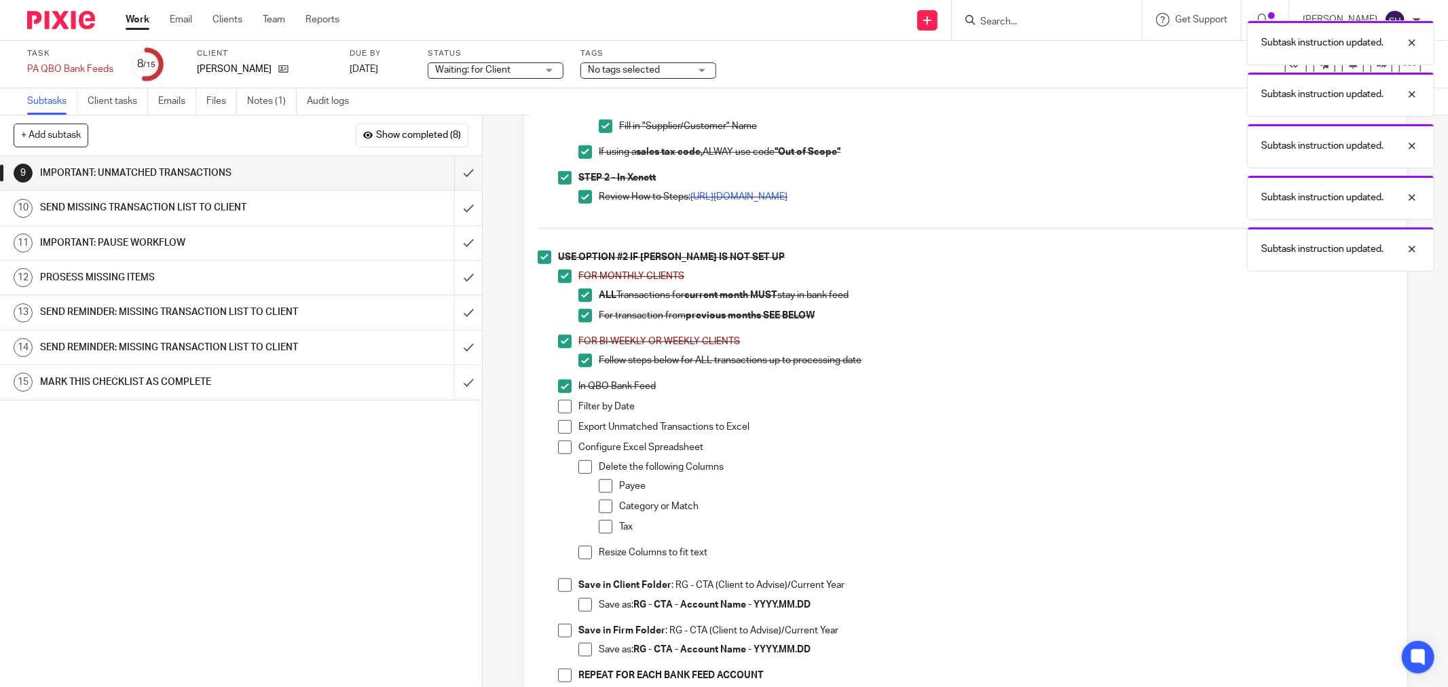
click at [558, 413] on span at bounding box center [565, 407] width 14 height 14
click at [558, 431] on span at bounding box center [565, 427] width 14 height 14
click at [562, 450] on span at bounding box center [565, 448] width 14 height 14
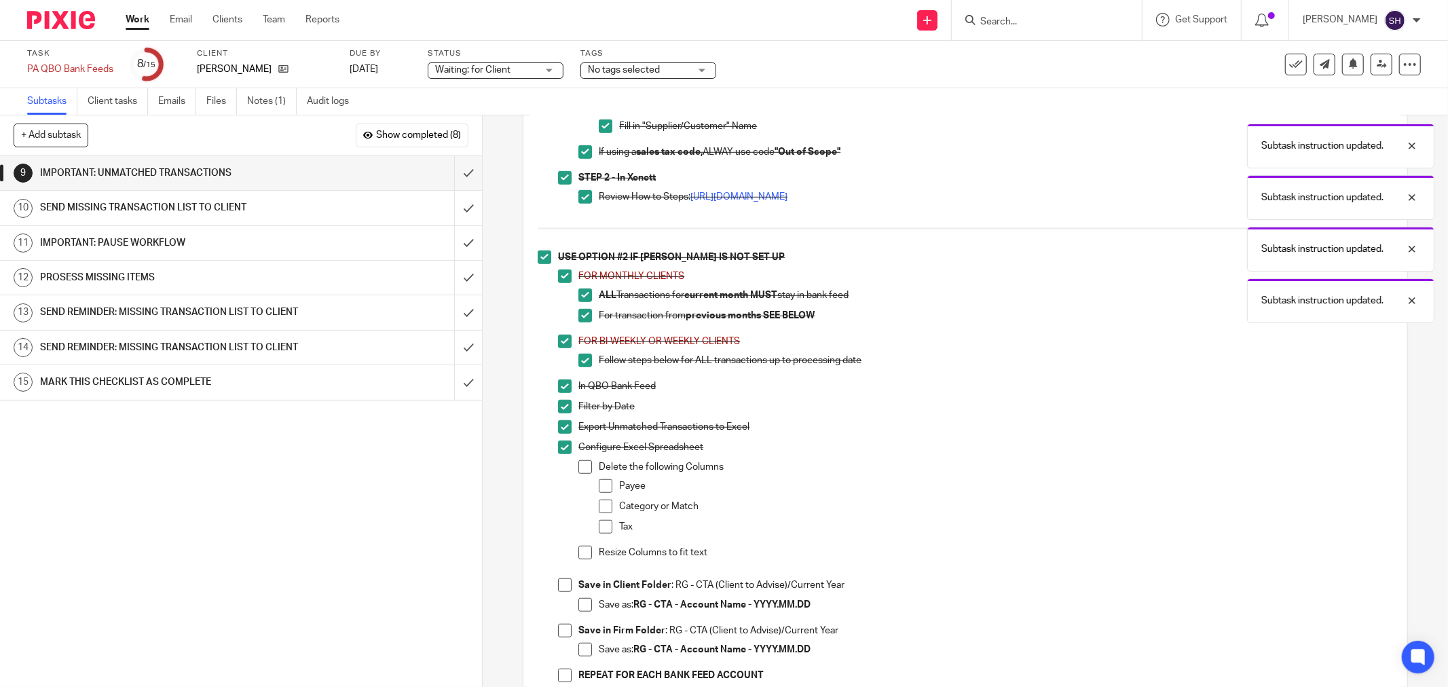
click at [578, 470] on span at bounding box center [585, 467] width 14 height 14
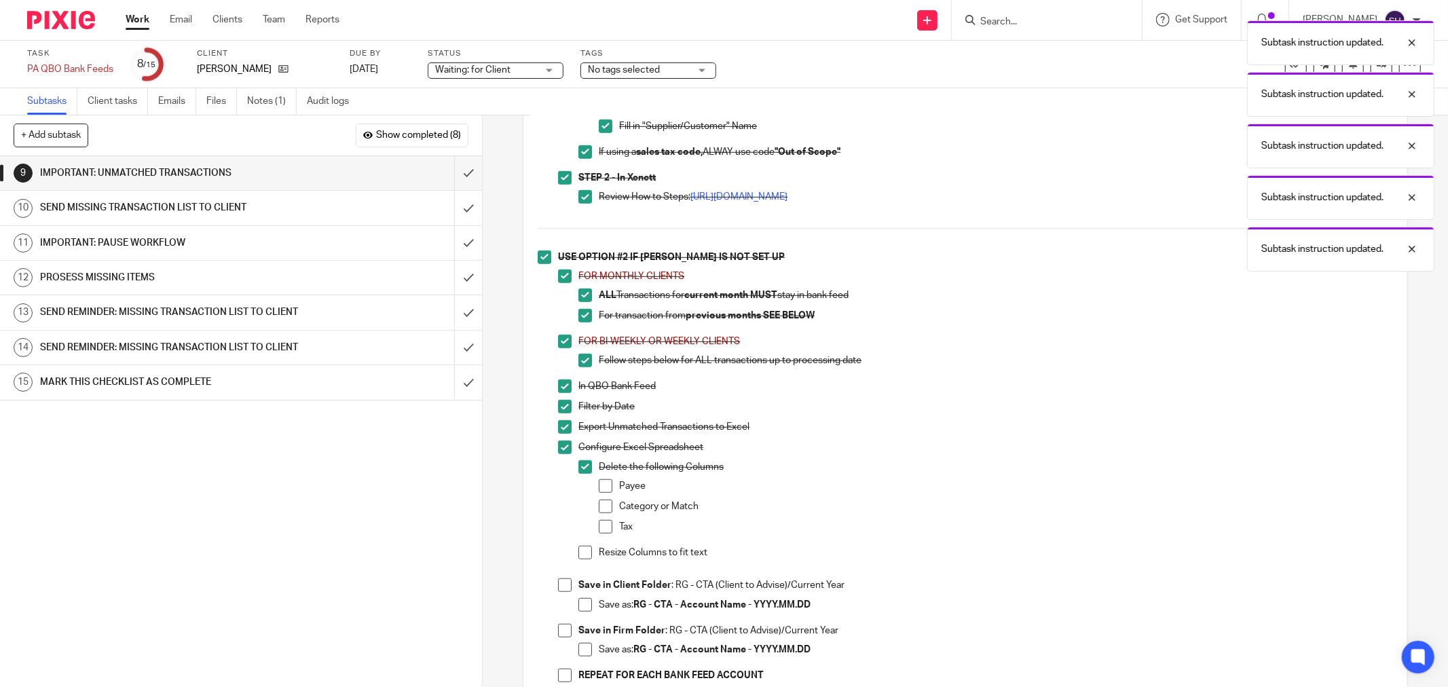
click at [600, 493] on span at bounding box center [606, 486] width 14 height 14
click at [599, 511] on span at bounding box center [606, 507] width 14 height 14
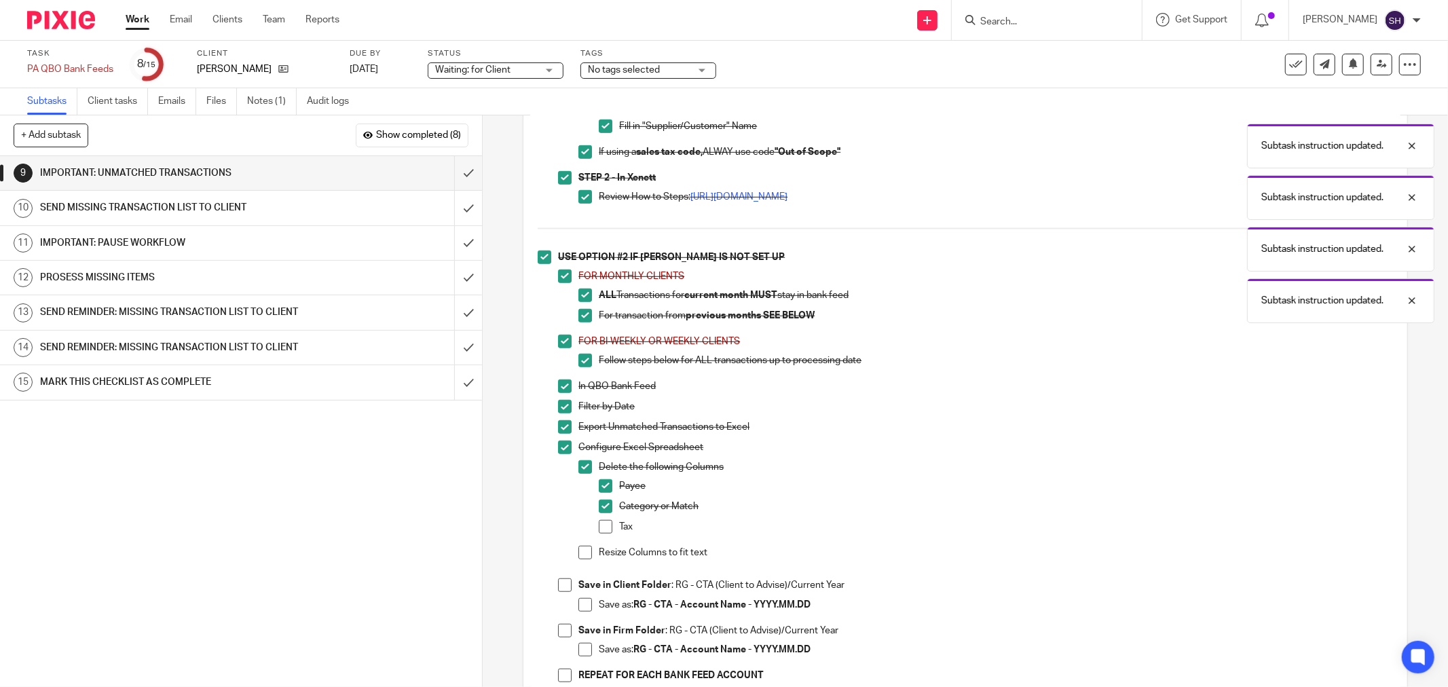
click at [599, 530] on span at bounding box center [606, 527] width 14 height 14
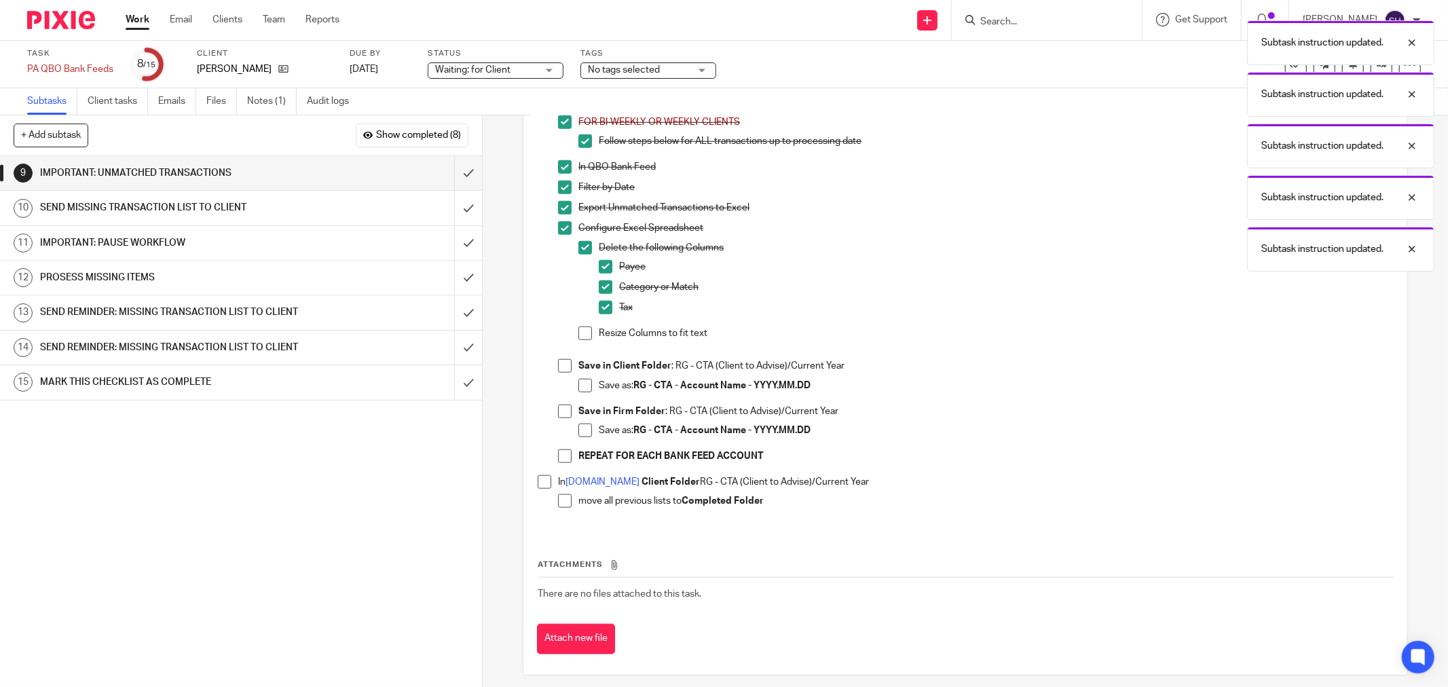
scroll to position [980, 0]
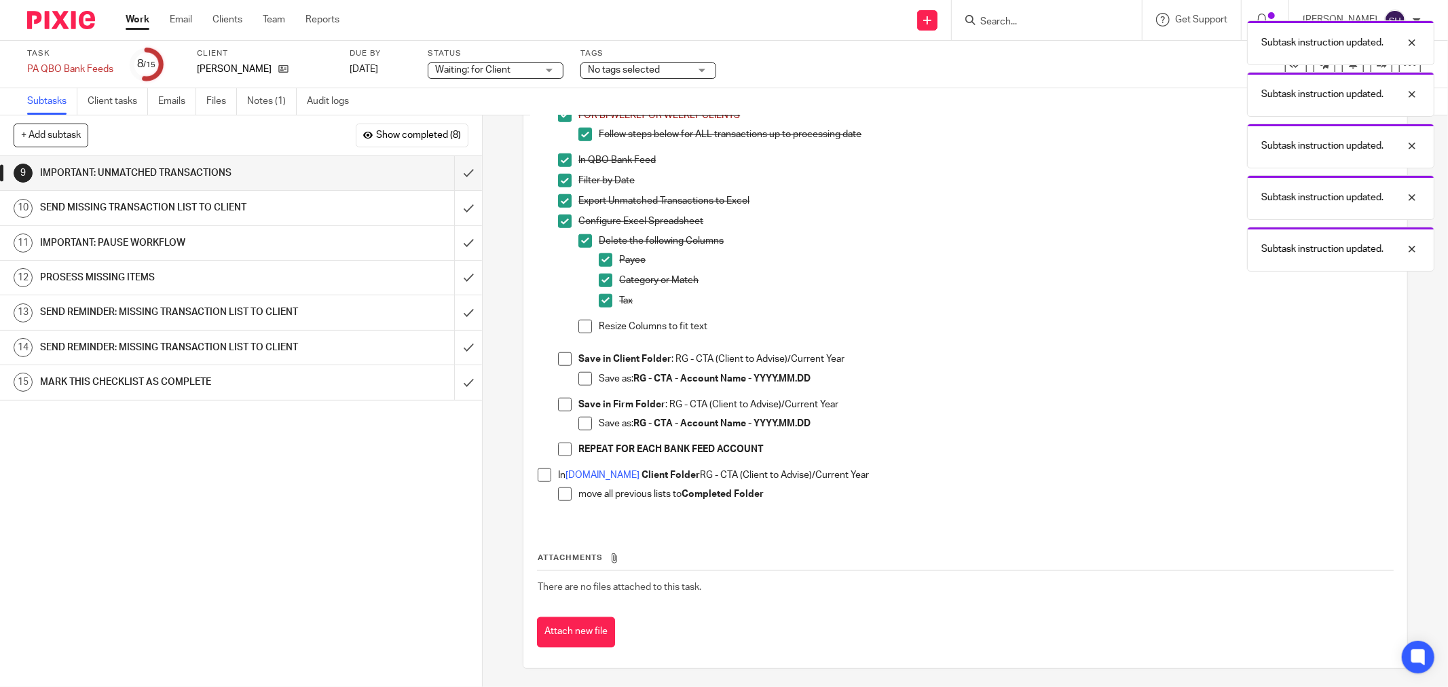
click at [578, 333] on span at bounding box center [585, 327] width 14 height 14
click at [559, 360] on span at bounding box center [565, 359] width 14 height 14
click at [578, 384] on span at bounding box center [585, 379] width 14 height 14
click at [558, 406] on span at bounding box center [565, 405] width 14 height 14
click at [578, 430] on span at bounding box center [585, 424] width 14 height 14
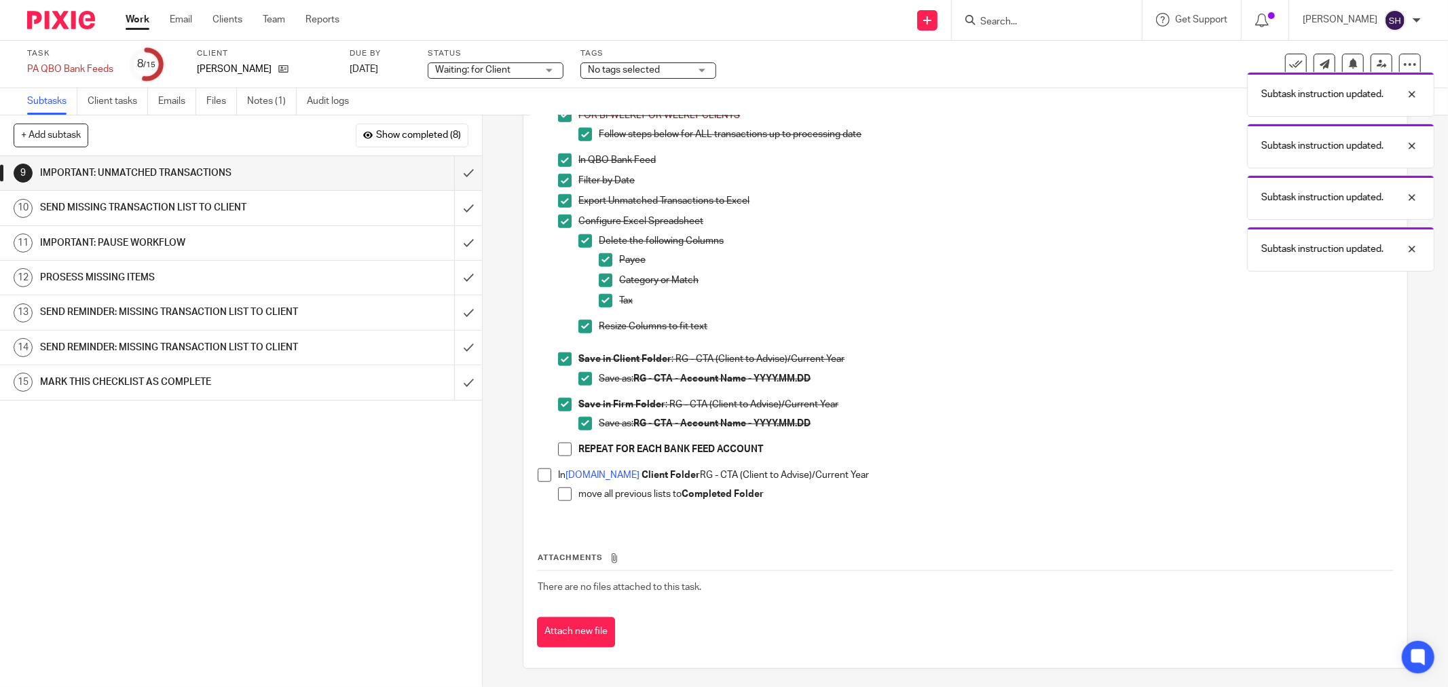
click at [561, 449] on span at bounding box center [565, 450] width 14 height 14
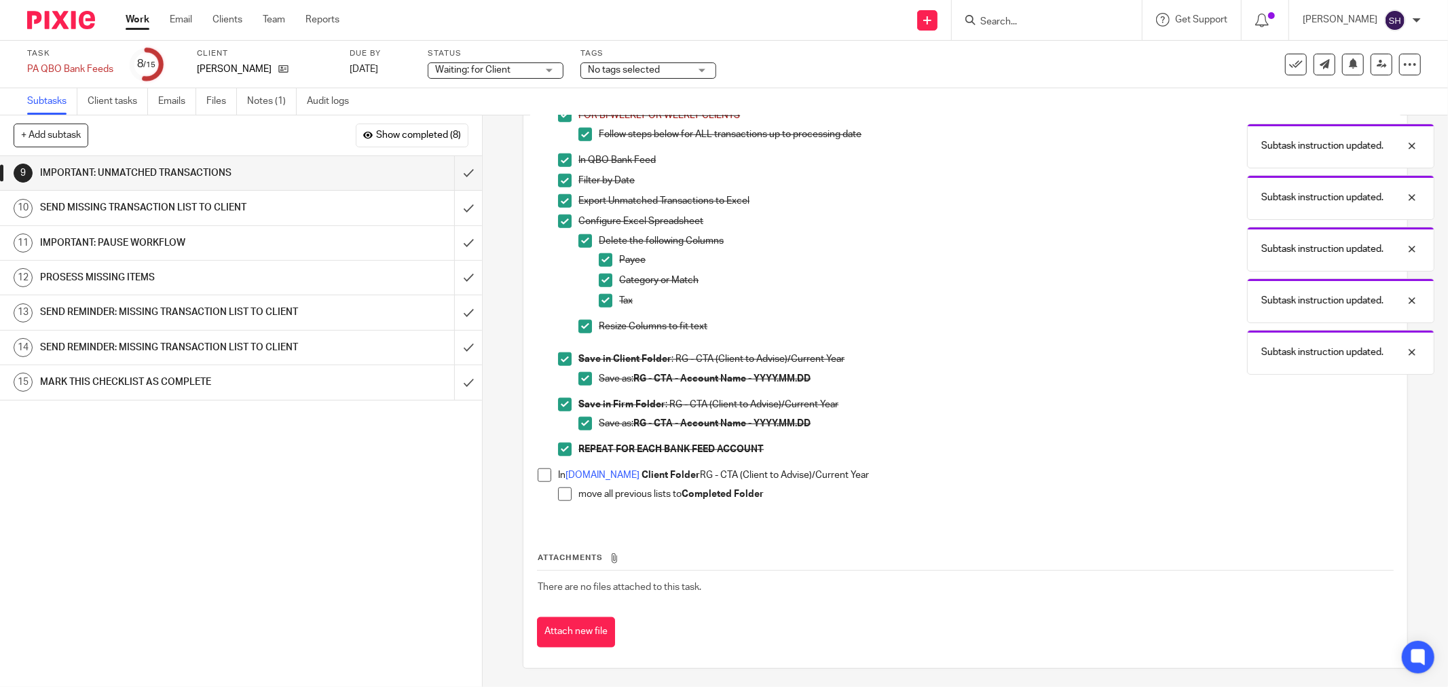
click at [543, 482] on span at bounding box center [545, 475] width 14 height 14
click at [558, 498] on span at bounding box center [565, 494] width 14 height 14
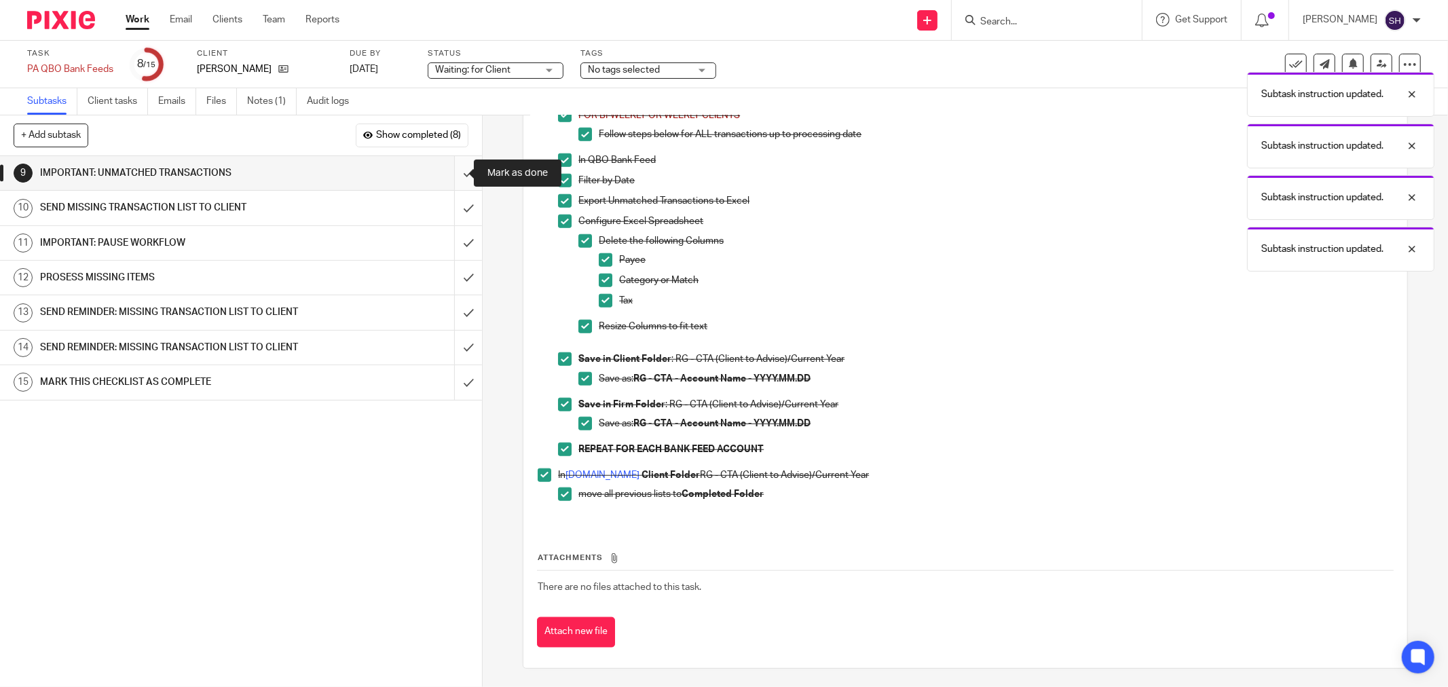
click at [458, 175] on input "submit" at bounding box center [241, 173] width 482 height 34
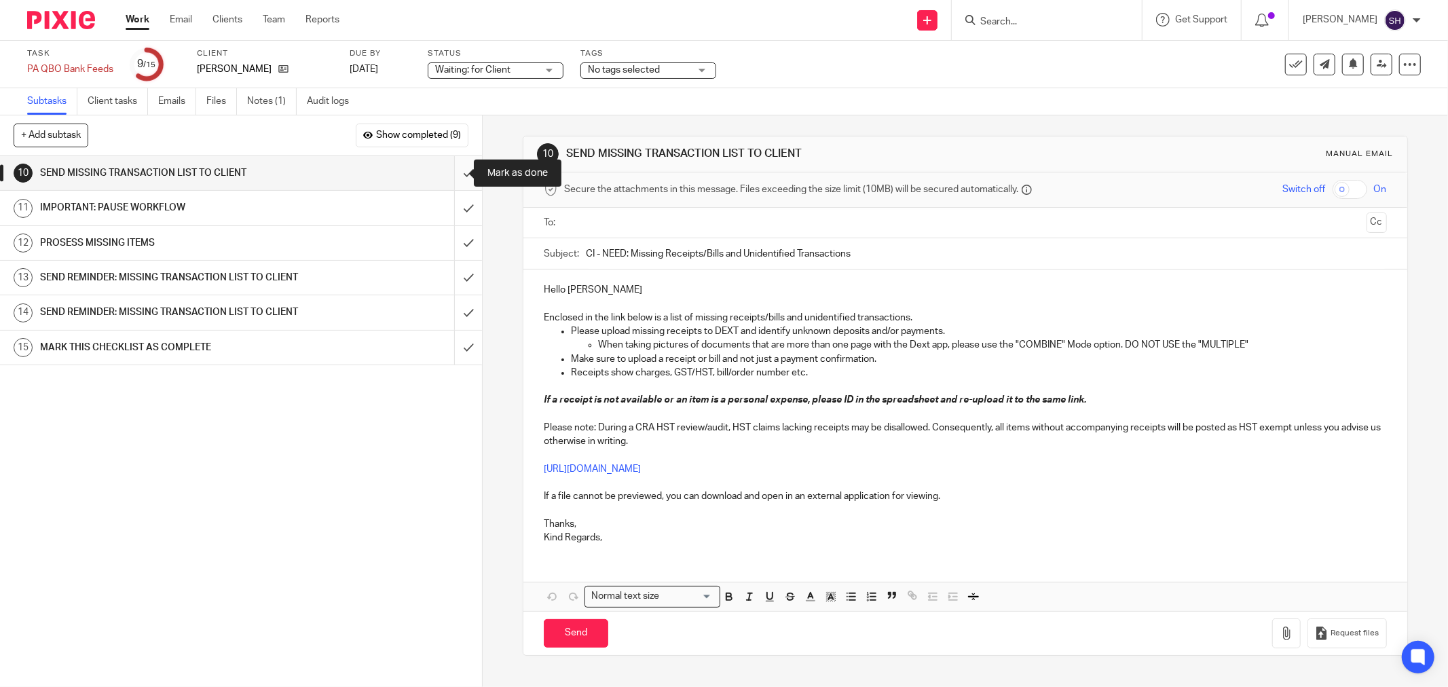
click at [452, 167] on input "submit" at bounding box center [241, 173] width 482 height 34
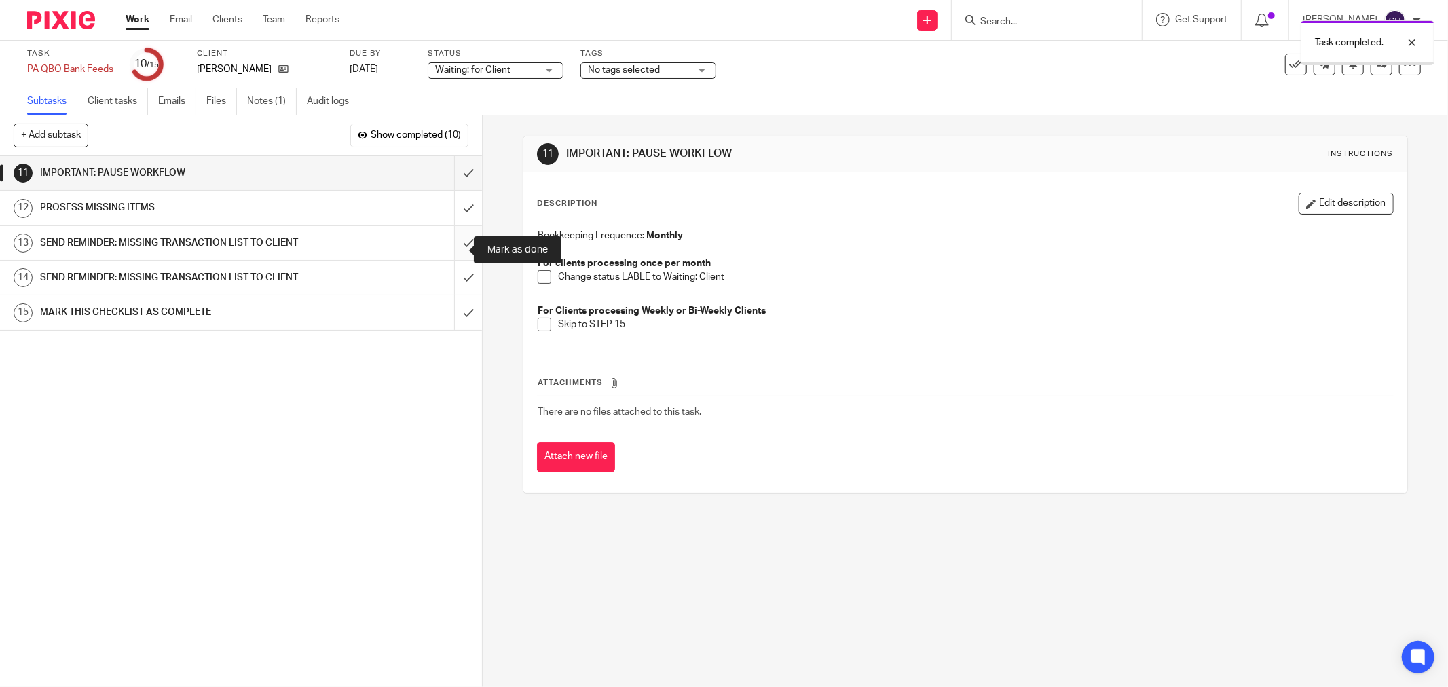
click at [460, 253] on input "submit" at bounding box center [241, 243] width 482 height 34
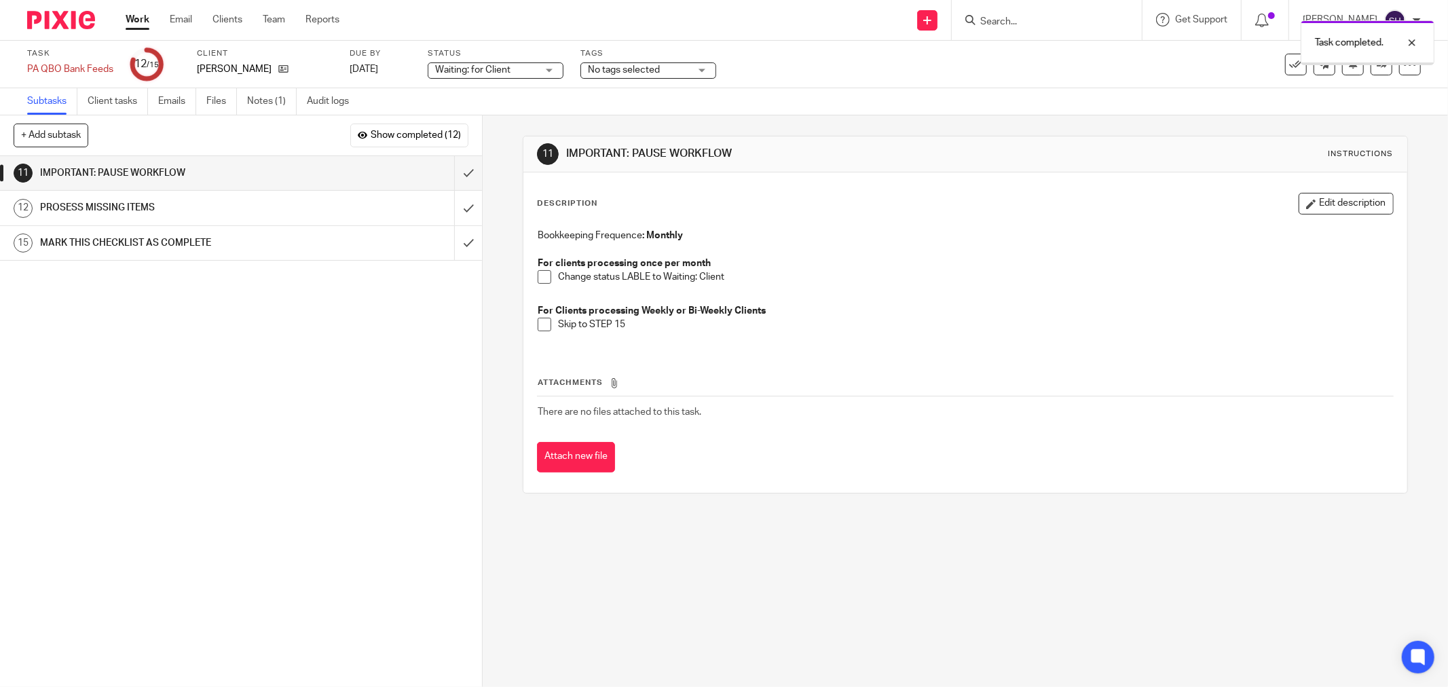
click at [542, 281] on span at bounding box center [545, 277] width 14 height 14
click at [538, 327] on span at bounding box center [545, 325] width 14 height 14
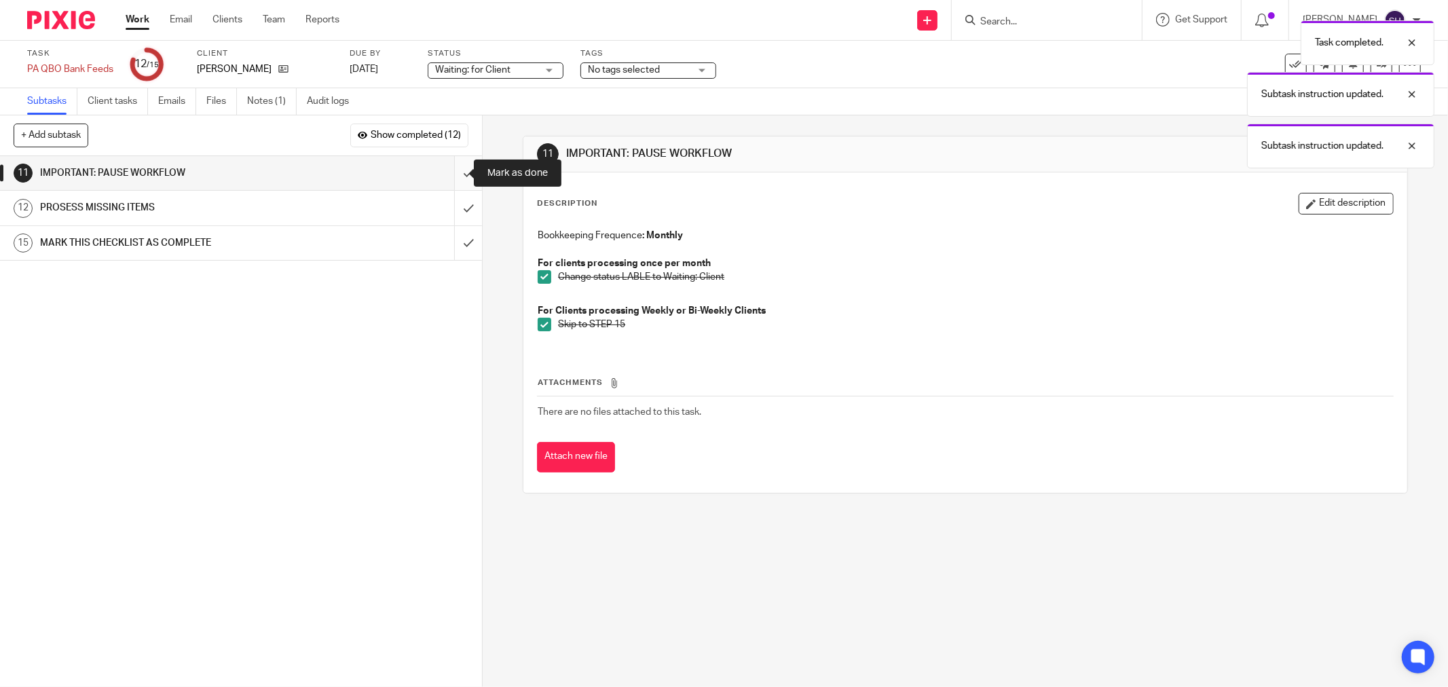
click at [448, 170] on input "submit" at bounding box center [241, 173] width 482 height 34
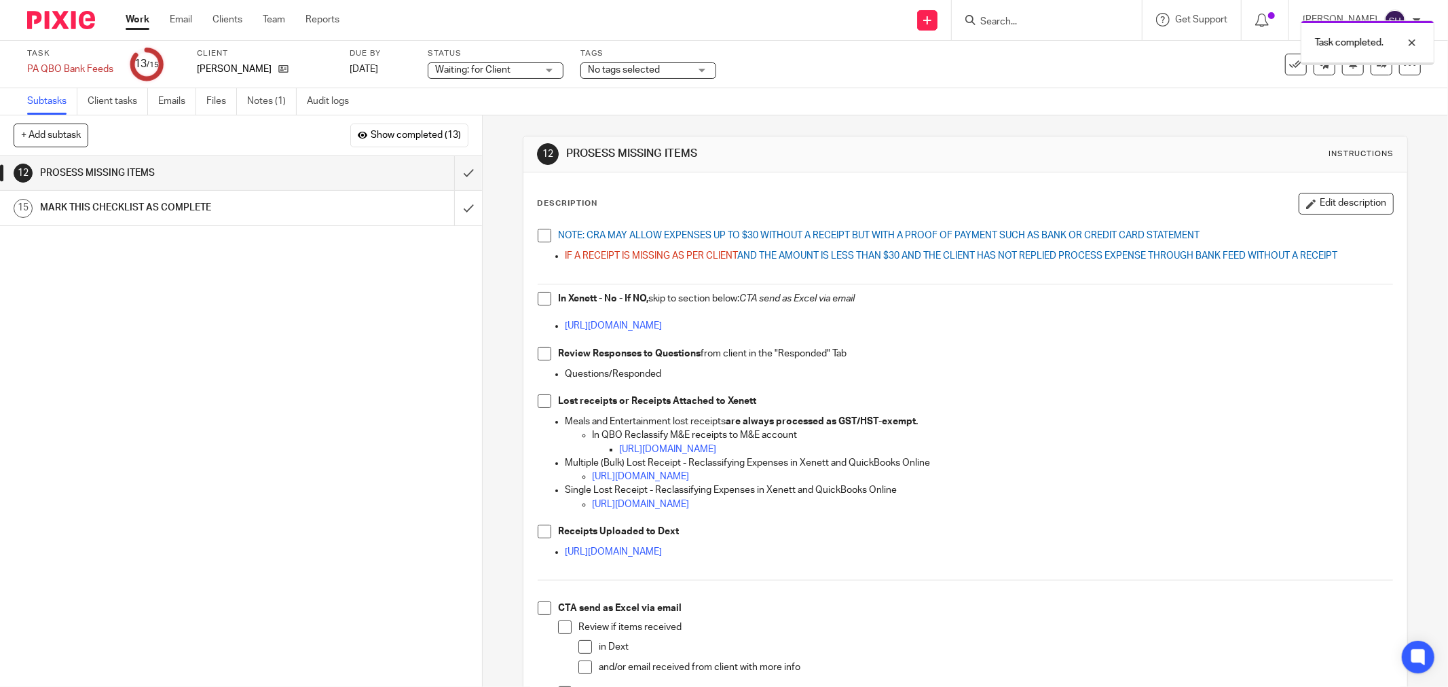
drag, startPoint x: 541, startPoint y: 236, endPoint x: 541, endPoint y: 250, distance: 13.6
click at [541, 238] on span at bounding box center [545, 236] width 14 height 14
click at [544, 297] on span at bounding box center [545, 299] width 14 height 14
click at [538, 354] on span at bounding box center [545, 354] width 14 height 14
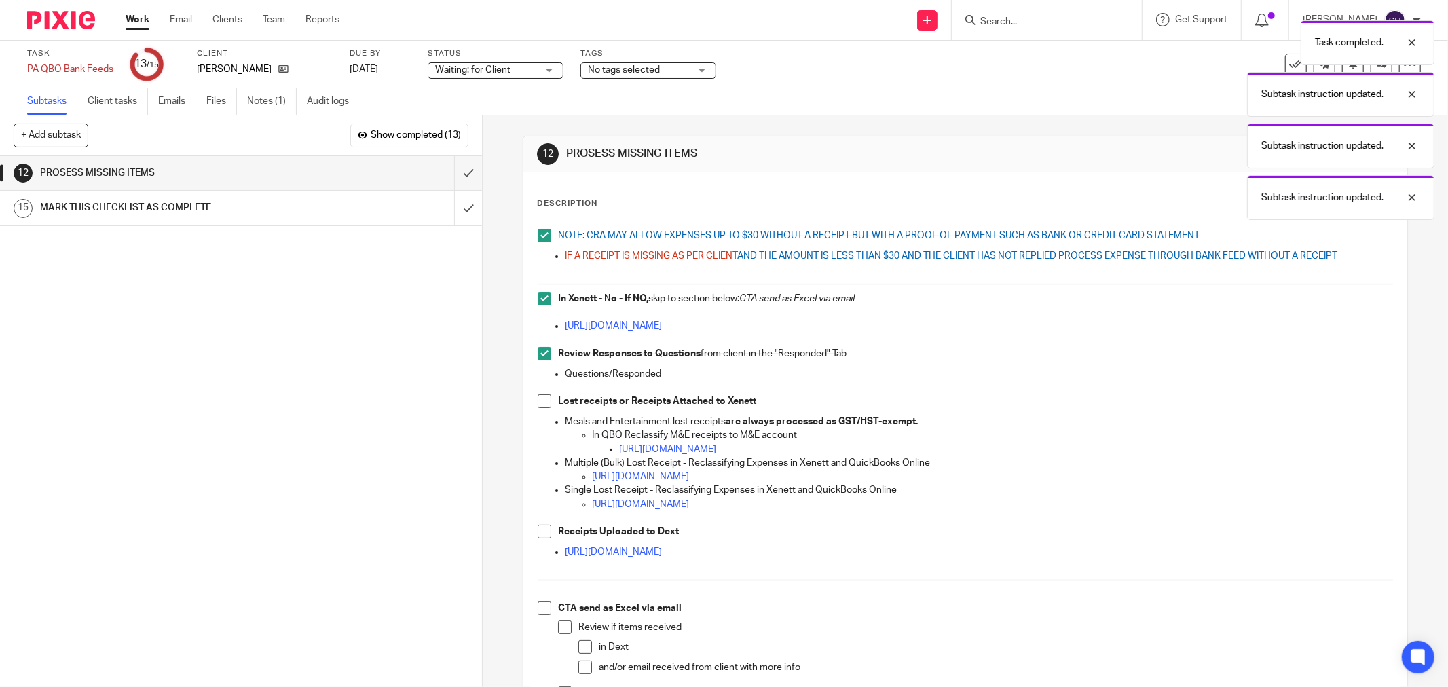
click at [538, 405] on span at bounding box center [545, 401] width 14 height 14
click at [538, 534] on span at bounding box center [545, 532] width 14 height 14
click at [541, 601] on div "NOTE: CRA MAY ALLOW EXPENSES UP TO $30 WITHOUT A RECEIPT BUT WITH A PROOF OF PA…" at bounding box center [965, 485] width 869 height 527
click at [546, 615] on li "CTA send as Excel via email Review if items received in Dext and/or email recei…" at bounding box center [965, 670] width 855 height 138
click at [544, 612] on span at bounding box center [545, 608] width 14 height 14
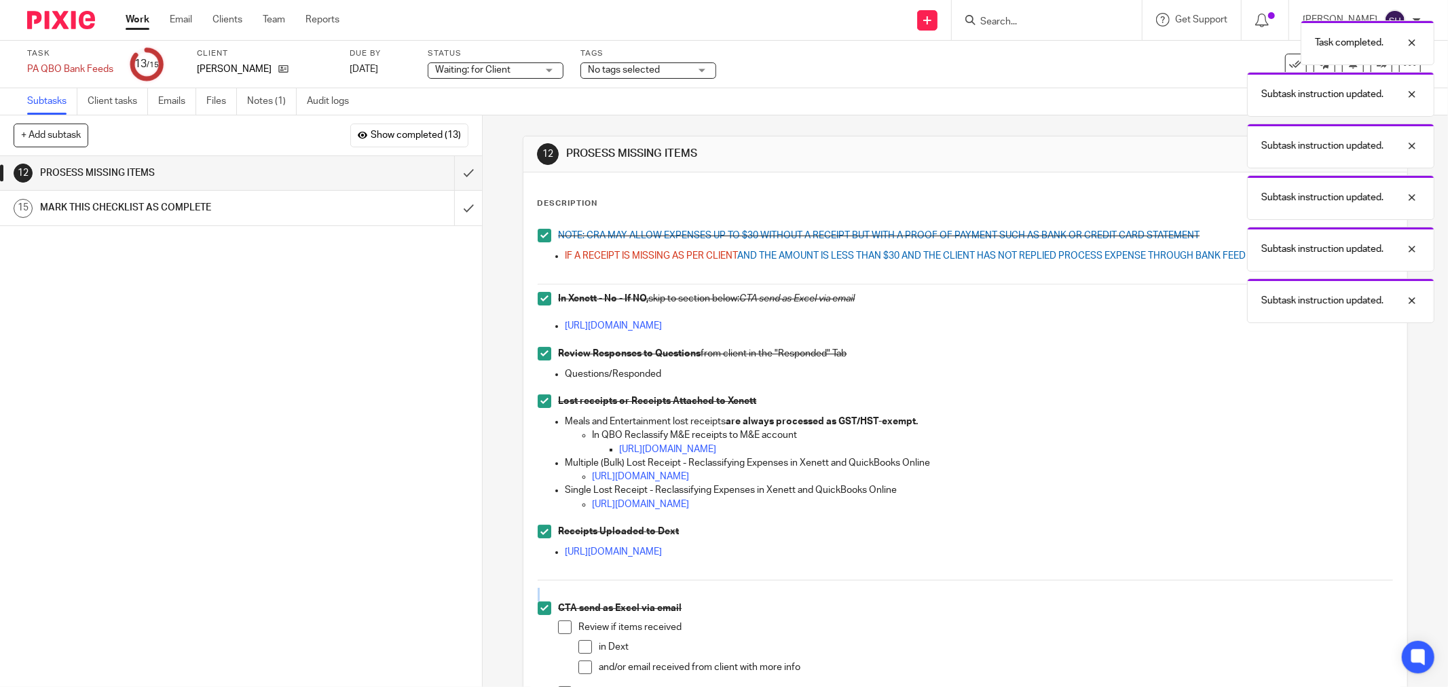
click at [566, 629] on span at bounding box center [565, 627] width 14 height 14
drag, startPoint x: 578, startPoint y: 644, endPoint x: 579, endPoint y: 664, distance: 20.4
click at [579, 646] on span at bounding box center [585, 647] width 14 height 14
click at [579, 665] on span at bounding box center [585, 668] width 14 height 14
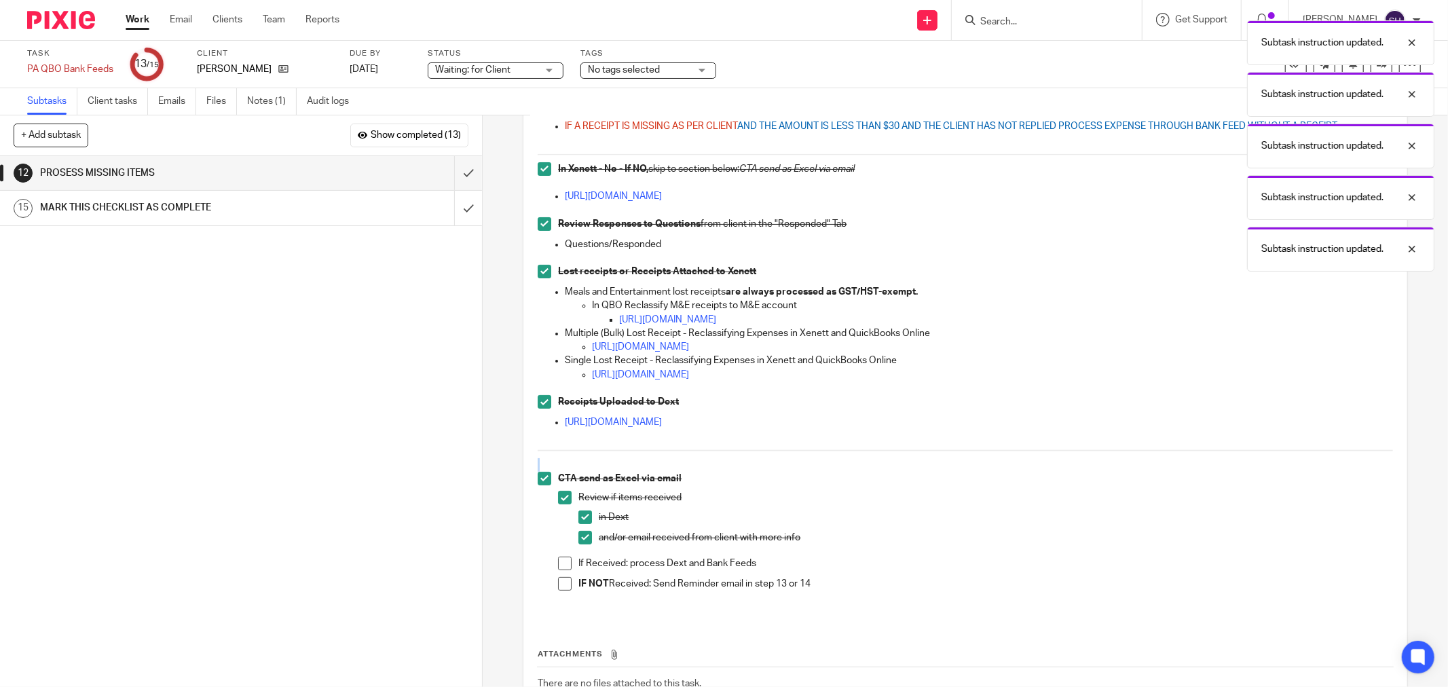
scroll to position [228, 0]
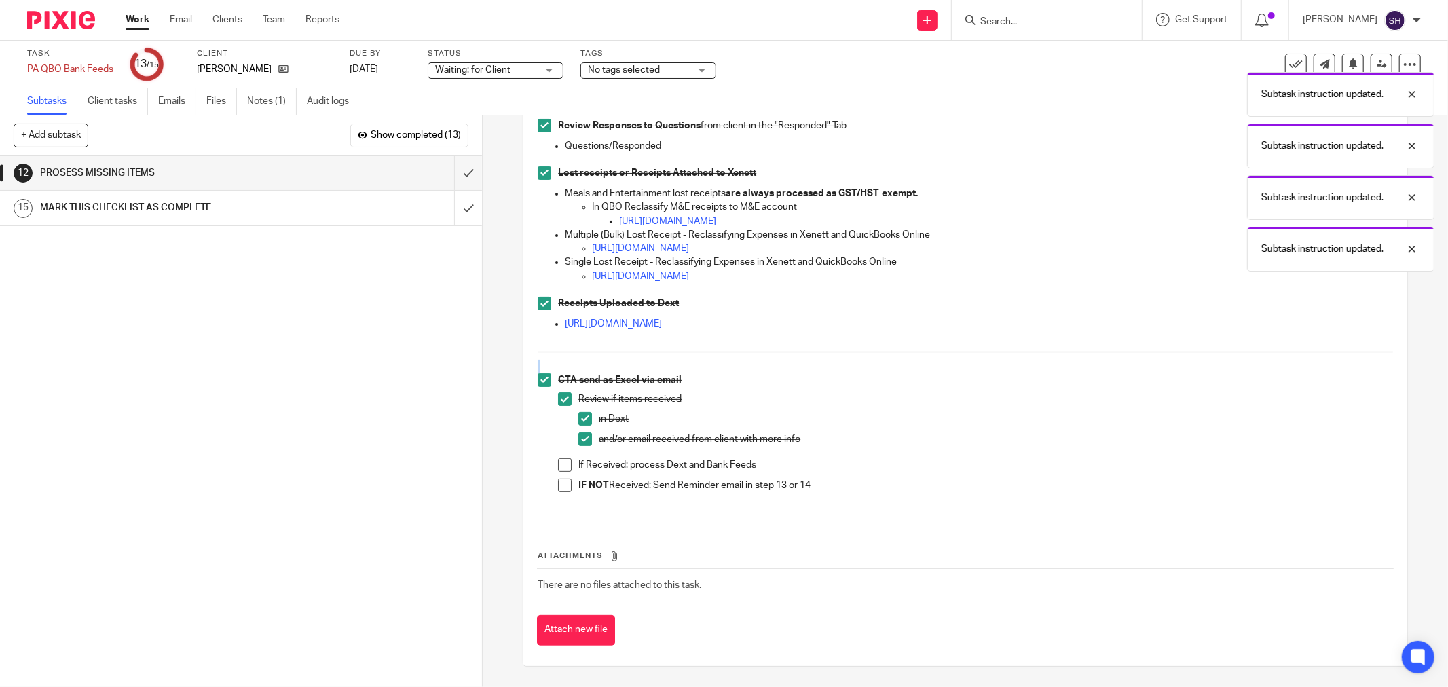
drag, startPoint x: 563, startPoint y: 464, endPoint x: 559, endPoint y: 477, distance: 12.9
click at [562, 466] on span at bounding box center [565, 465] width 14 height 14
click at [559, 481] on span at bounding box center [565, 486] width 14 height 14
click at [443, 167] on input "submit" at bounding box center [241, 173] width 482 height 34
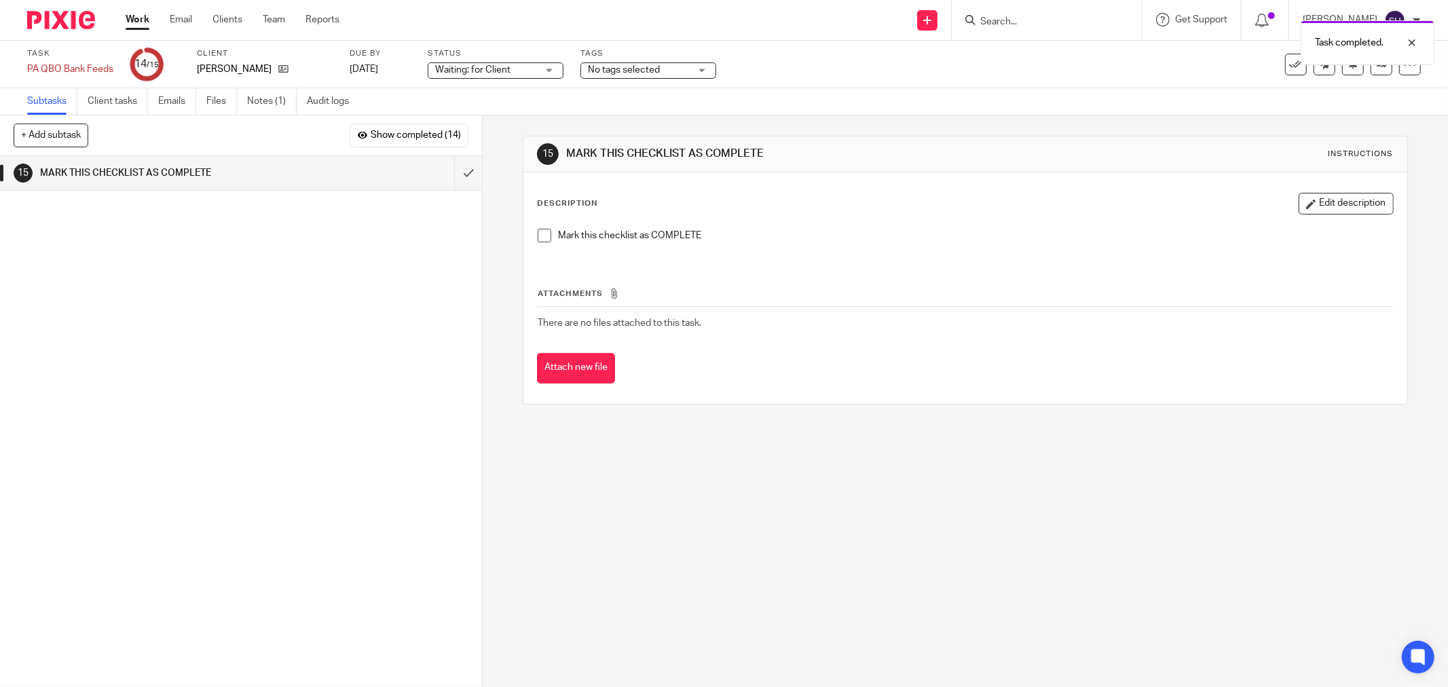
click at [538, 233] on span at bounding box center [545, 236] width 14 height 14
click at [458, 183] on input "submit" at bounding box center [241, 173] width 482 height 34
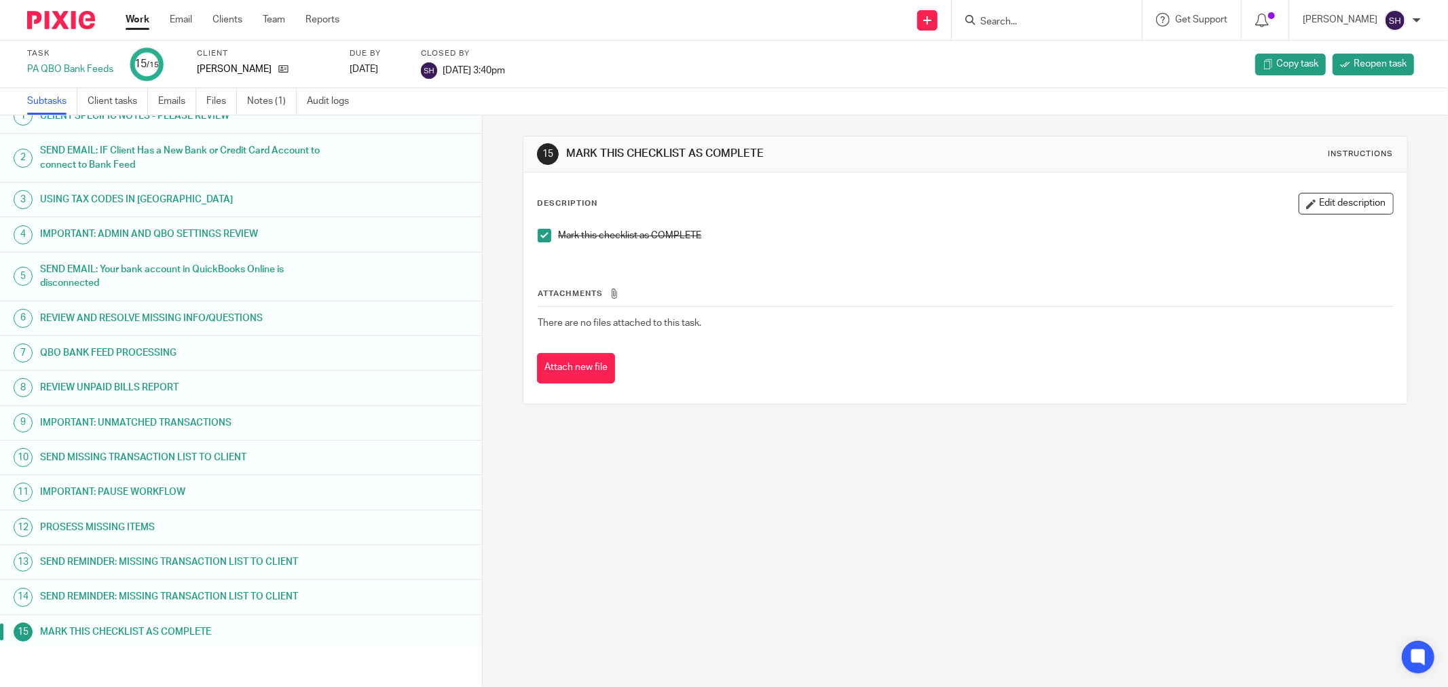
scroll to position [21, 0]
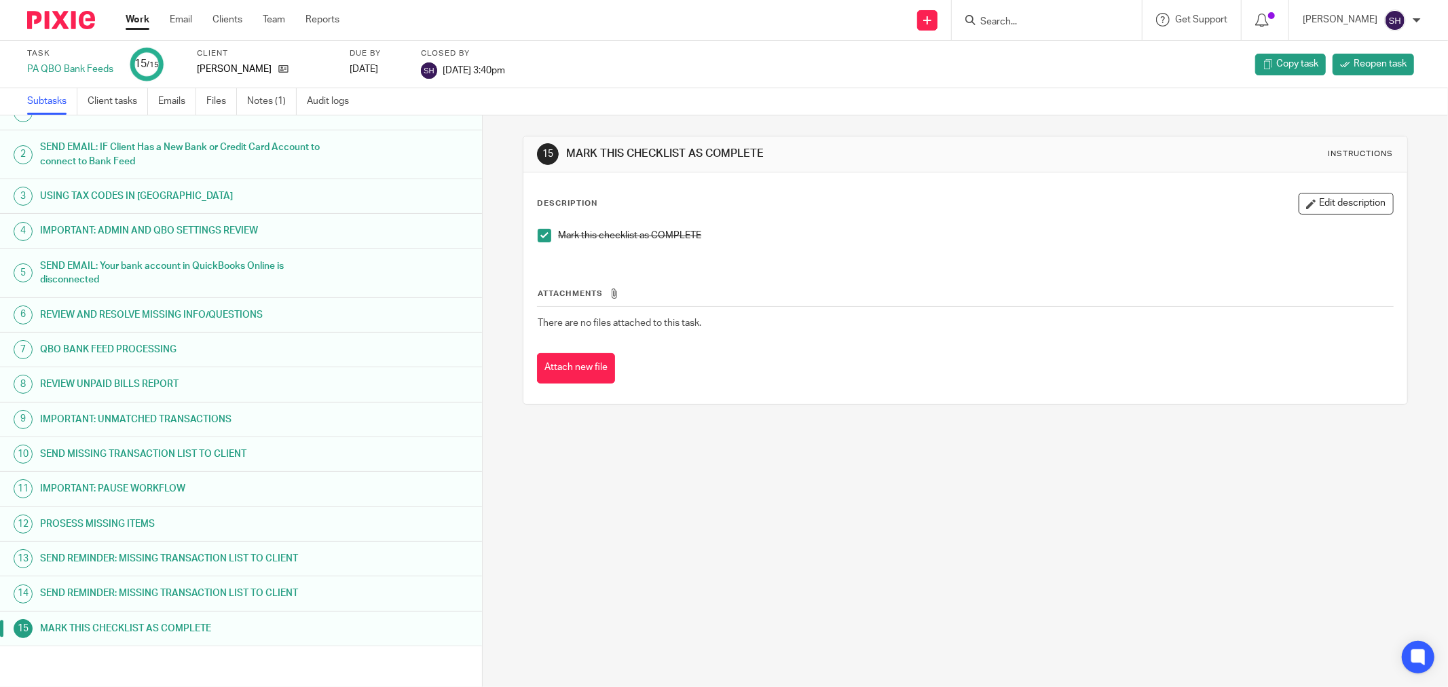
click at [143, 14] on link "Work" at bounding box center [138, 20] width 24 height 14
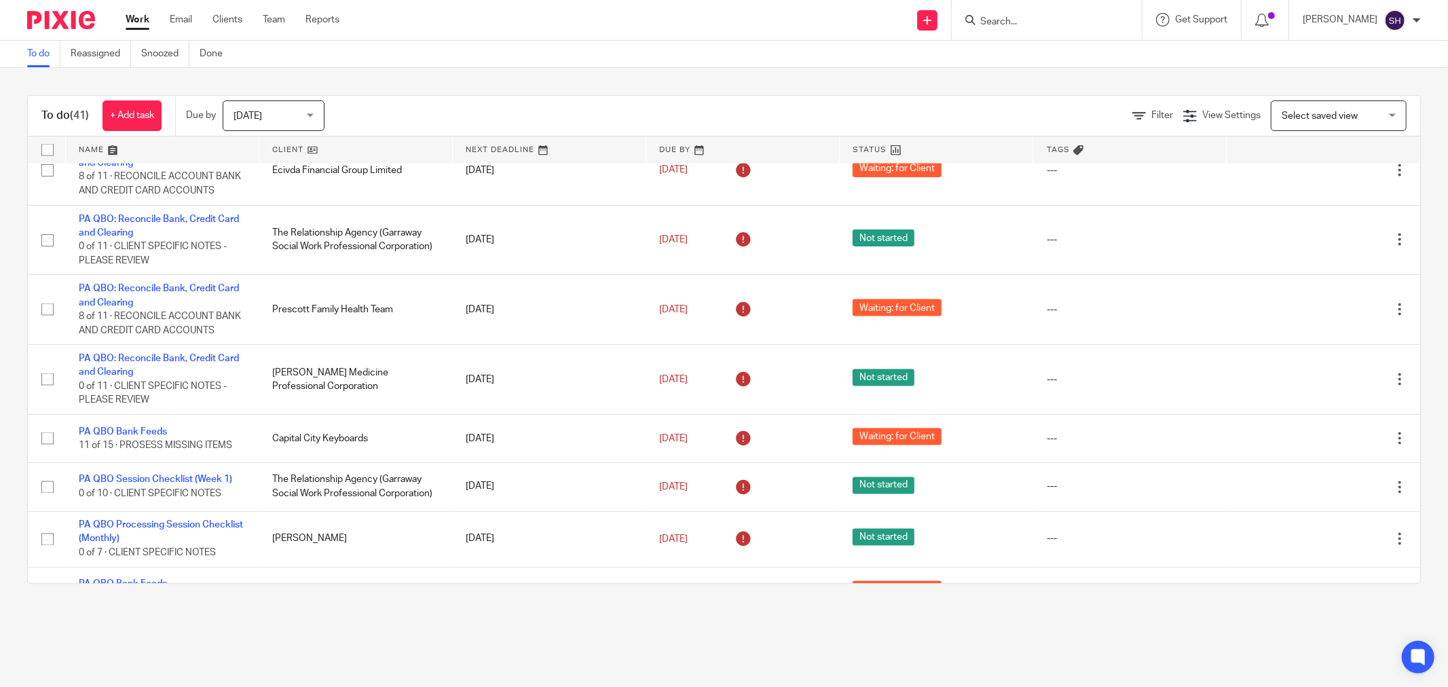
scroll to position [2265, 0]
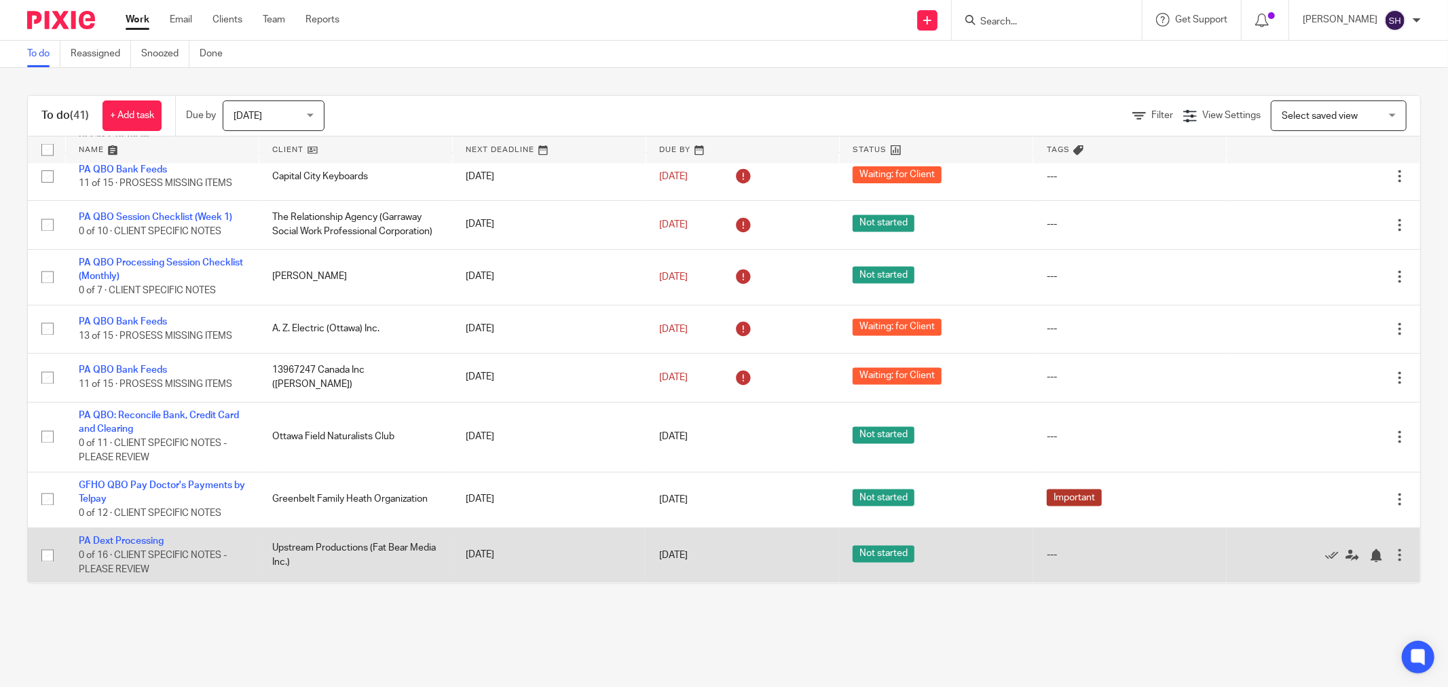
click at [1393, 551] on div at bounding box center [1400, 556] width 14 height 14
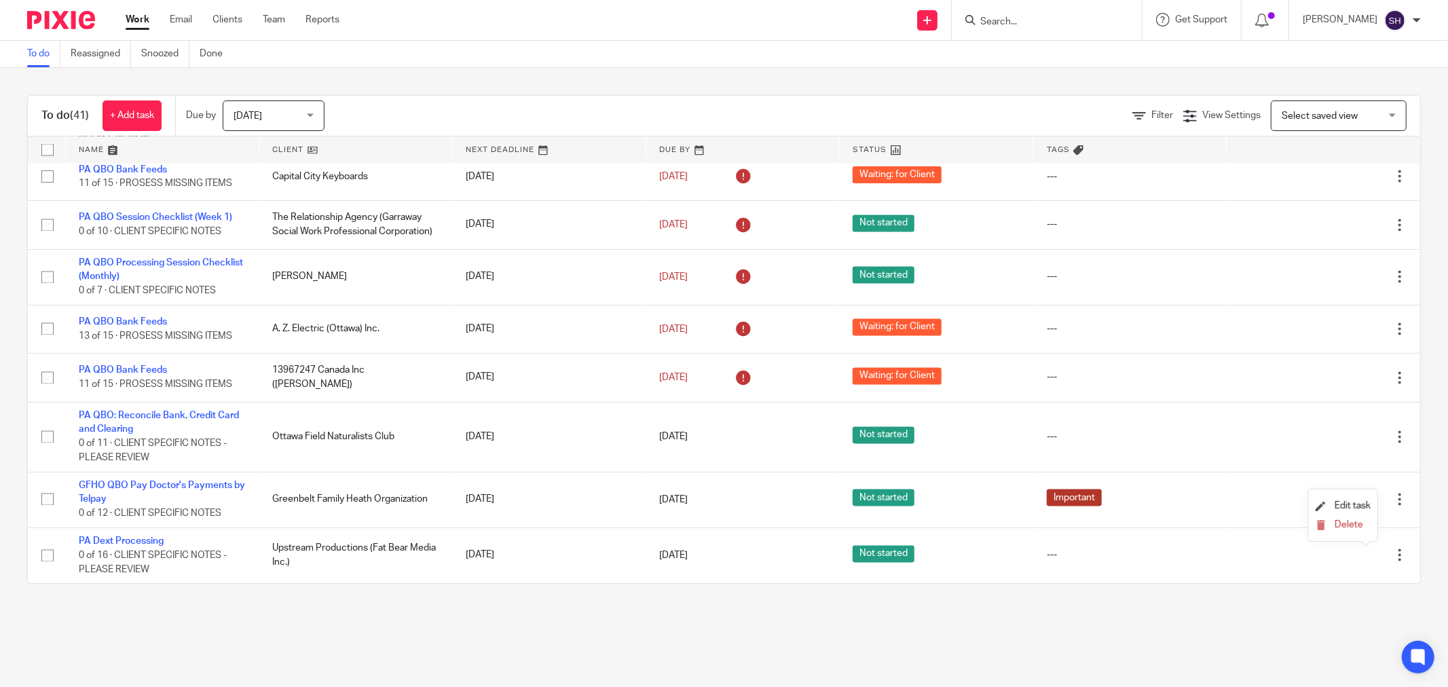
click at [462, 610] on div "To do (41) + Add task Due by Today Today Today Tomorrow This week Next week Thi…" at bounding box center [724, 339] width 1448 height 543
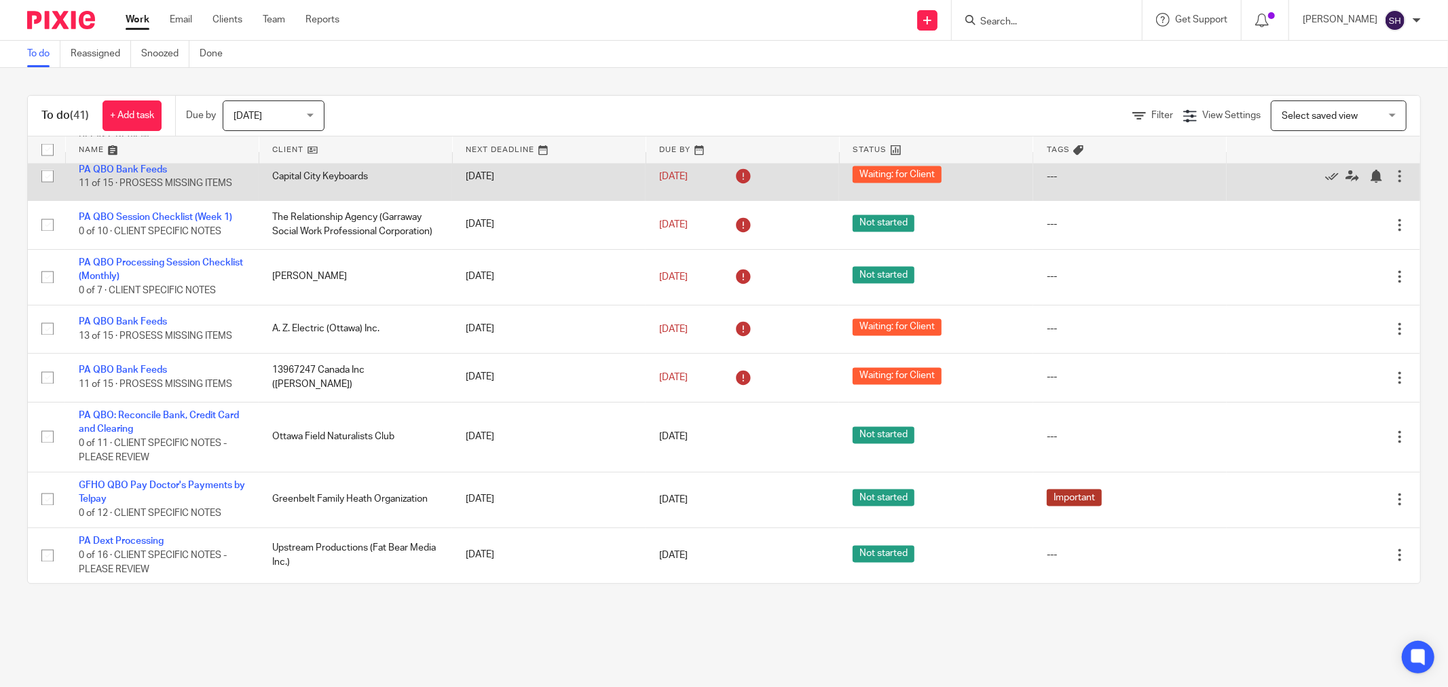
scroll to position [2190, 0]
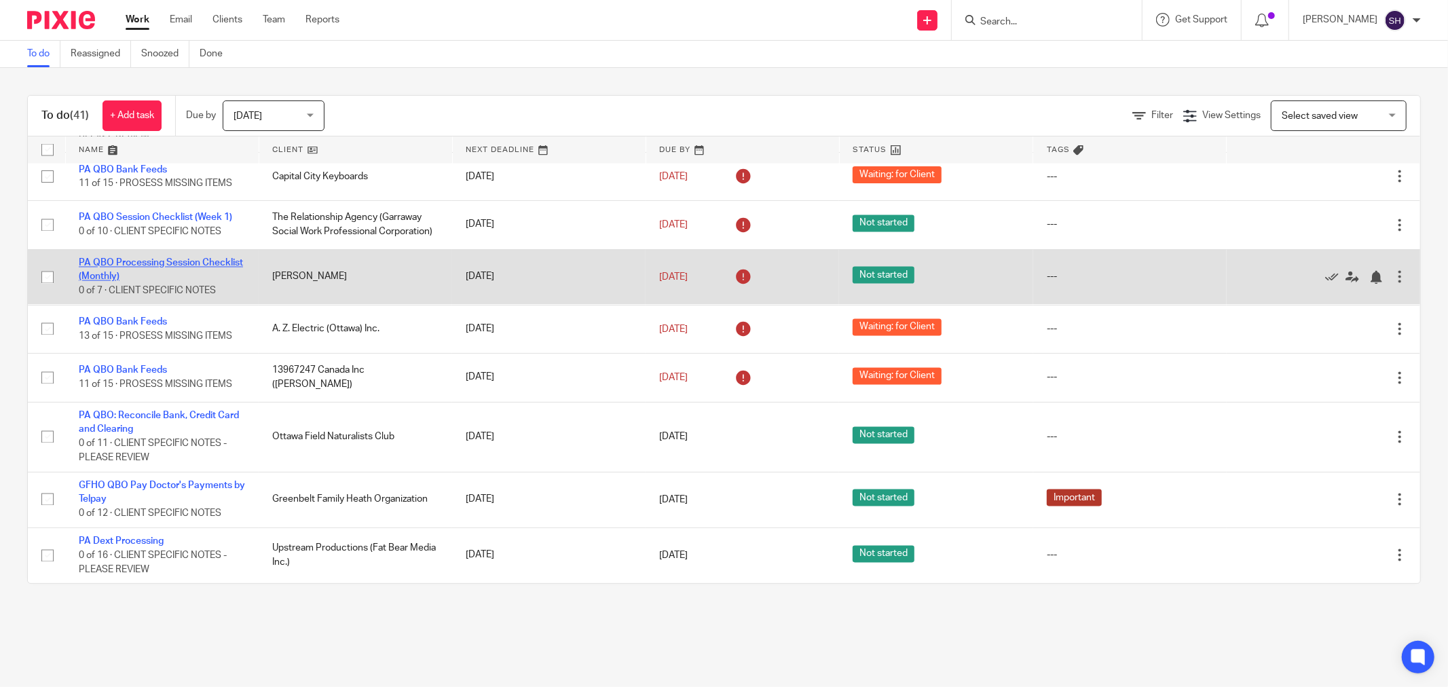
click at [111, 282] on link "PA QBO Processing Session Checklist (Monthly)" at bounding box center [161, 270] width 164 height 23
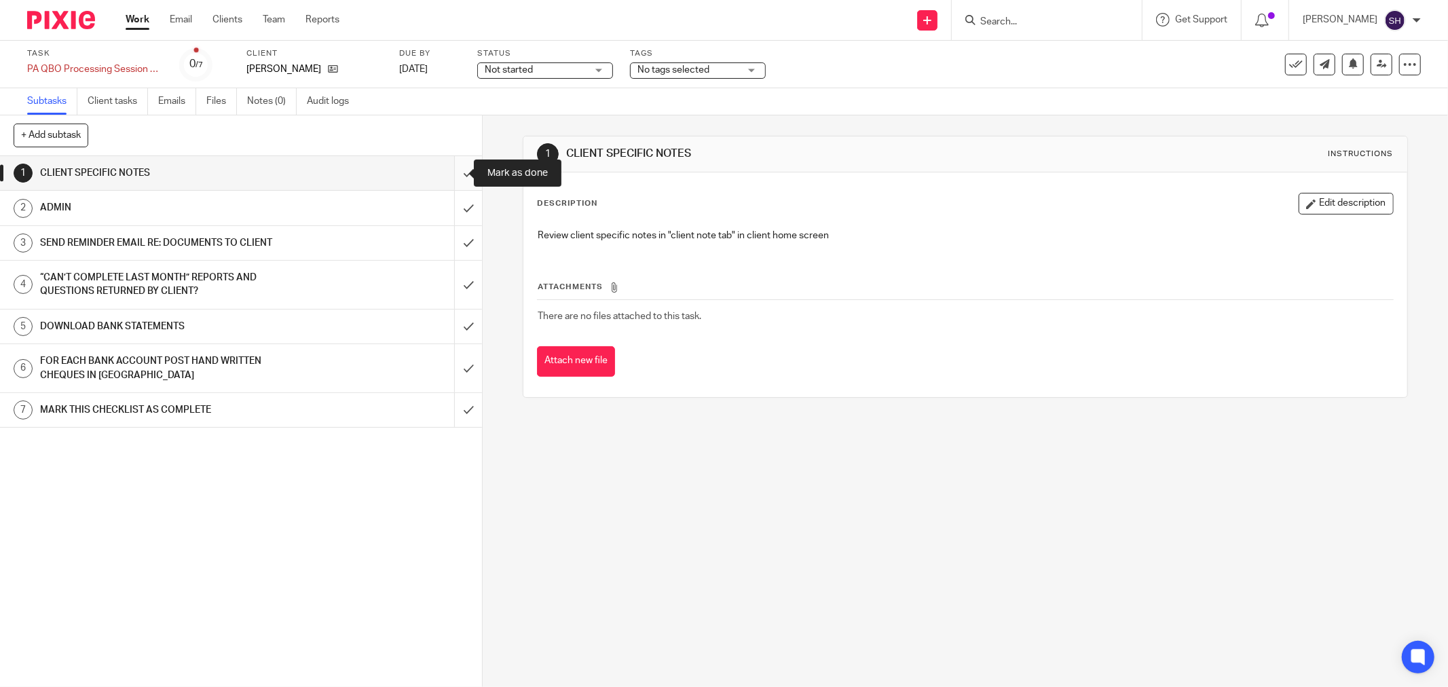
click at [455, 168] on input "submit" at bounding box center [241, 173] width 482 height 34
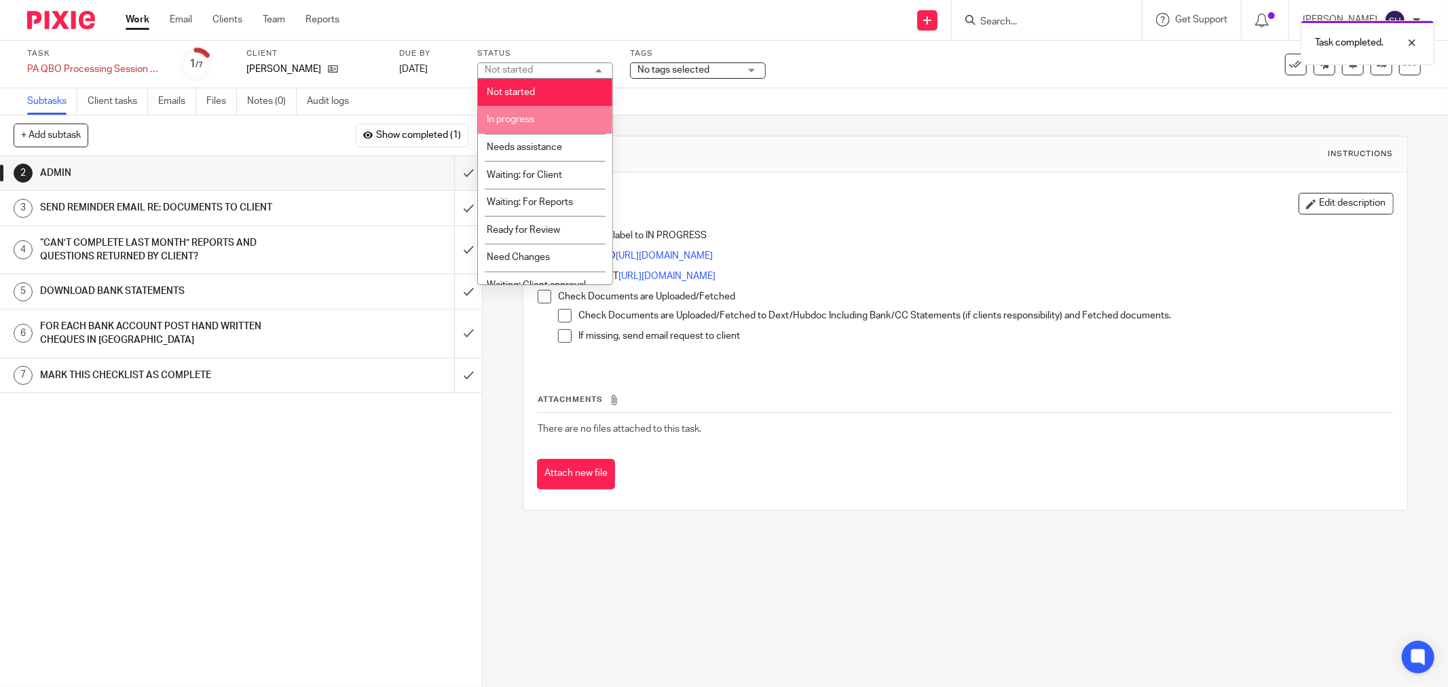
click at [574, 118] on li "In progress" at bounding box center [545, 120] width 134 height 28
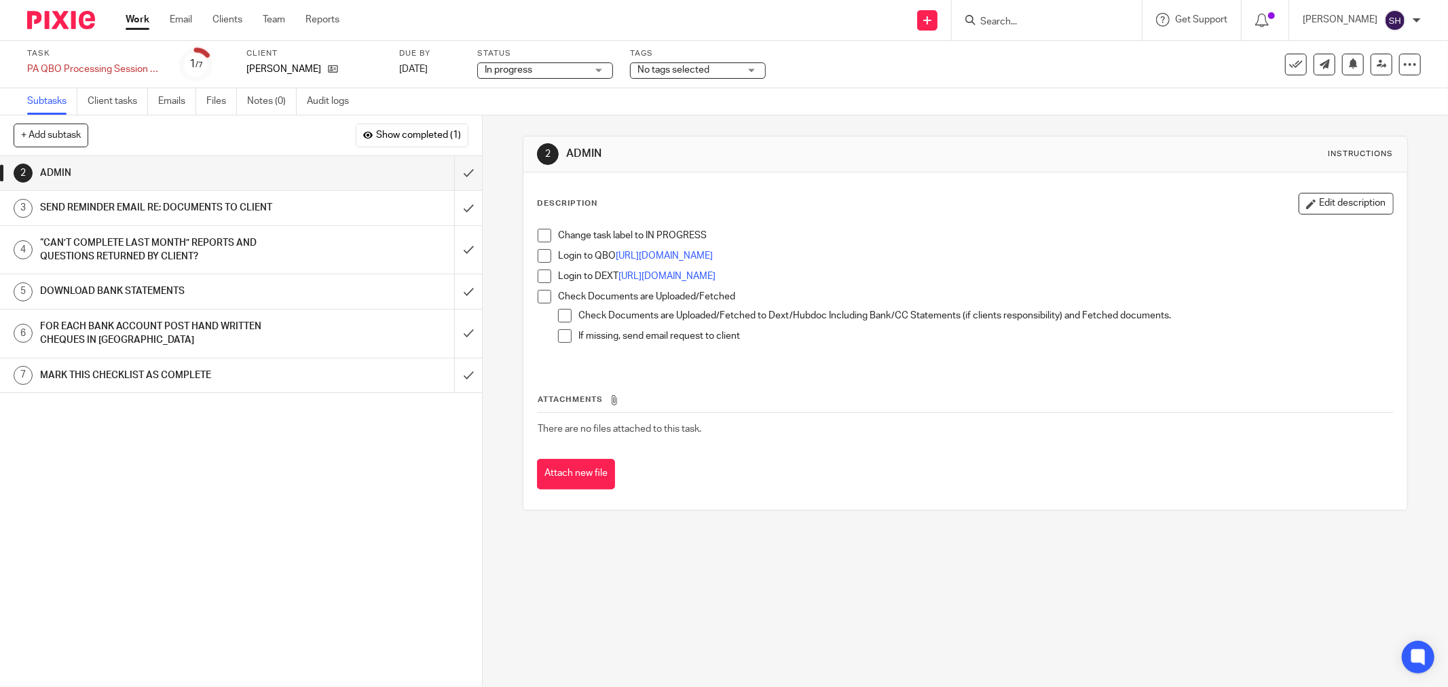
drag, startPoint x: 539, startPoint y: 238, endPoint x: 534, endPoint y: 253, distance: 15.0
click at [538, 240] on span at bounding box center [545, 236] width 14 height 14
click at [538, 255] on span at bounding box center [545, 256] width 14 height 14
click at [541, 273] on span at bounding box center [545, 277] width 14 height 14
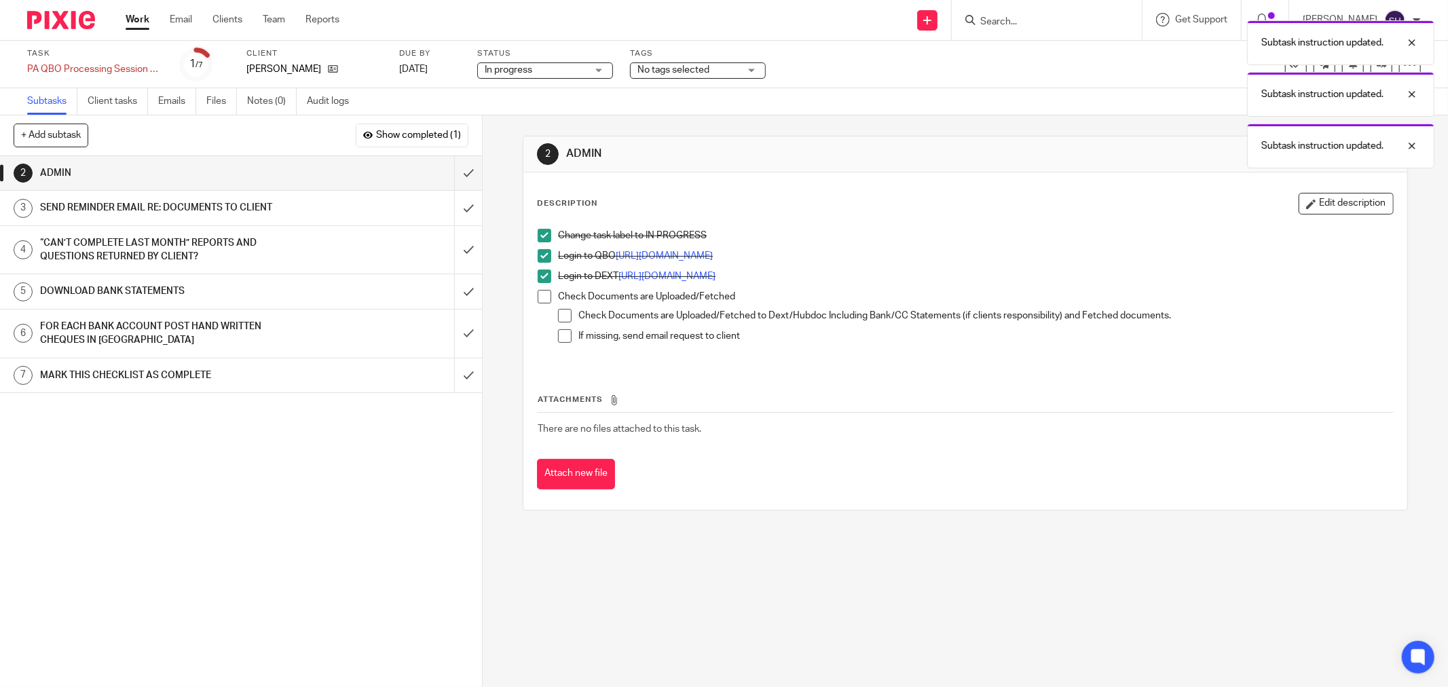
click at [542, 293] on span at bounding box center [545, 297] width 14 height 14
drag, startPoint x: 557, startPoint y: 314, endPoint x: 555, endPoint y: 337, distance: 23.8
click at [558, 315] on span at bounding box center [565, 316] width 14 height 14
click at [558, 339] on span at bounding box center [565, 336] width 14 height 14
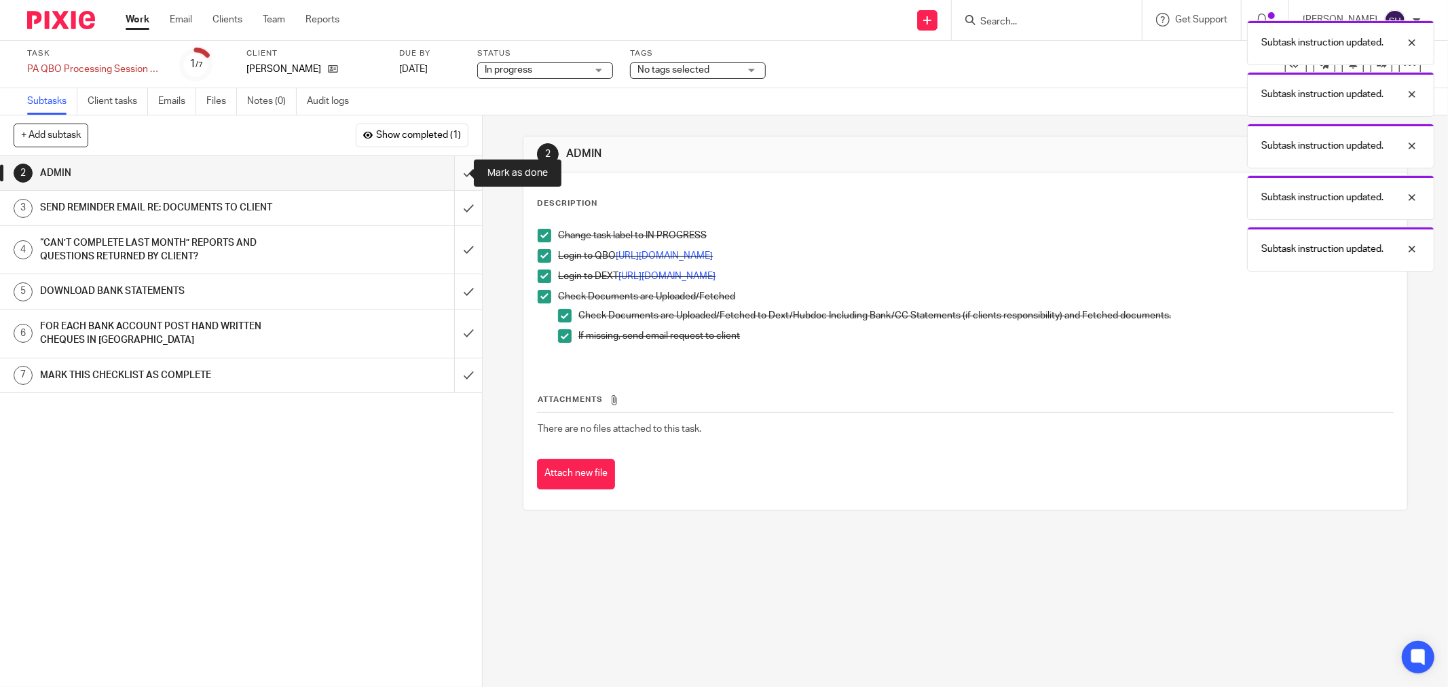
click at [449, 171] on input "submit" at bounding box center [241, 173] width 482 height 34
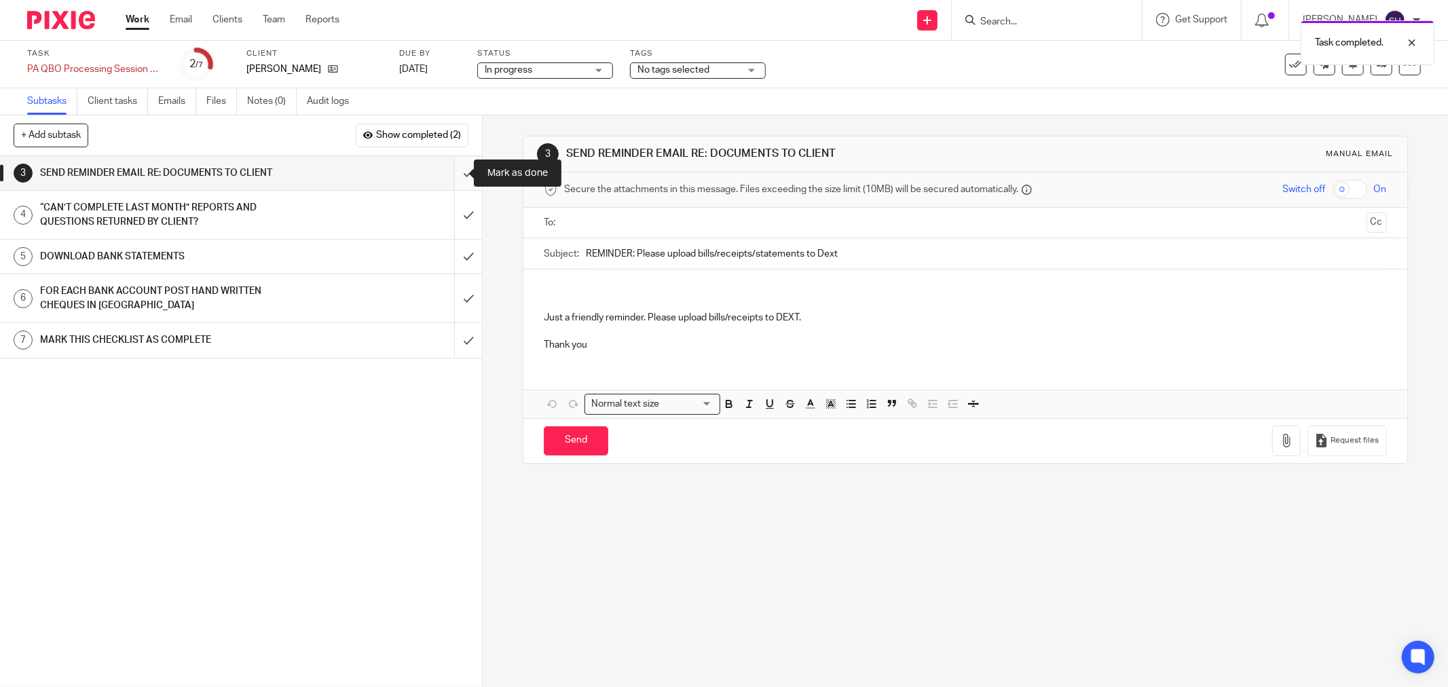
click at [457, 171] on input "submit" at bounding box center [241, 173] width 482 height 34
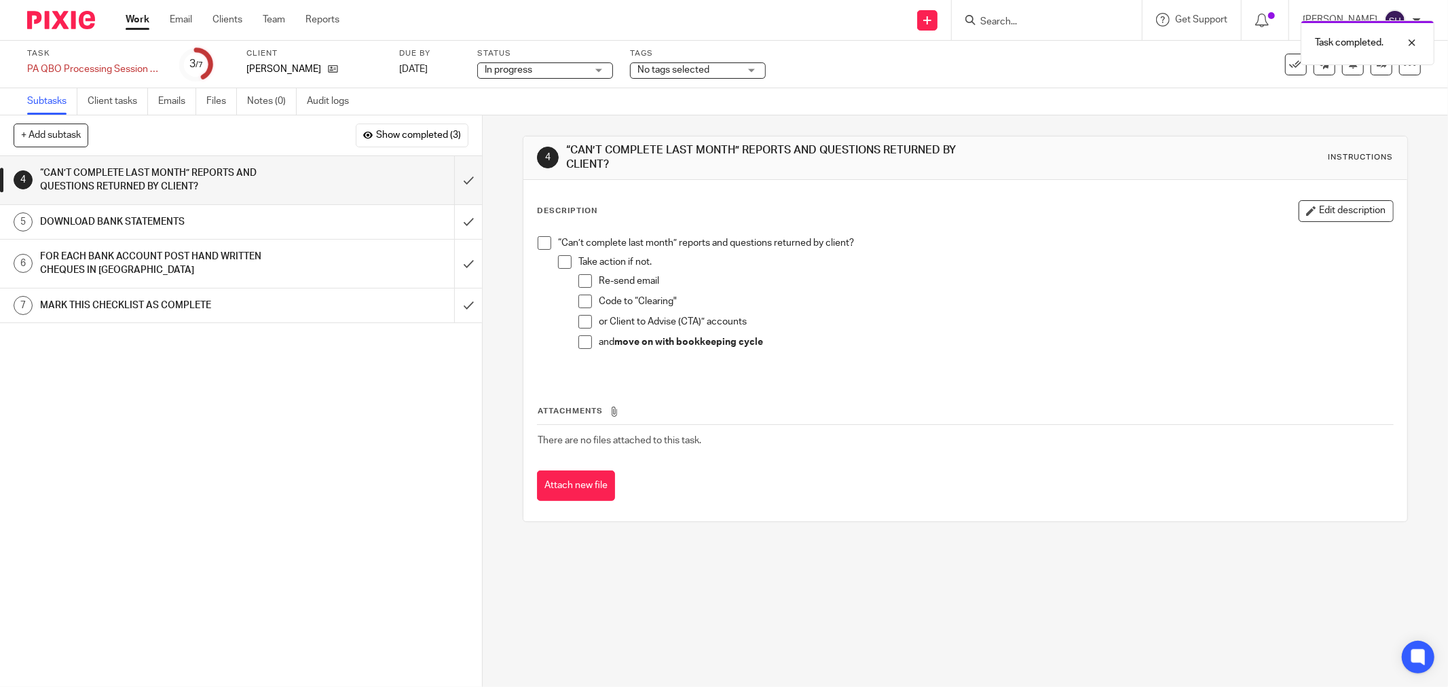
click at [539, 246] on span at bounding box center [545, 243] width 14 height 14
click at [559, 261] on span at bounding box center [565, 262] width 14 height 14
click at [580, 282] on span at bounding box center [585, 281] width 14 height 14
click at [582, 297] on span at bounding box center [585, 302] width 14 height 14
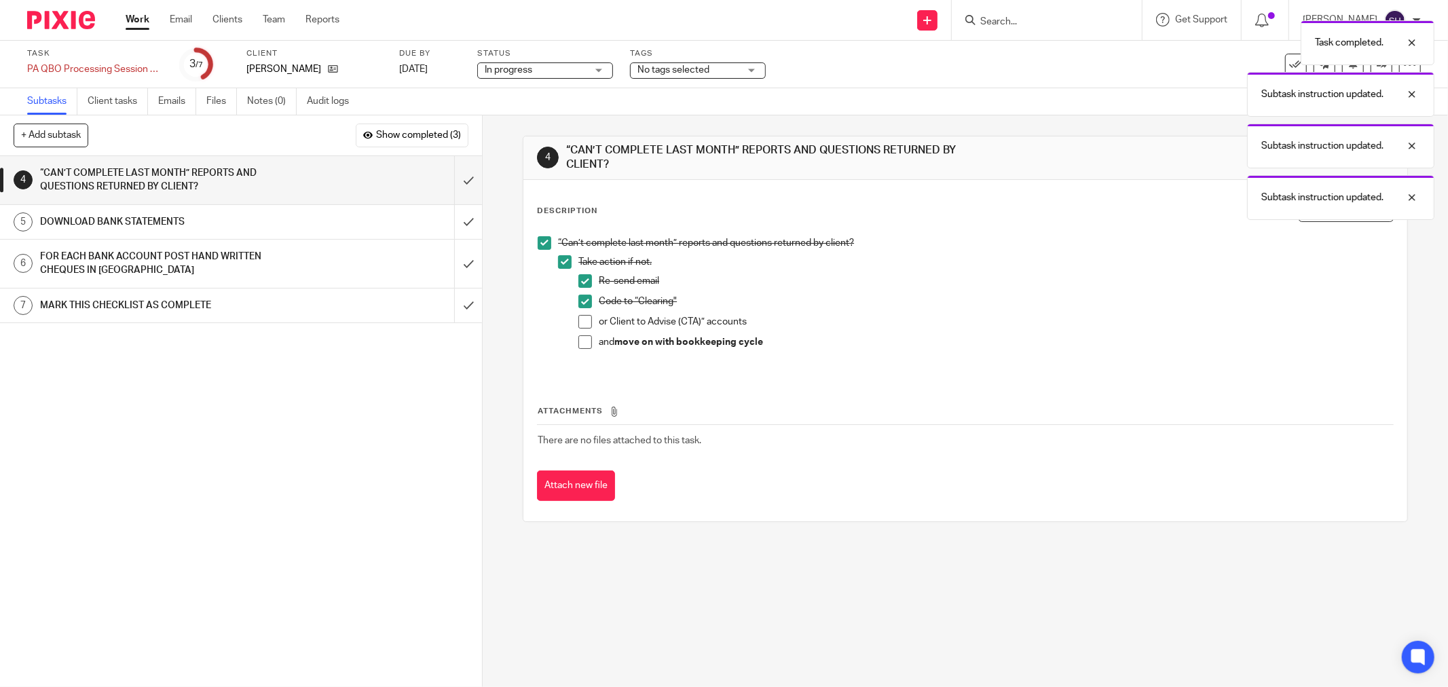
click at [584, 320] on span at bounding box center [585, 322] width 14 height 14
click at [584, 340] on span at bounding box center [585, 342] width 14 height 14
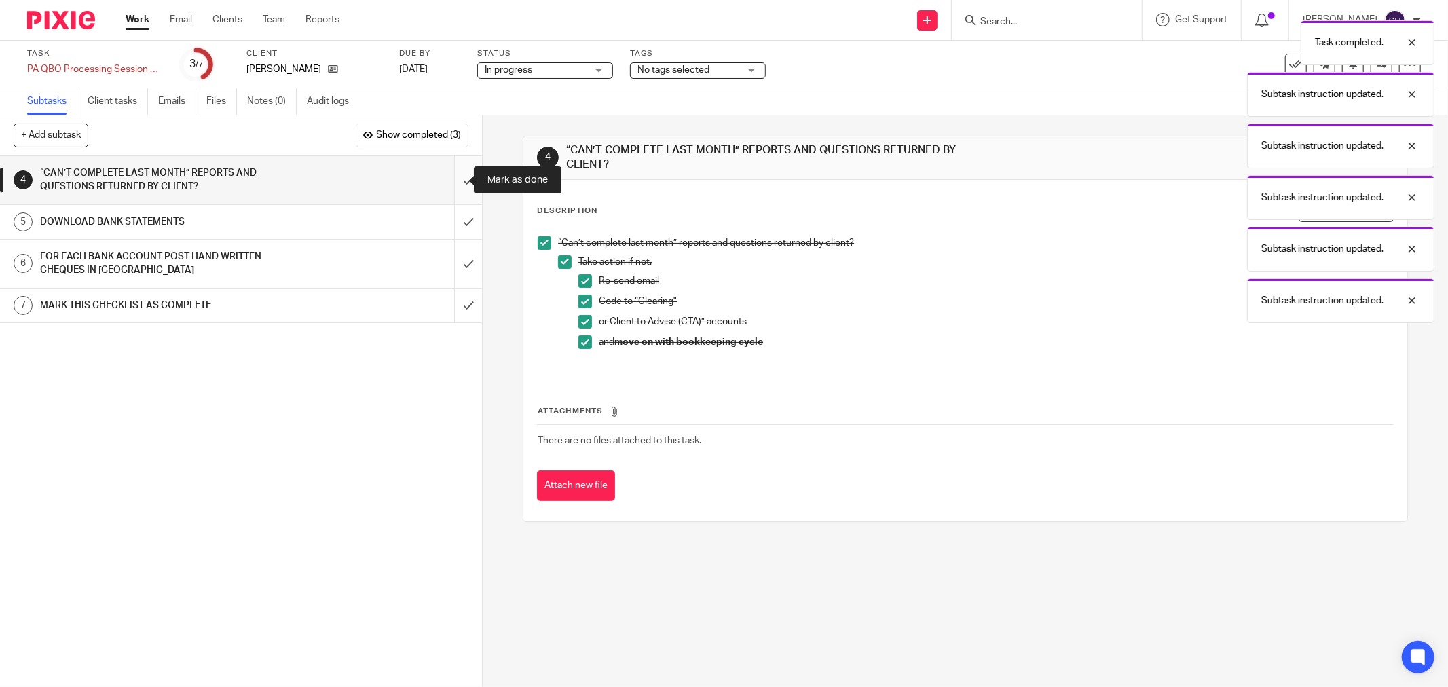
click at [458, 179] on input "submit" at bounding box center [241, 180] width 482 height 48
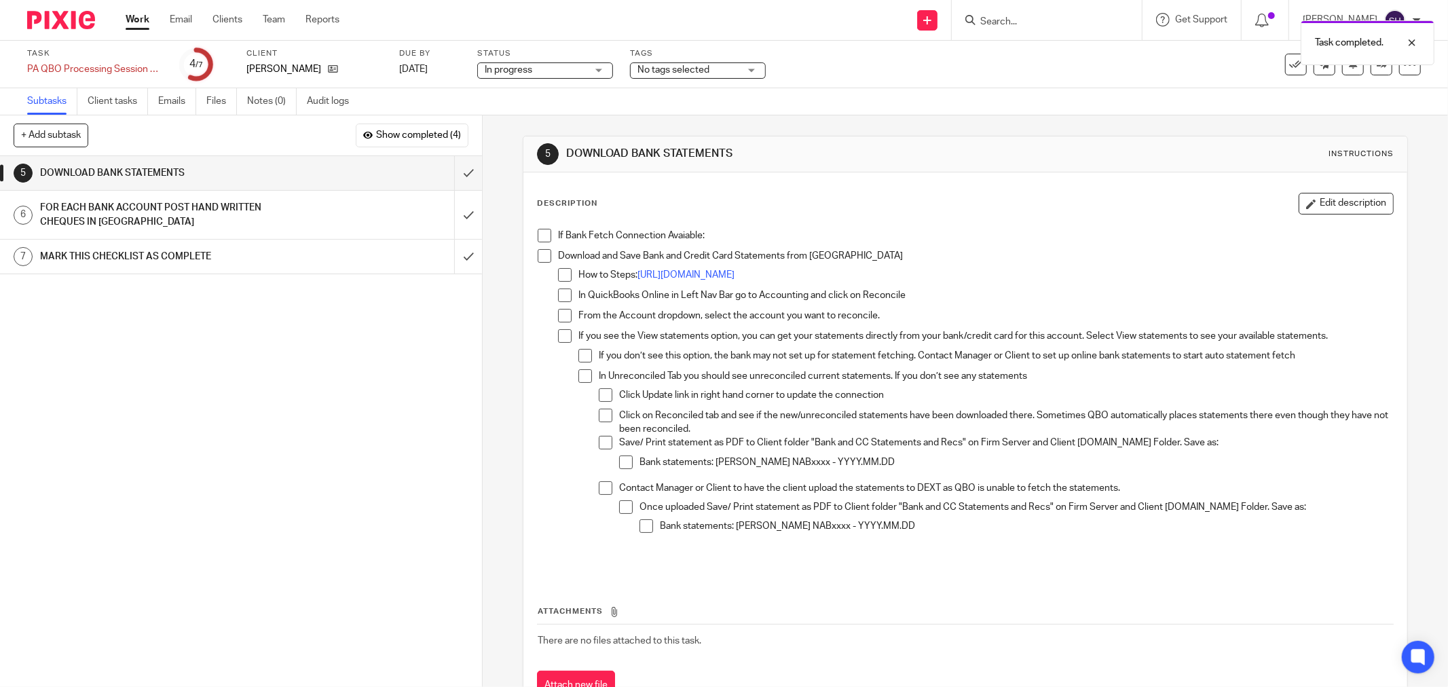
click at [538, 234] on span at bounding box center [545, 236] width 14 height 14
click at [543, 256] on span at bounding box center [545, 256] width 14 height 14
click at [564, 275] on span at bounding box center [565, 275] width 14 height 14
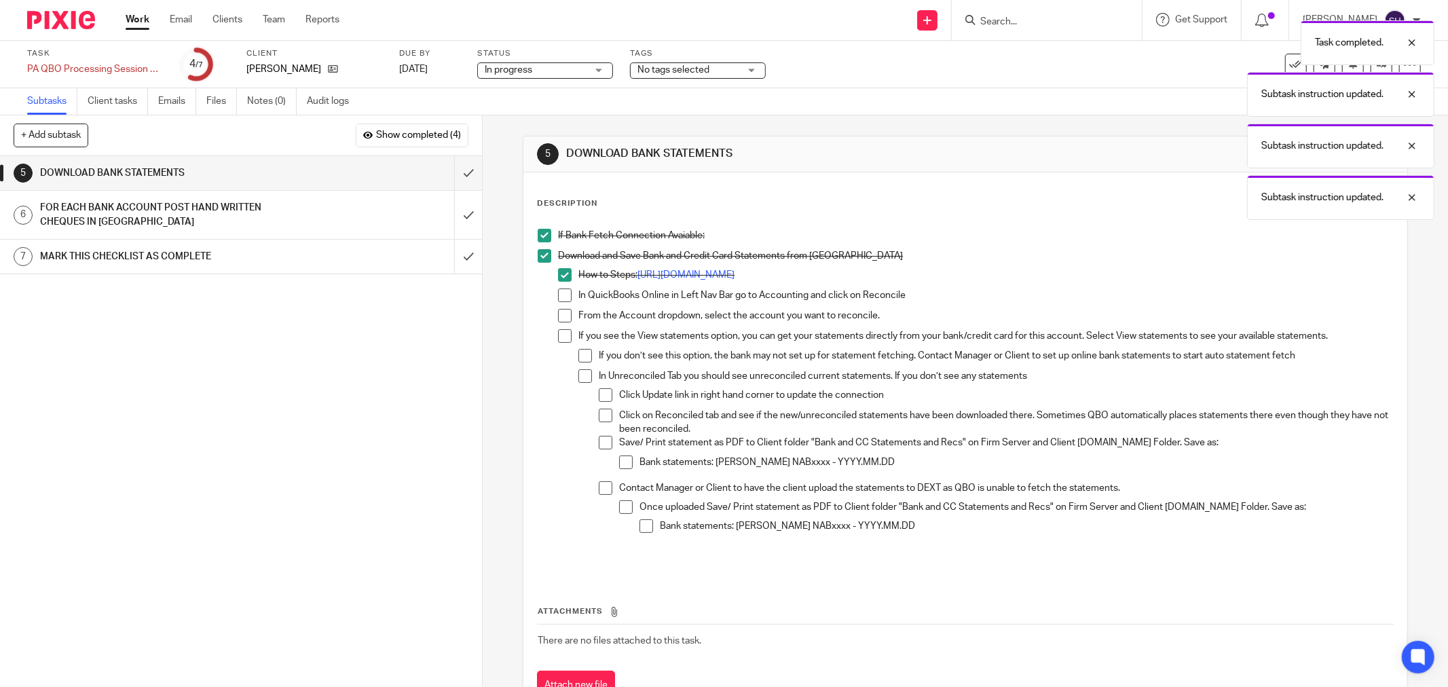
click at [565, 291] on span at bounding box center [565, 296] width 14 height 14
click at [561, 314] on span at bounding box center [565, 316] width 14 height 14
click at [566, 335] on span at bounding box center [565, 336] width 14 height 14
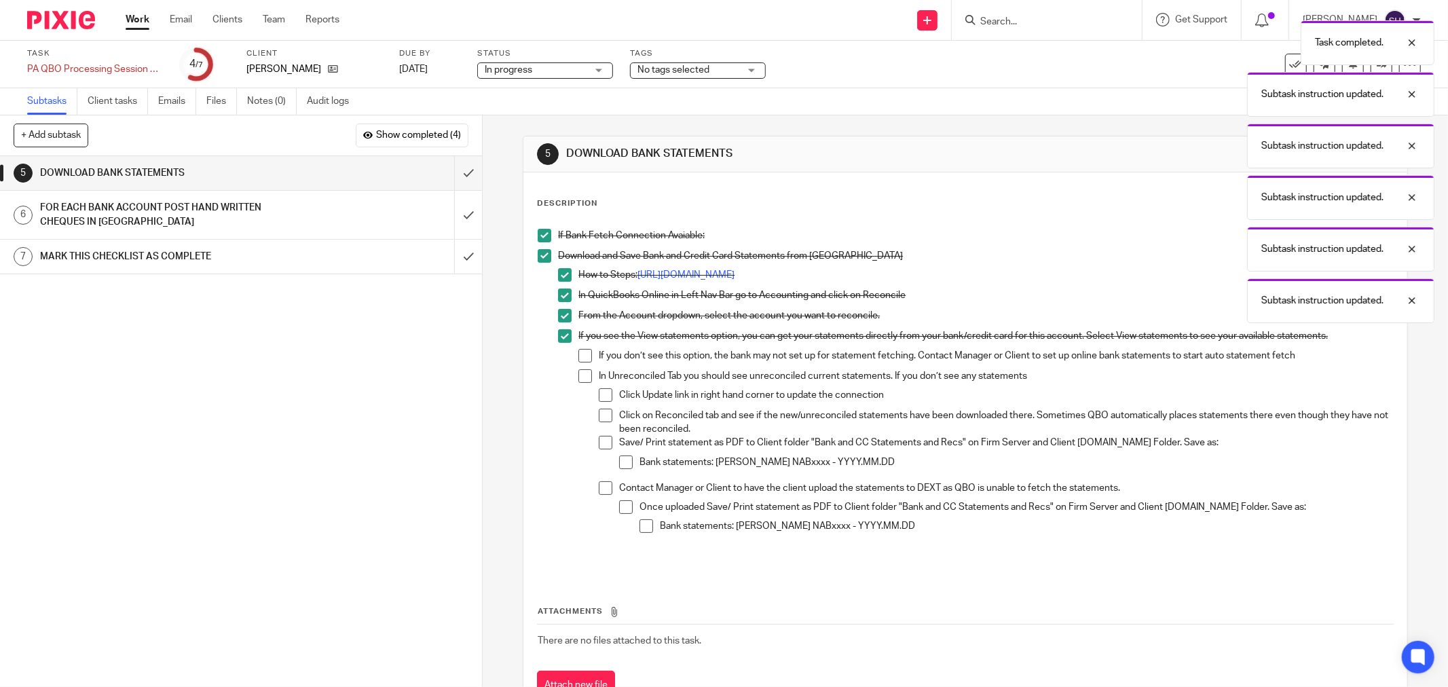
click at [585, 361] on span at bounding box center [585, 356] width 14 height 14
click at [580, 375] on span at bounding box center [585, 376] width 14 height 14
click at [604, 394] on span at bounding box center [606, 395] width 14 height 14
click at [603, 413] on span at bounding box center [606, 416] width 14 height 14
click at [599, 449] on span at bounding box center [606, 443] width 14 height 14
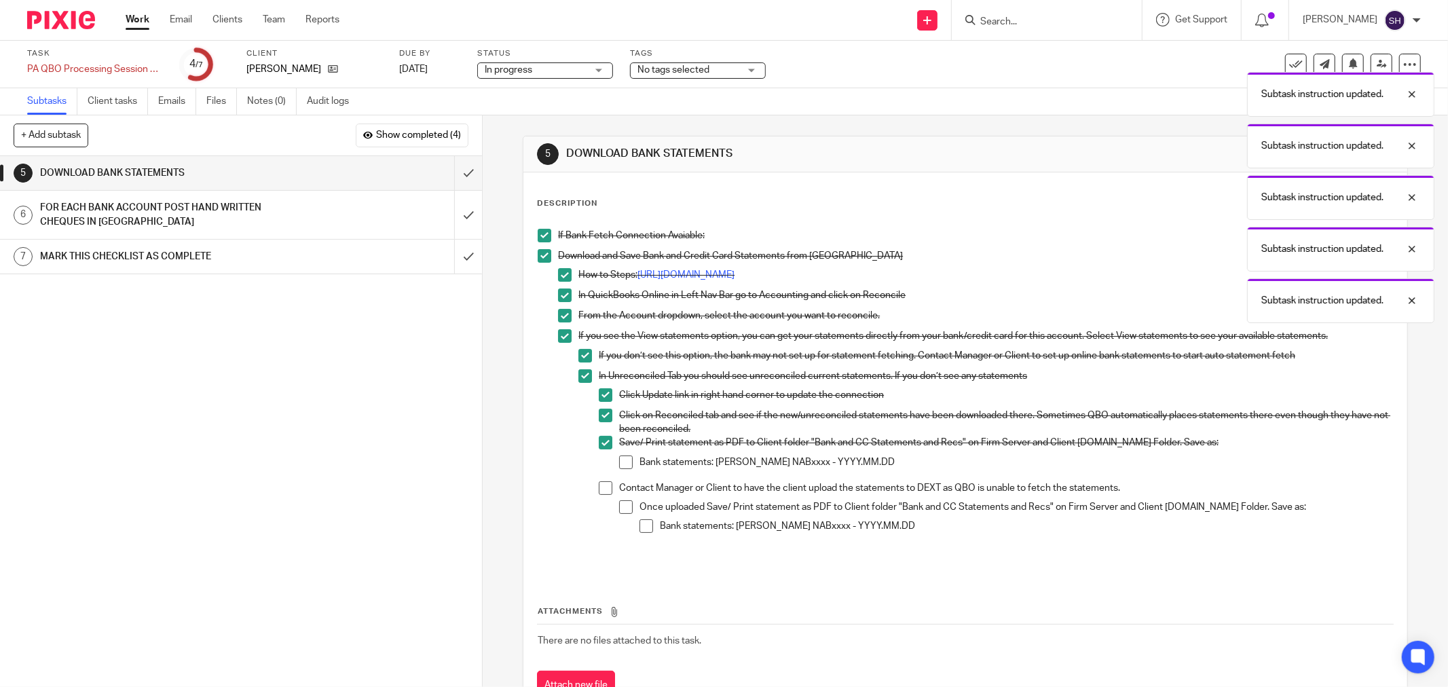
drag, startPoint x: 618, startPoint y: 460, endPoint x: 589, endPoint y: 485, distance: 38.5
click at [619, 462] on span at bounding box center [626, 463] width 14 height 14
click at [599, 491] on span at bounding box center [606, 488] width 14 height 14
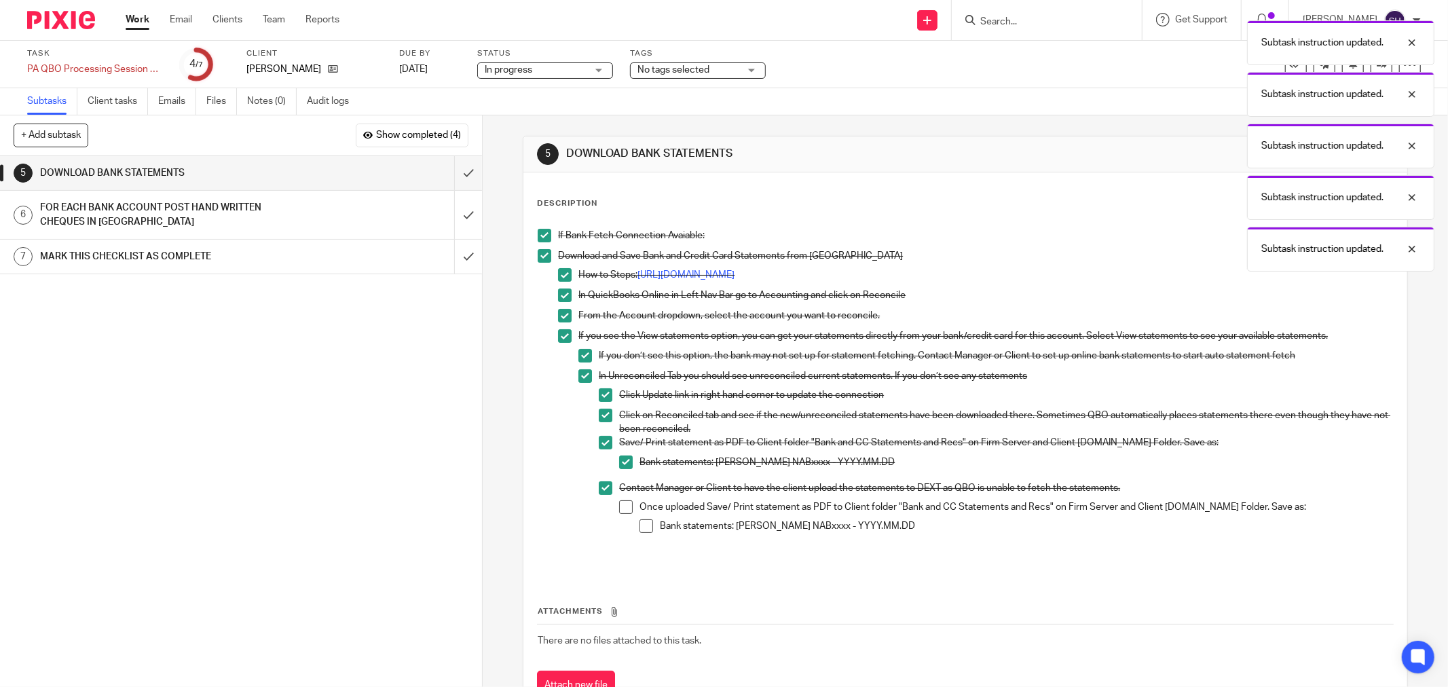
click at [620, 504] on span at bounding box center [626, 507] width 14 height 14
click at [639, 523] on span at bounding box center [646, 526] width 14 height 14
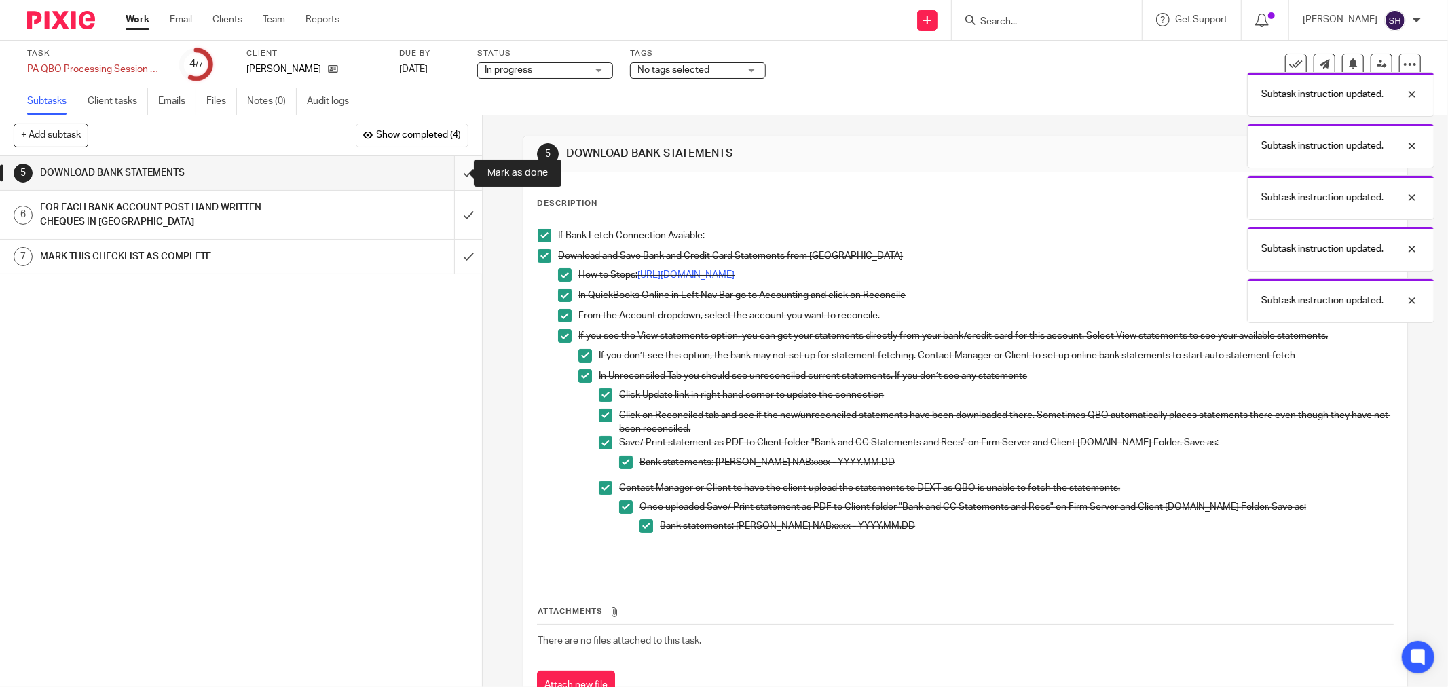
click at [449, 170] on input "submit" at bounding box center [241, 173] width 482 height 34
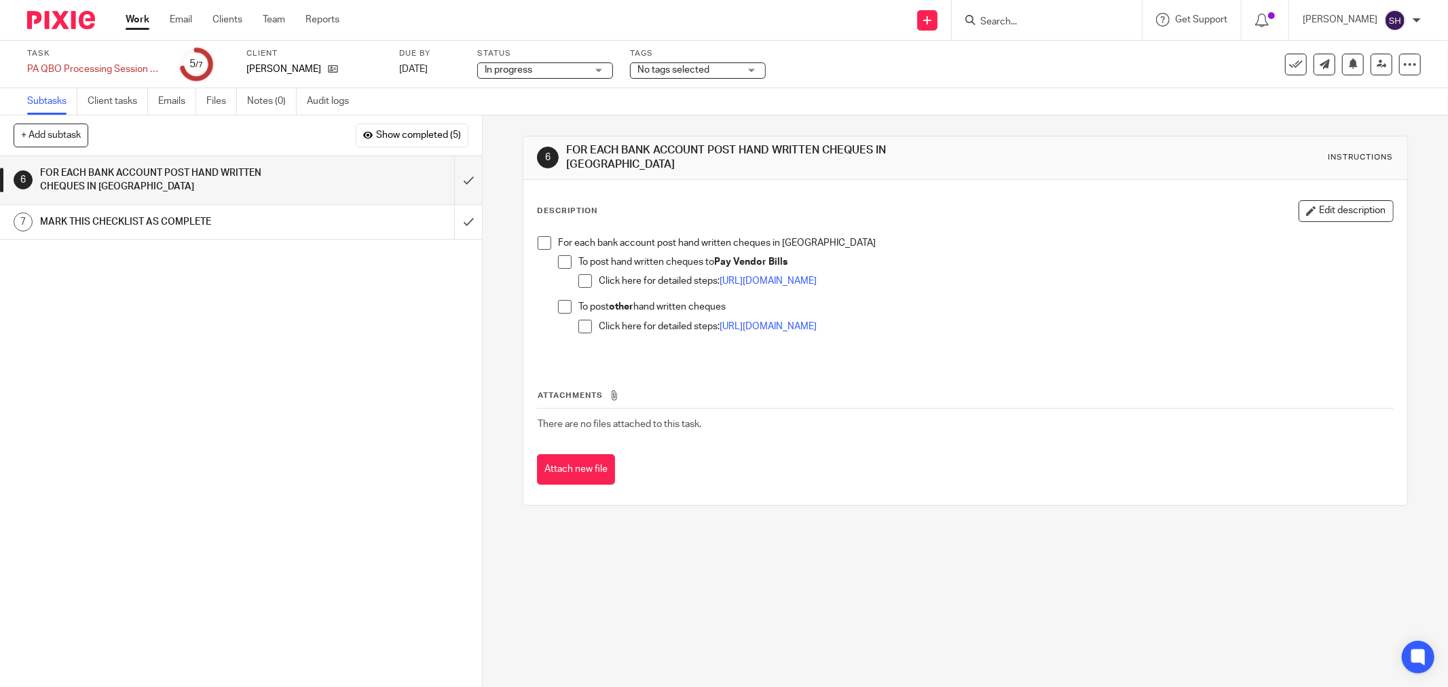
click at [544, 241] on span at bounding box center [545, 243] width 14 height 14
click at [558, 255] on span at bounding box center [565, 262] width 14 height 14
click at [578, 274] on span at bounding box center [585, 281] width 14 height 14
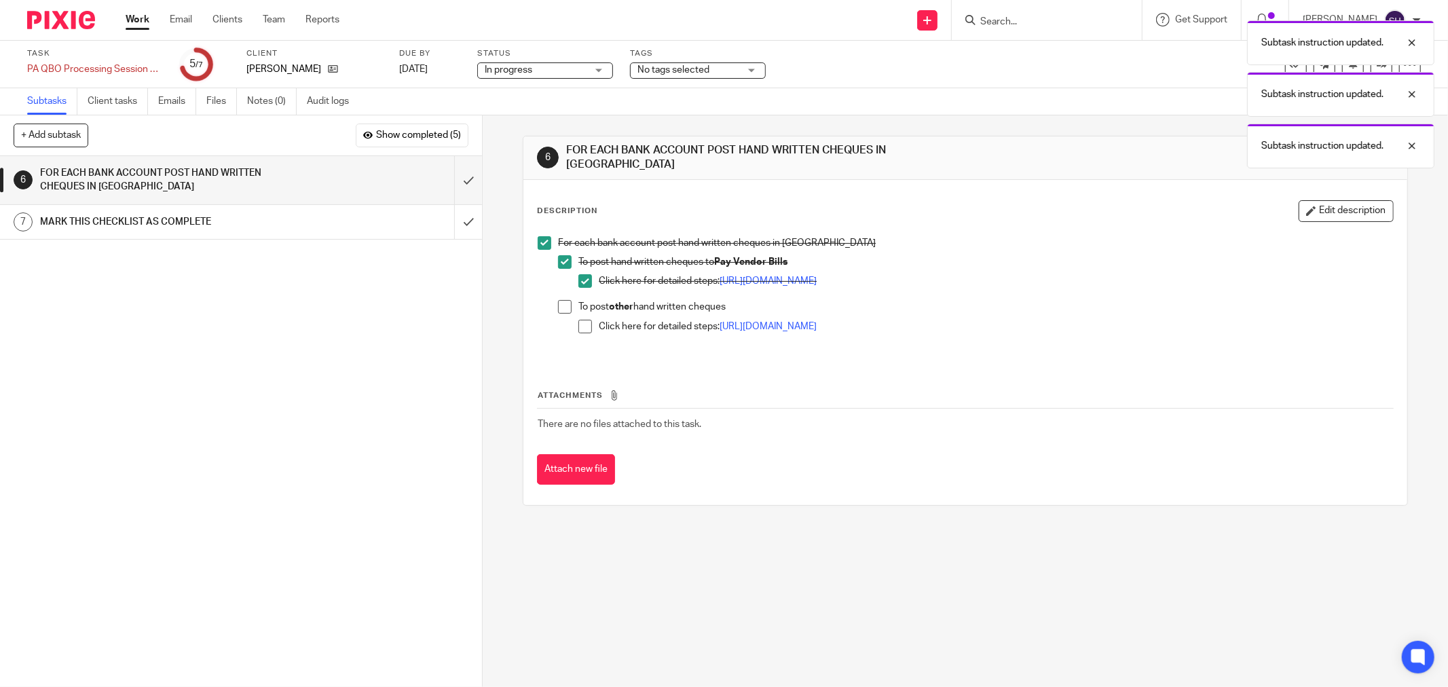
click at [561, 303] on span at bounding box center [565, 307] width 14 height 14
click at [578, 320] on span at bounding box center [585, 327] width 14 height 14
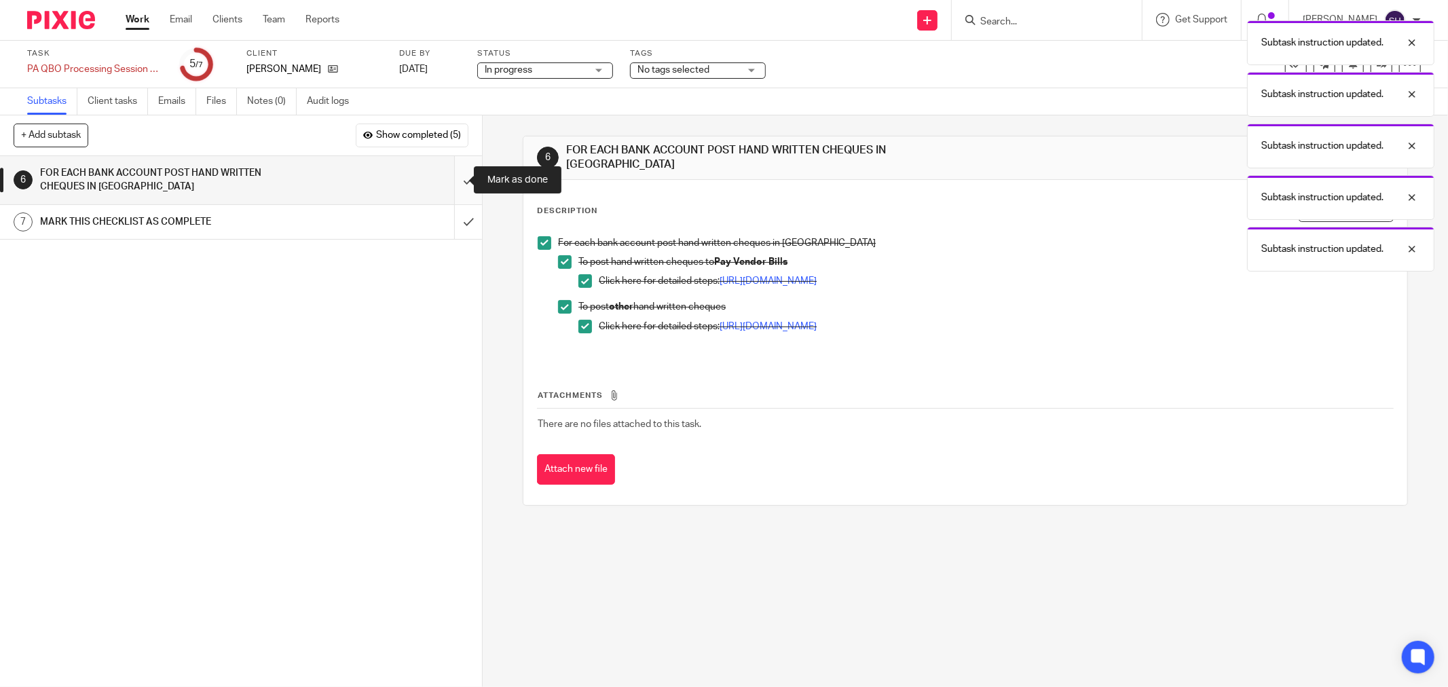
click at [455, 189] on input "submit" at bounding box center [241, 180] width 482 height 48
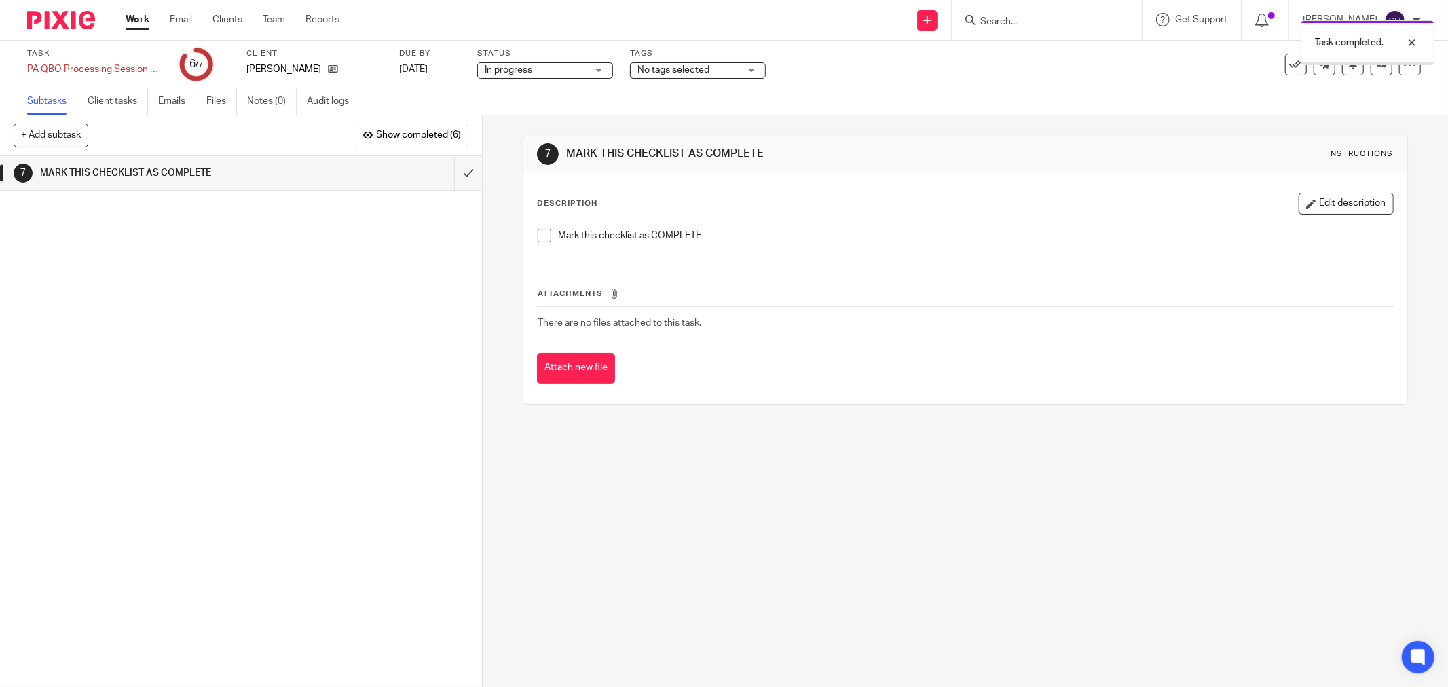
click at [538, 235] on span at bounding box center [545, 236] width 14 height 14
click at [457, 168] on input "submit" at bounding box center [241, 173] width 482 height 34
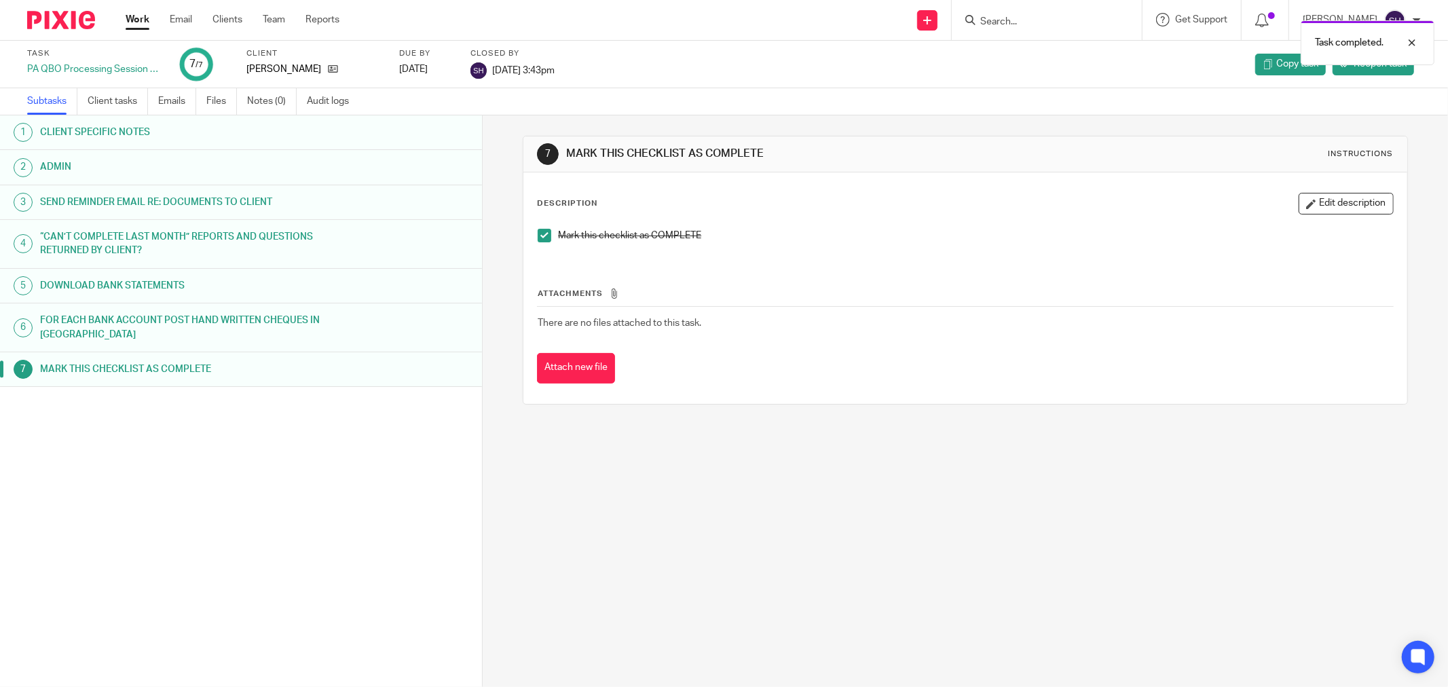
drag, startPoint x: 150, startPoint y: 10, endPoint x: 131, endPoint y: 17, distance: 20.2
click at [138, 15] on div "Work Email Clients Team Reports Work Email Clients Team Reports Settings" at bounding box center [236, 20] width 248 height 40
click at [131, 17] on link "Work" at bounding box center [138, 20] width 24 height 14
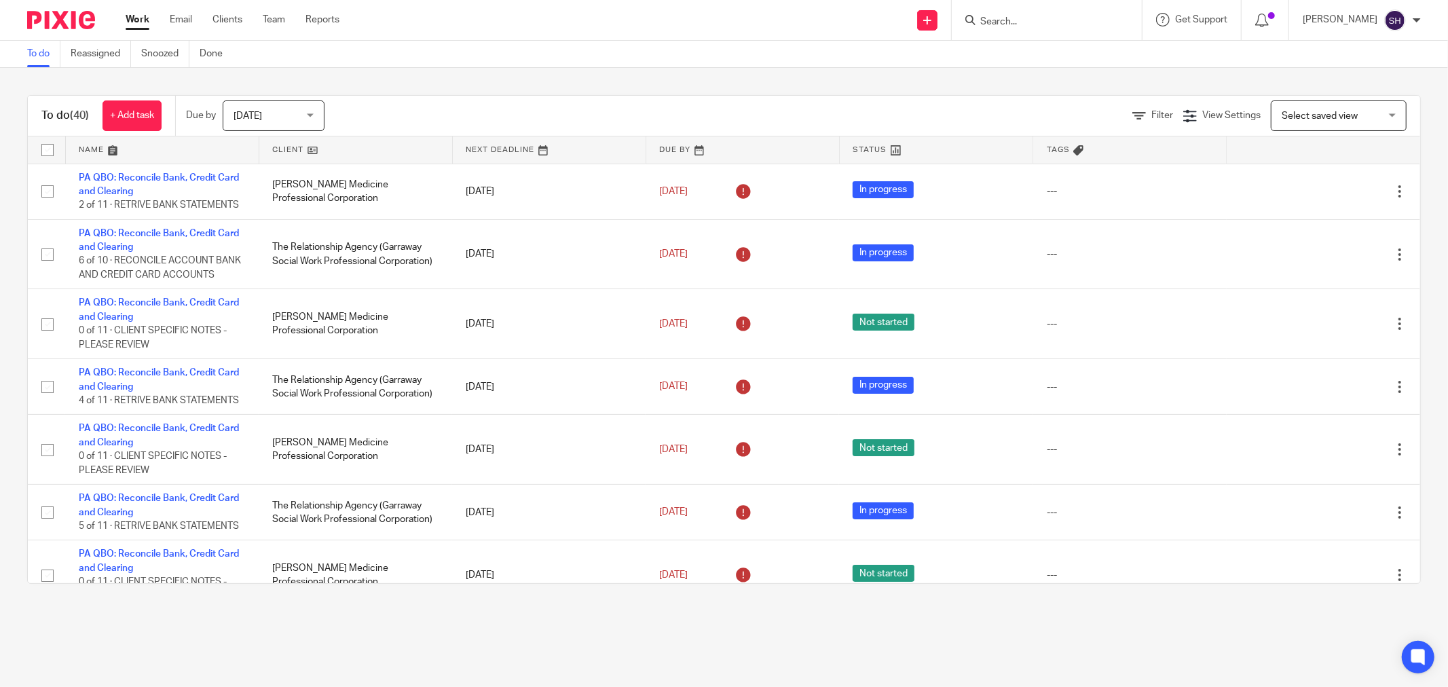
drag, startPoint x: 313, startPoint y: 151, endPoint x: 335, endPoint y: 151, distance: 22.4
click at [314, 151] on link at bounding box center [355, 149] width 193 height 27
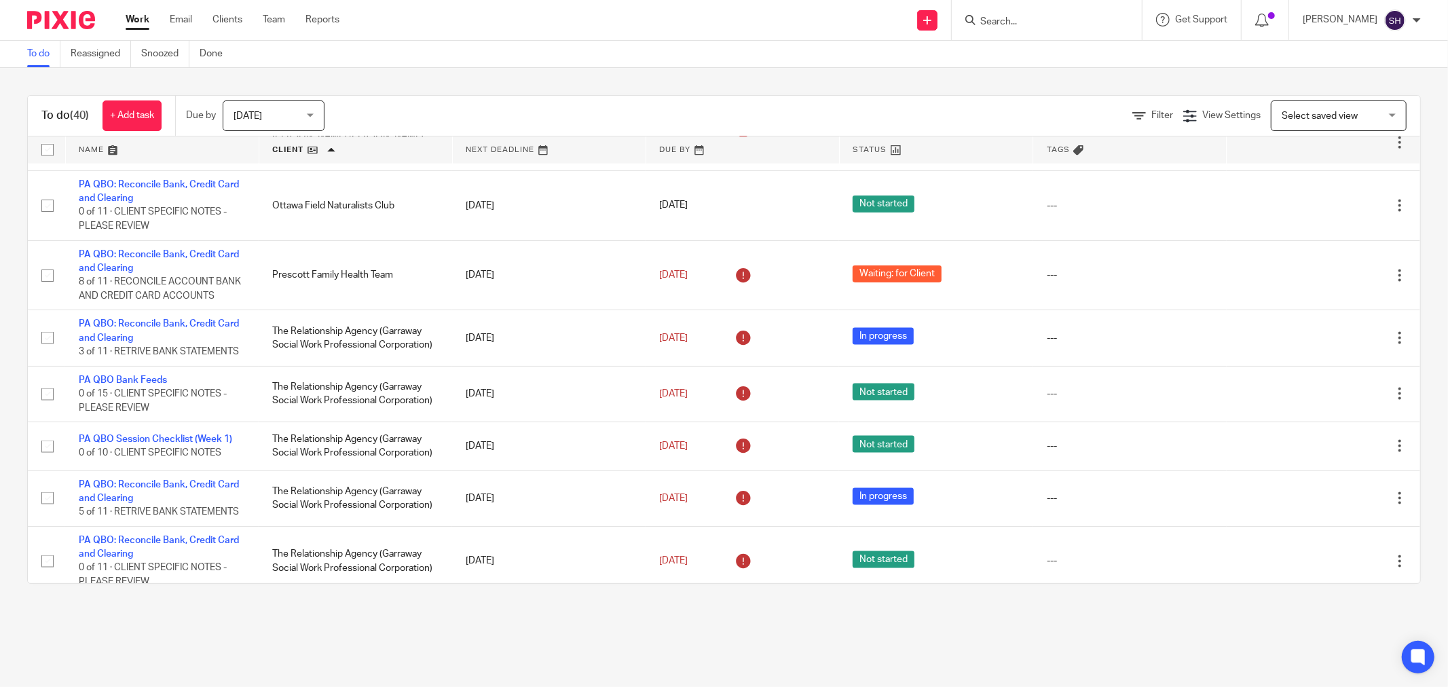
scroll to position [1606, 0]
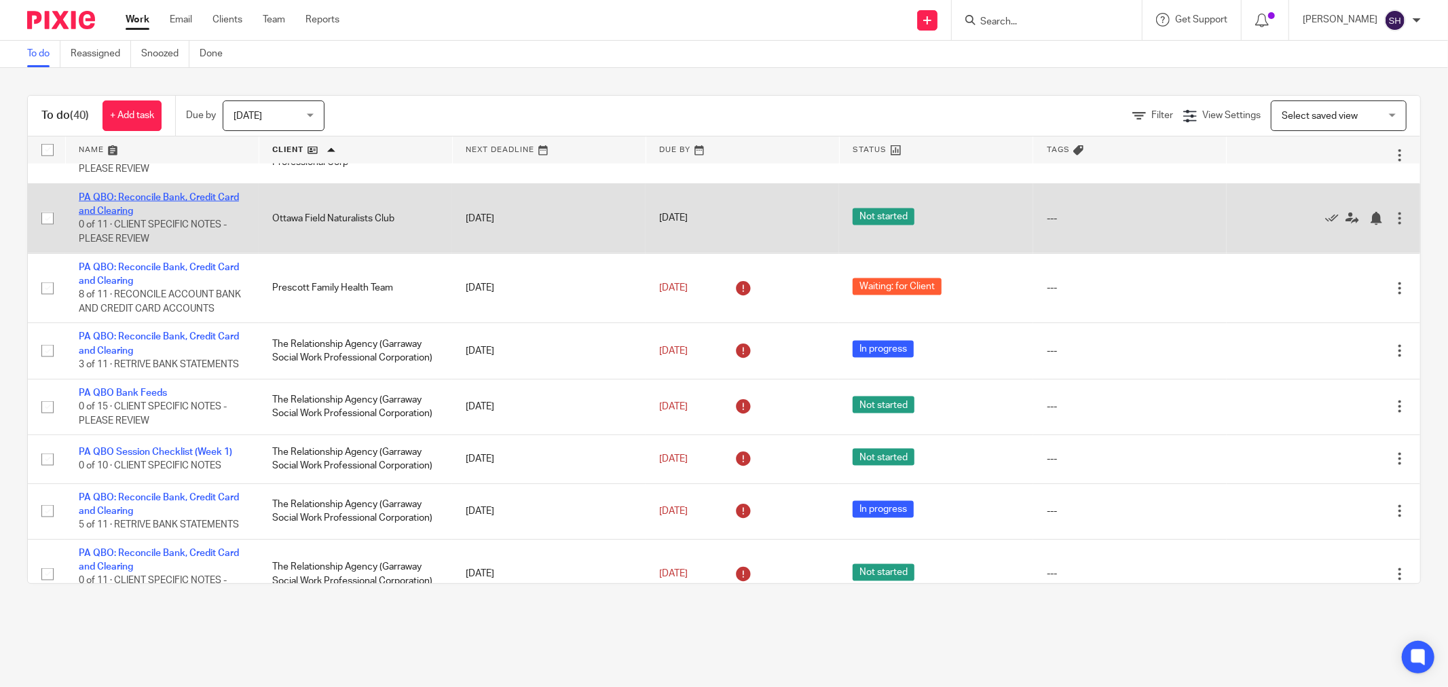
click at [153, 216] on link "PA QBO: Reconcile Bank, Credit Card and Clearing" at bounding box center [159, 204] width 160 height 23
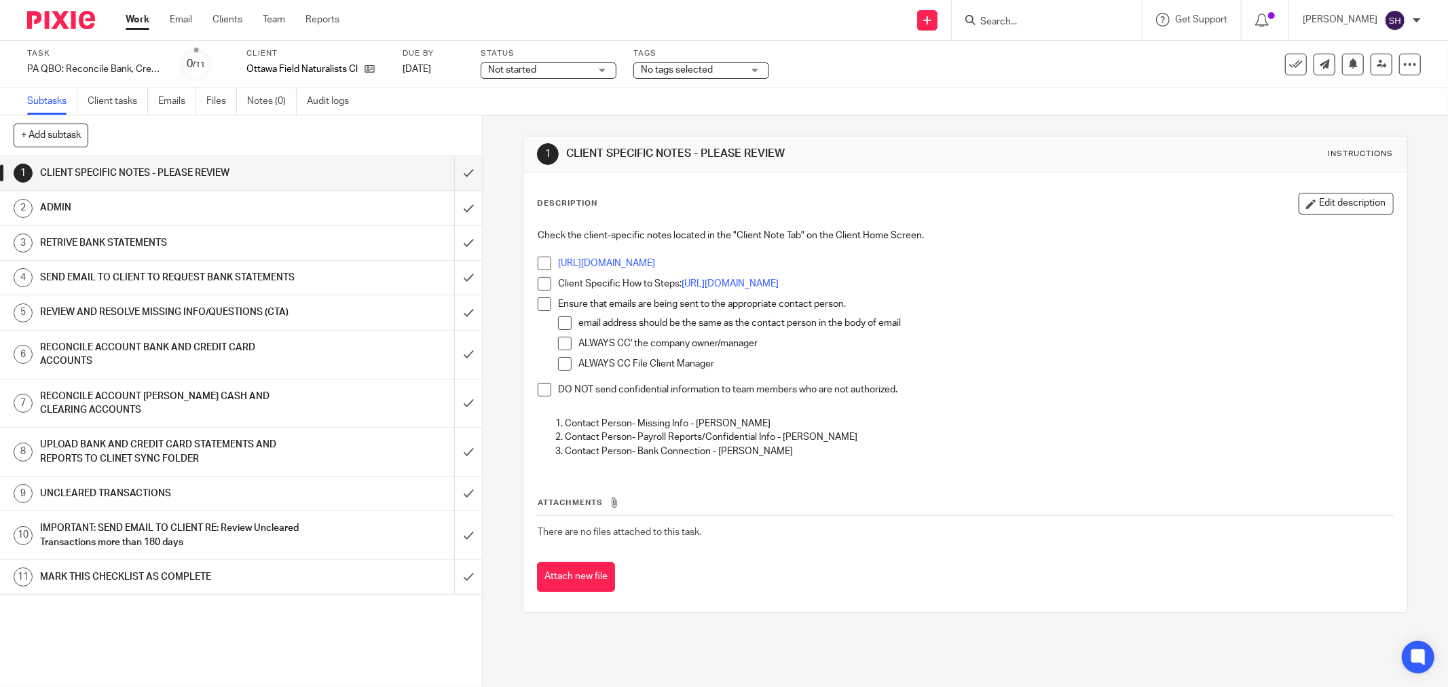
click at [148, 15] on link "Work" at bounding box center [138, 20] width 24 height 14
